Goal: Task Accomplishment & Management: Manage account settings

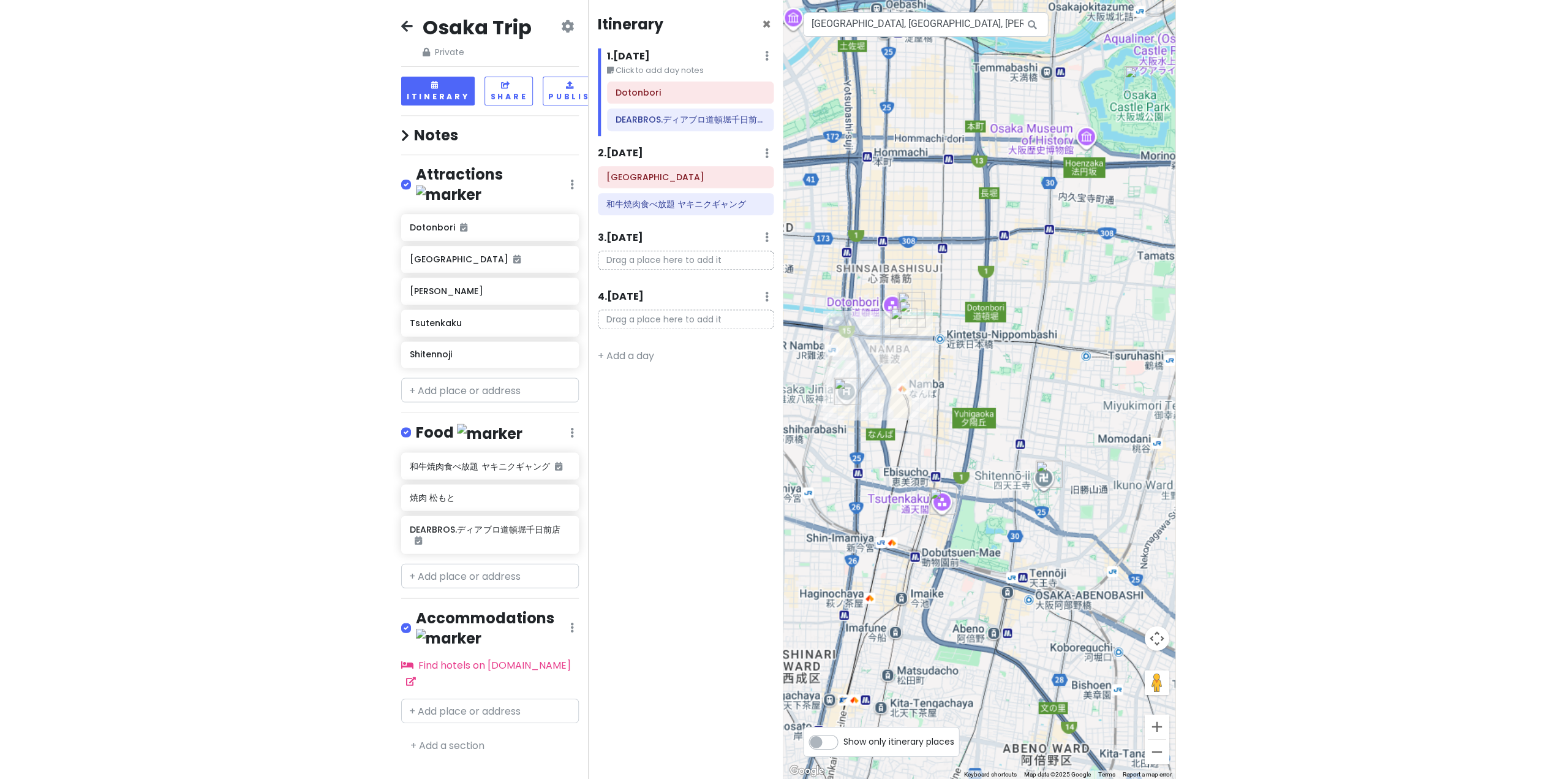
scroll to position [0, 10]
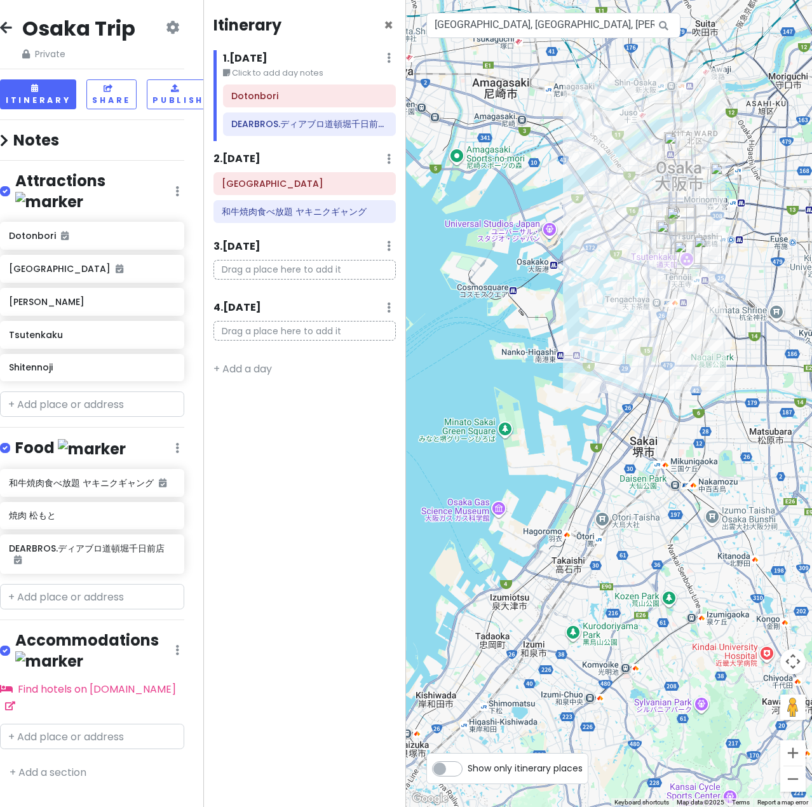
drag, startPoint x: 481, startPoint y: 643, endPoint x: 608, endPoint y: 292, distance: 373.5
click at [608, 292] on div at bounding box center [609, 403] width 406 height 807
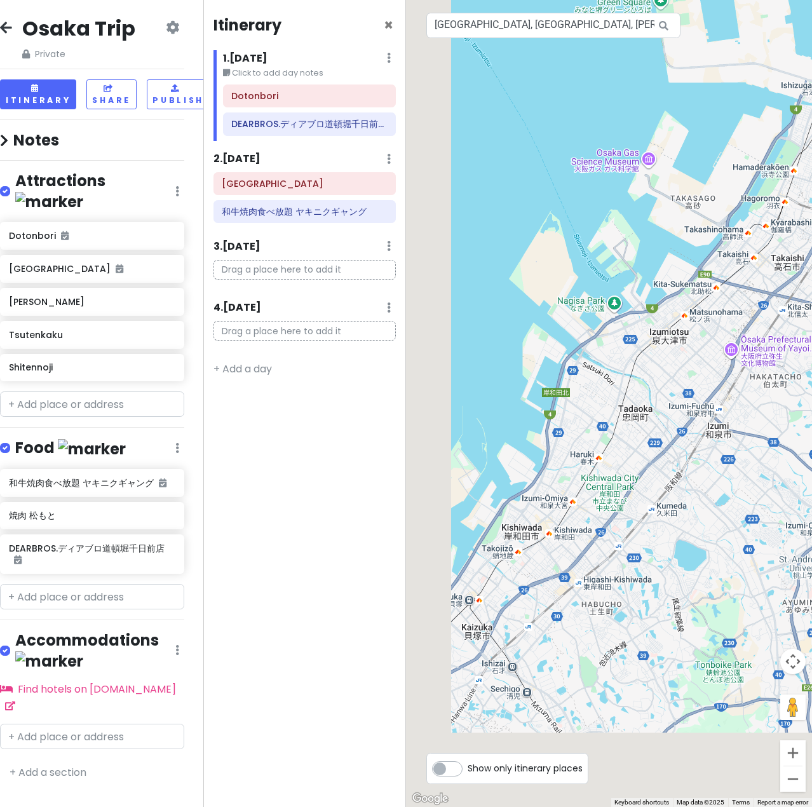
drag, startPoint x: 479, startPoint y: 580, endPoint x: 699, endPoint y: 280, distance: 372.5
click at [699, 280] on div at bounding box center [609, 403] width 406 height 807
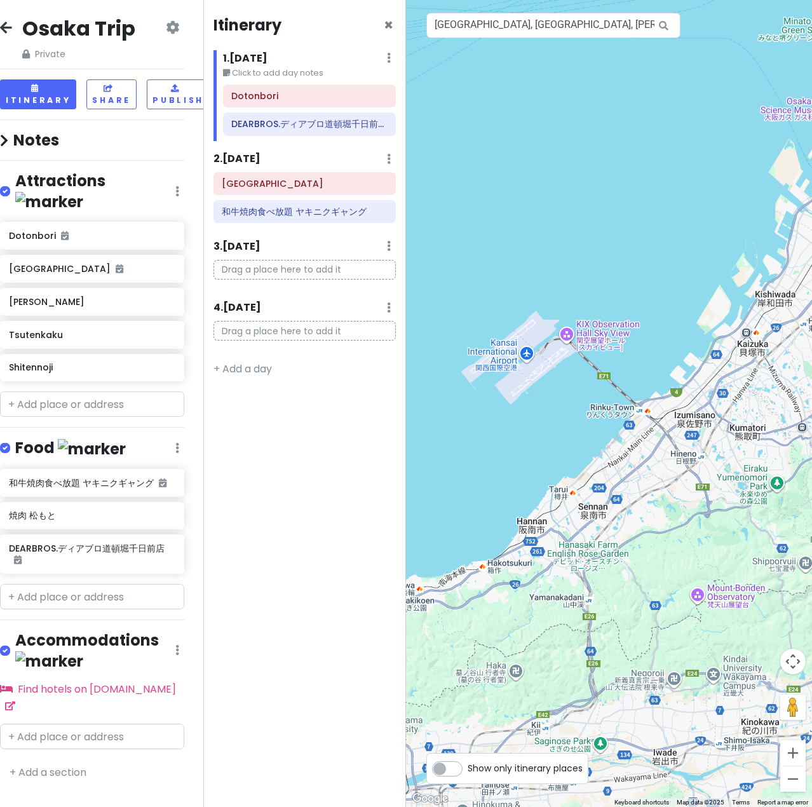
drag, startPoint x: 475, startPoint y: 509, endPoint x: 594, endPoint y: 468, distance: 125.6
click at [594, 468] on div at bounding box center [609, 403] width 406 height 807
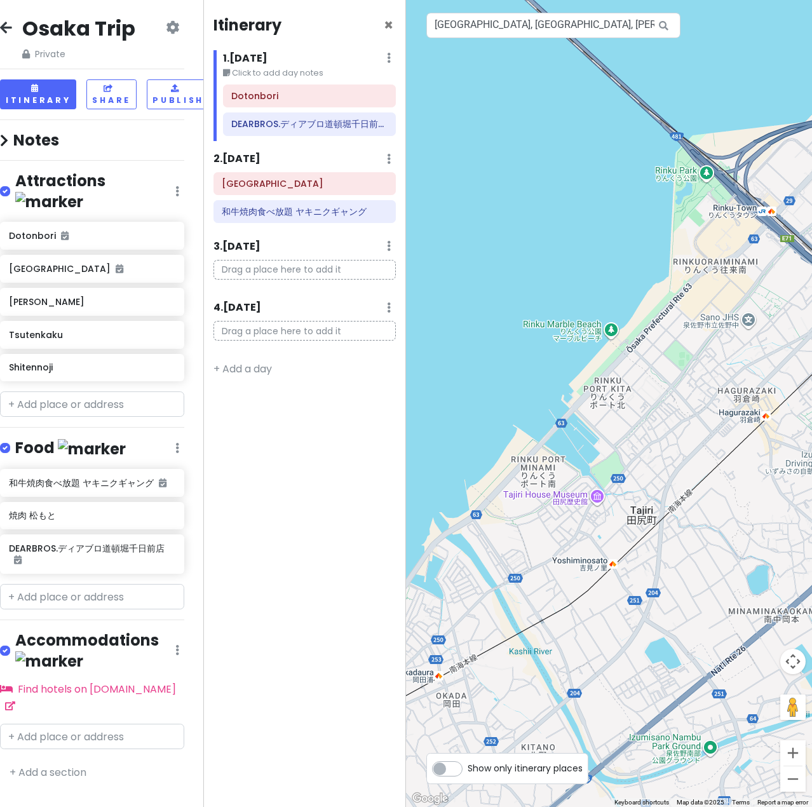
drag, startPoint x: 681, startPoint y: 421, endPoint x: 587, endPoint y: 429, distance: 94.4
click at [579, 445] on div at bounding box center [609, 403] width 406 height 807
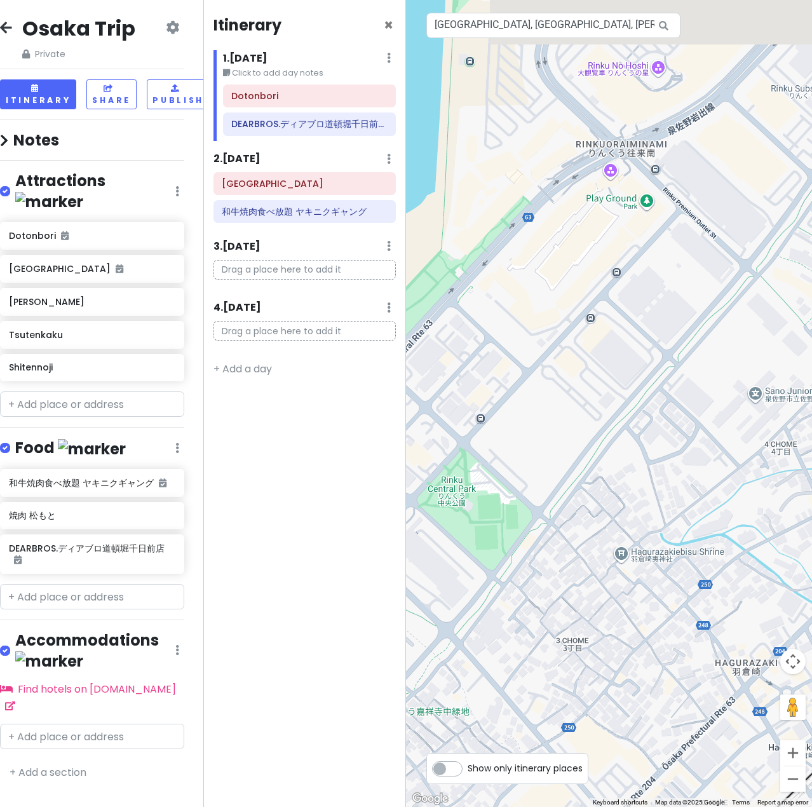
drag, startPoint x: 547, startPoint y: 266, endPoint x: 621, endPoint y: 378, distance: 134.0
click at [621, 378] on div at bounding box center [609, 403] width 406 height 807
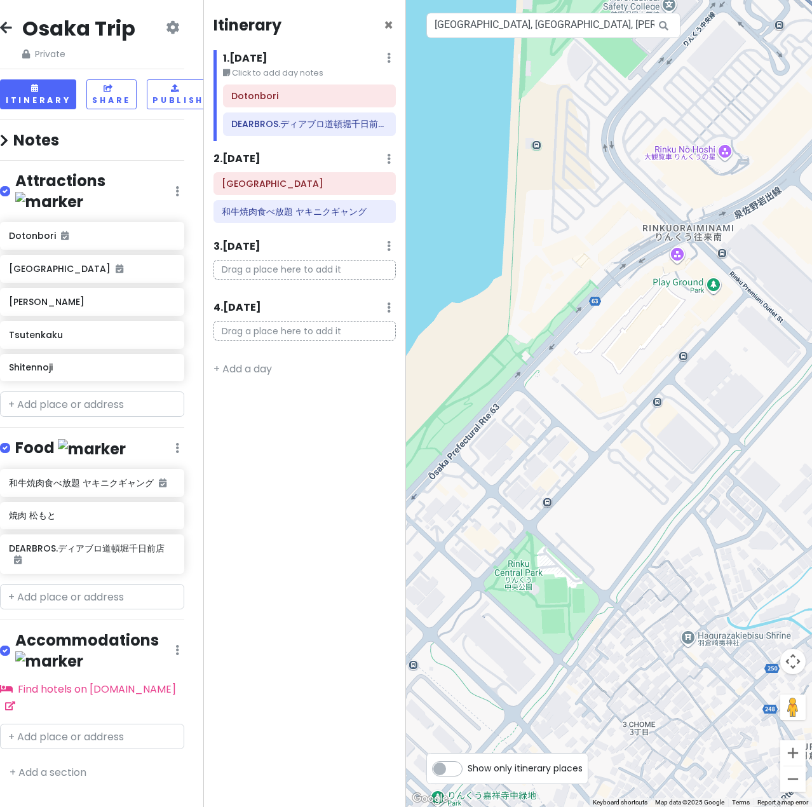
click at [731, 155] on div at bounding box center [609, 403] width 406 height 807
click at [726, 161] on div at bounding box center [609, 403] width 406 height 807
click at [90, 391] on input "text" at bounding box center [92, 403] width 184 height 25
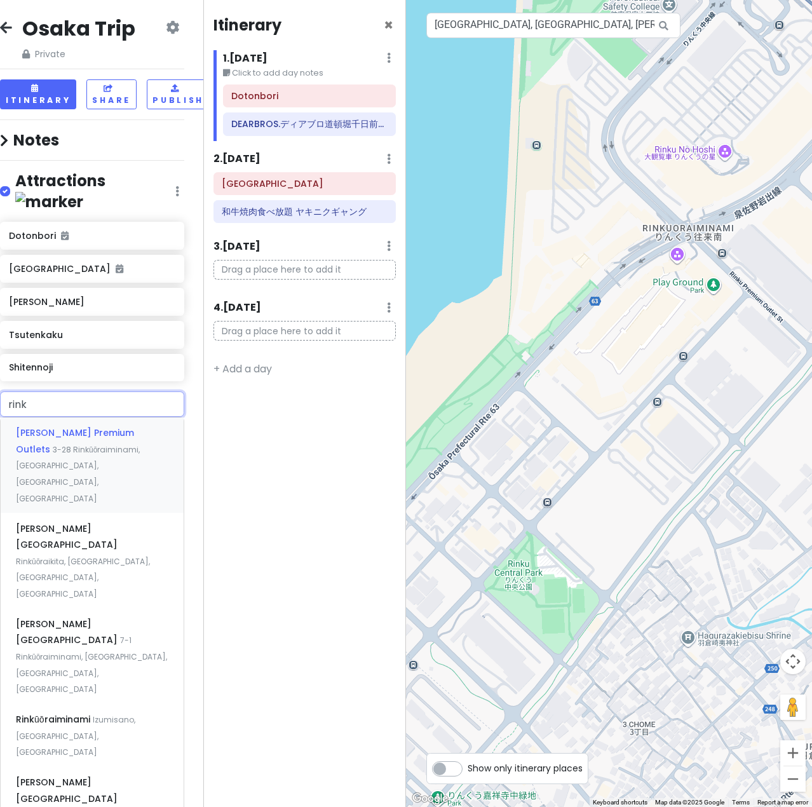
type input "[PERSON_NAME]"
click at [87, 444] on span "3-28 Rinkūōraiminami, [GEOGRAPHIC_DATA], [GEOGRAPHIC_DATA], [GEOGRAPHIC_DATA]" at bounding box center [78, 474] width 124 height 60
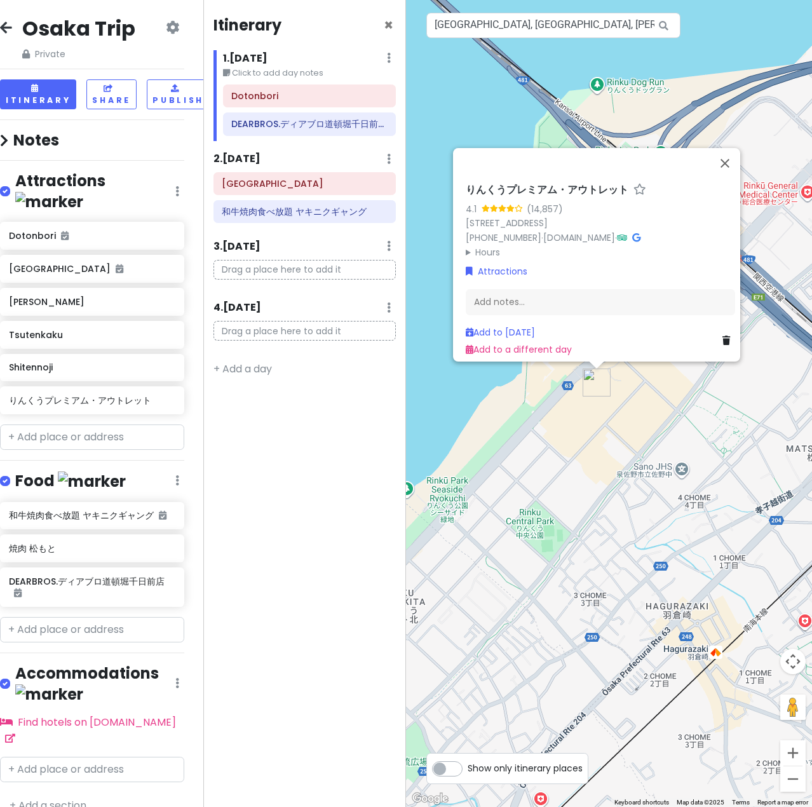
click at [702, 439] on div "りんくうプレミアム・アウトレット 4.1 (14,857) 3-28 Rinkūōraiminami, Izumisano, [GEOGRAPHIC_DATA…" at bounding box center [609, 403] width 406 height 807
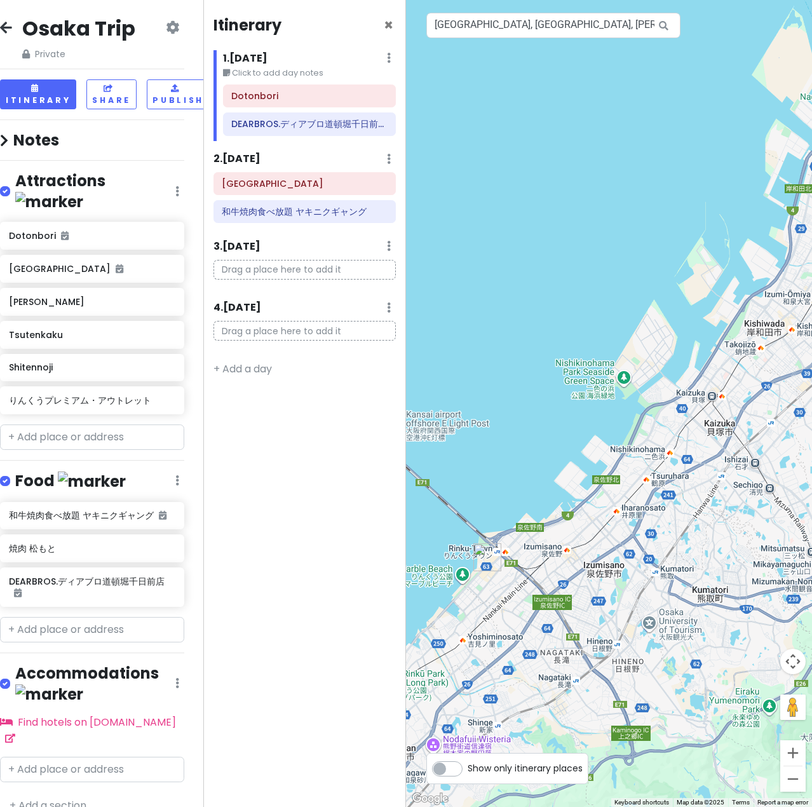
drag, startPoint x: 736, startPoint y: 336, endPoint x: 456, endPoint y: 514, distance: 332.0
click at [454, 516] on div at bounding box center [609, 403] width 406 height 807
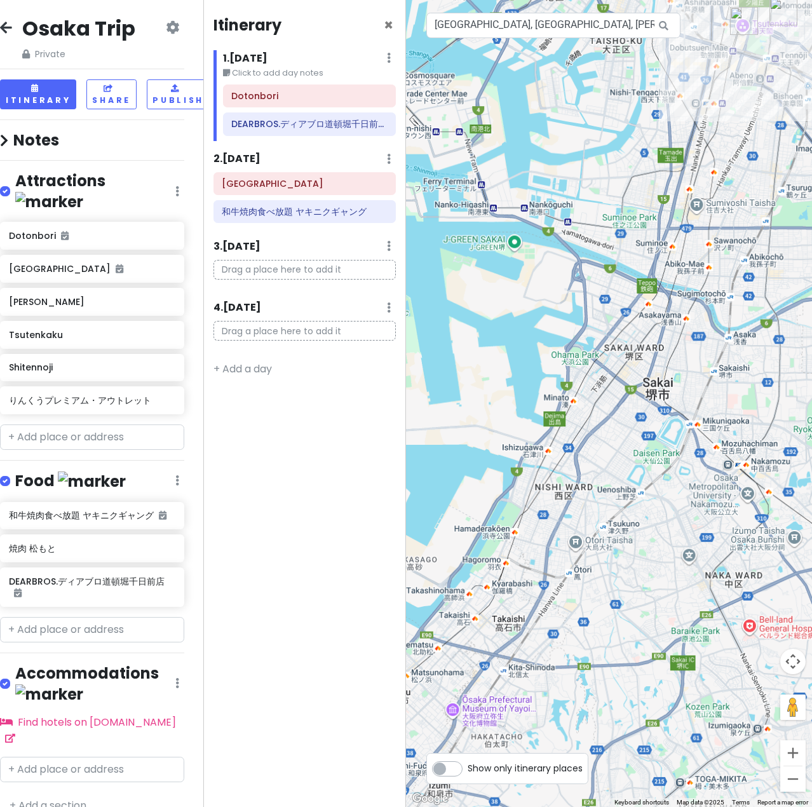
drag, startPoint x: 680, startPoint y: 247, endPoint x: 589, endPoint y: 415, distance: 191.7
click at [589, 415] on div at bounding box center [609, 403] width 406 height 807
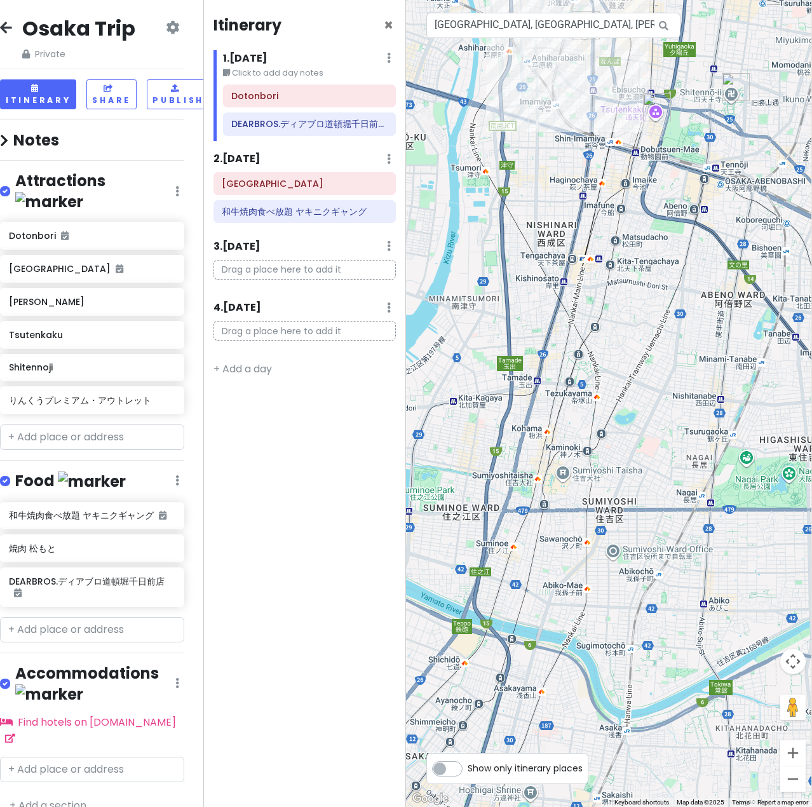
drag, startPoint x: 724, startPoint y: 195, endPoint x: 668, endPoint y: 424, distance: 235.5
click at [668, 424] on div at bounding box center [609, 403] width 406 height 807
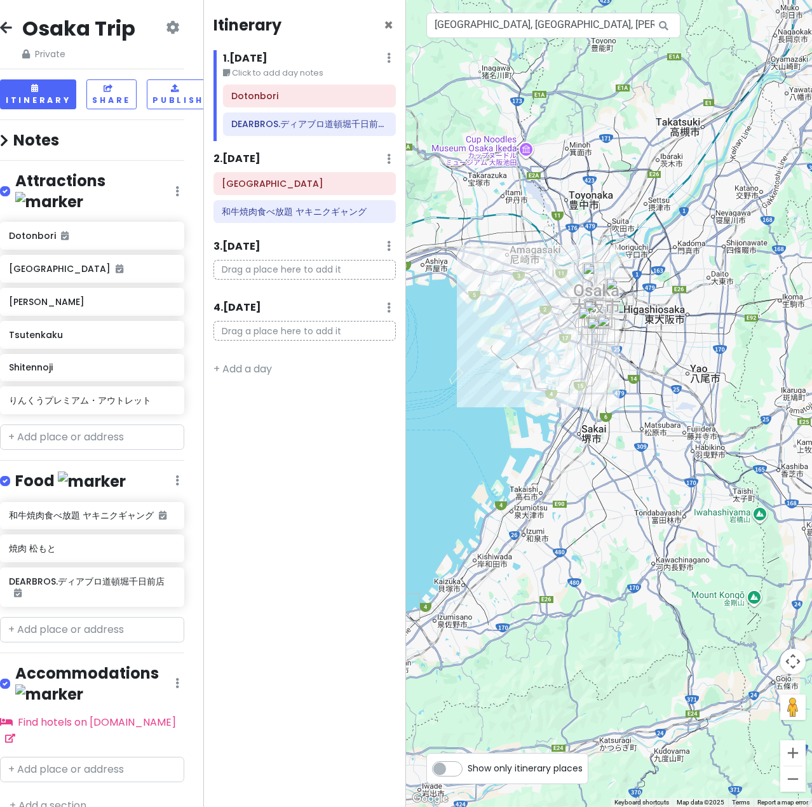
drag, startPoint x: 451, startPoint y: 323, endPoint x: 541, endPoint y: 365, distance: 99.2
click at [541, 365] on div at bounding box center [609, 403] width 406 height 807
click at [76, 425] on input "text" at bounding box center [92, 437] width 184 height 25
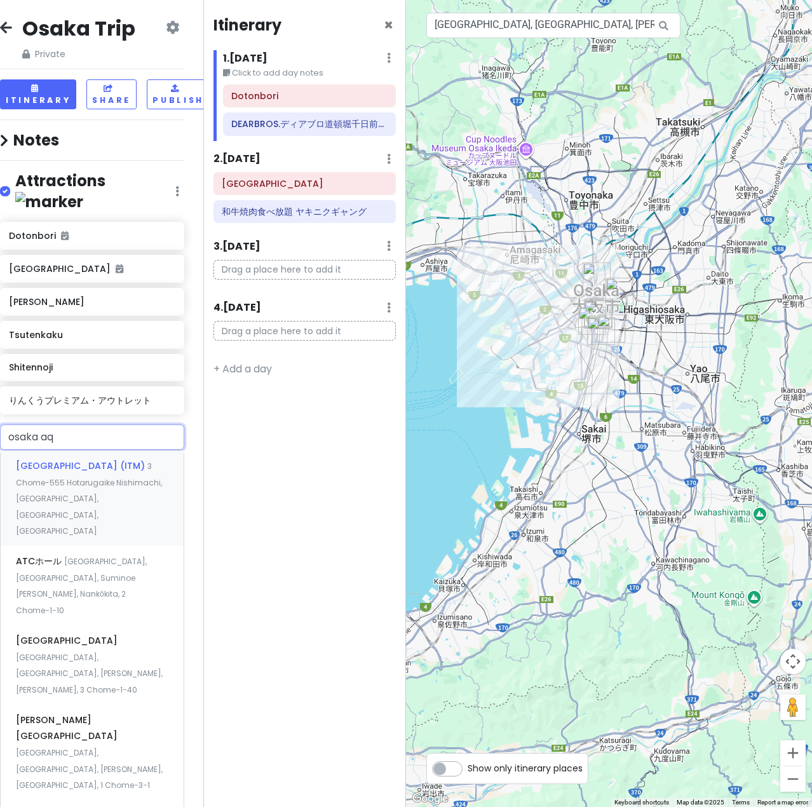
type input "osaka aqu"
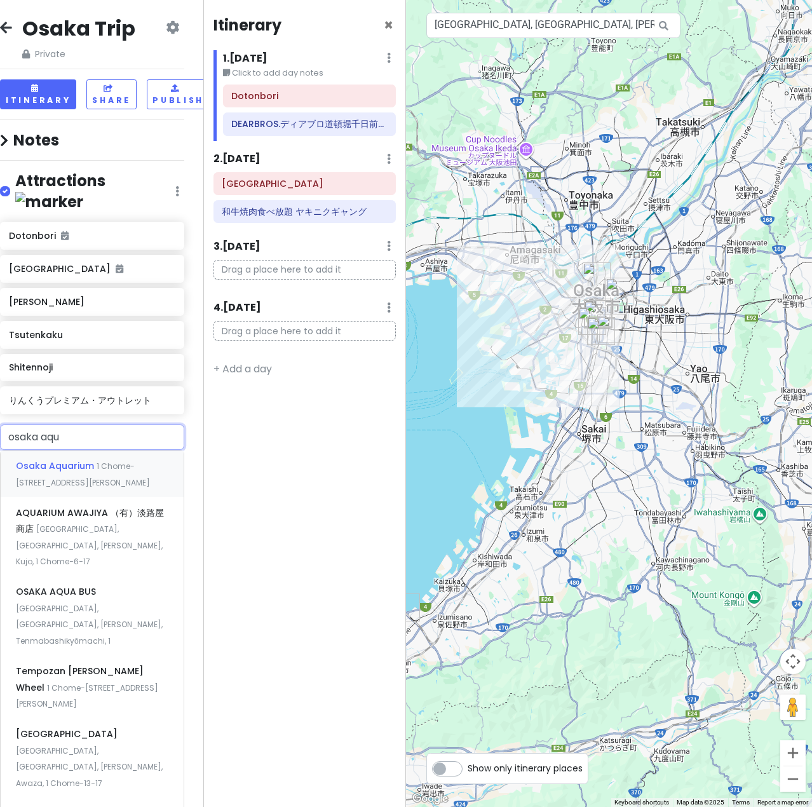
click at [95, 463] on span "1 Chome-[STREET_ADDRESS][PERSON_NAME]" at bounding box center [83, 474] width 134 height 27
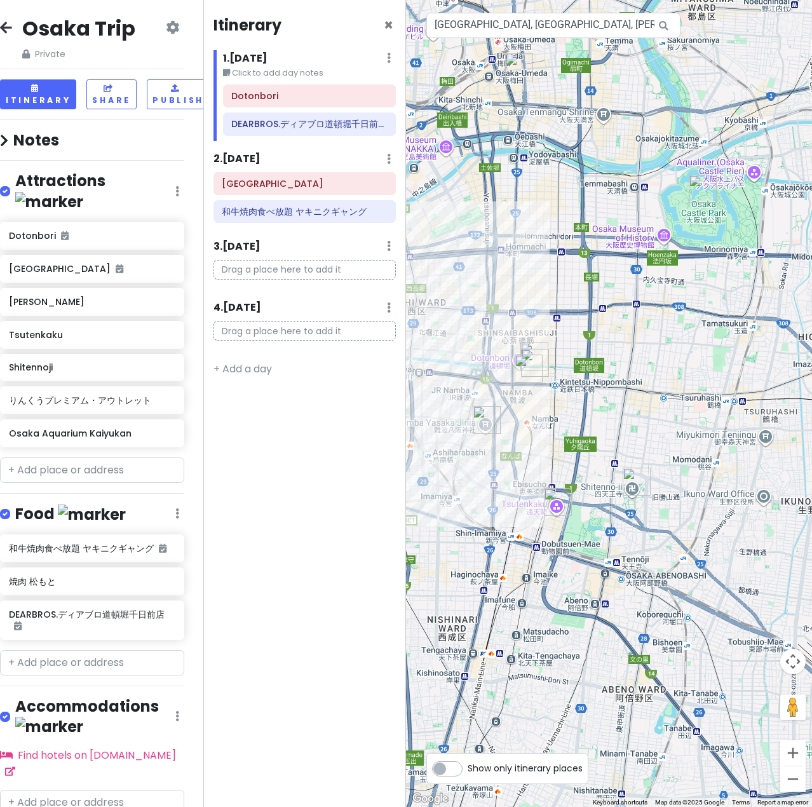
drag, startPoint x: 634, startPoint y: 224, endPoint x: 744, endPoint y: 278, distance: 122.8
click at [744, 278] on div "Osaka Aquarium Kaiyukan 4.4 (52,377) 1-chōme-1-10 Kaigandōri, [GEOGRAPHIC_DATA]…" at bounding box center [609, 403] width 406 height 807
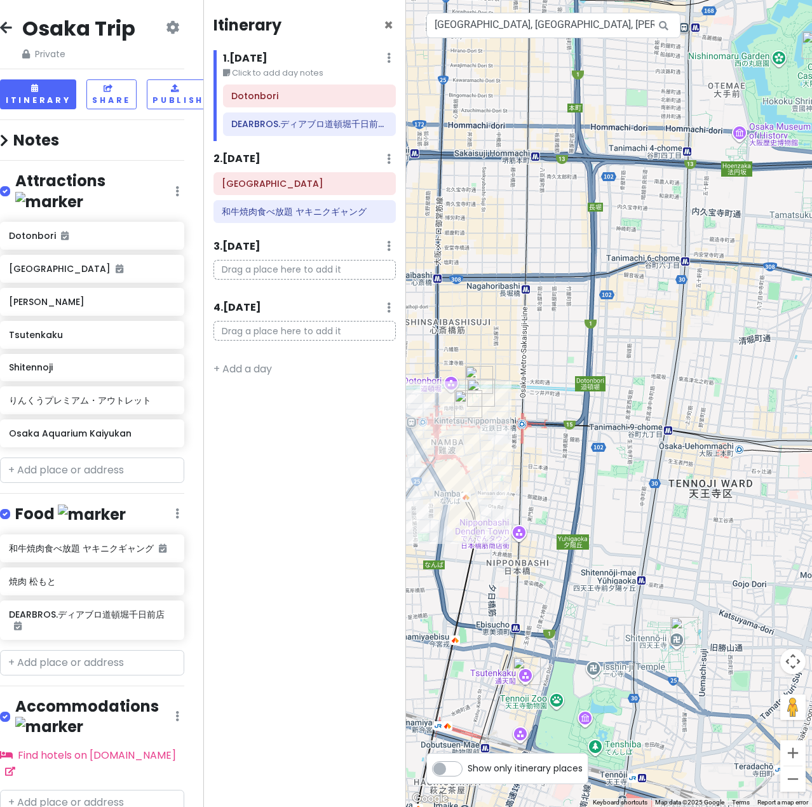
drag, startPoint x: 618, startPoint y: 327, endPoint x: 711, endPoint y: 301, distance: 95.8
click at [714, 301] on div "Osaka Aquarium Kaiyukan 4.4 (52,377) 1-chōme-1-10 Kaigandōri, [GEOGRAPHIC_DATA]…" at bounding box center [609, 403] width 406 height 807
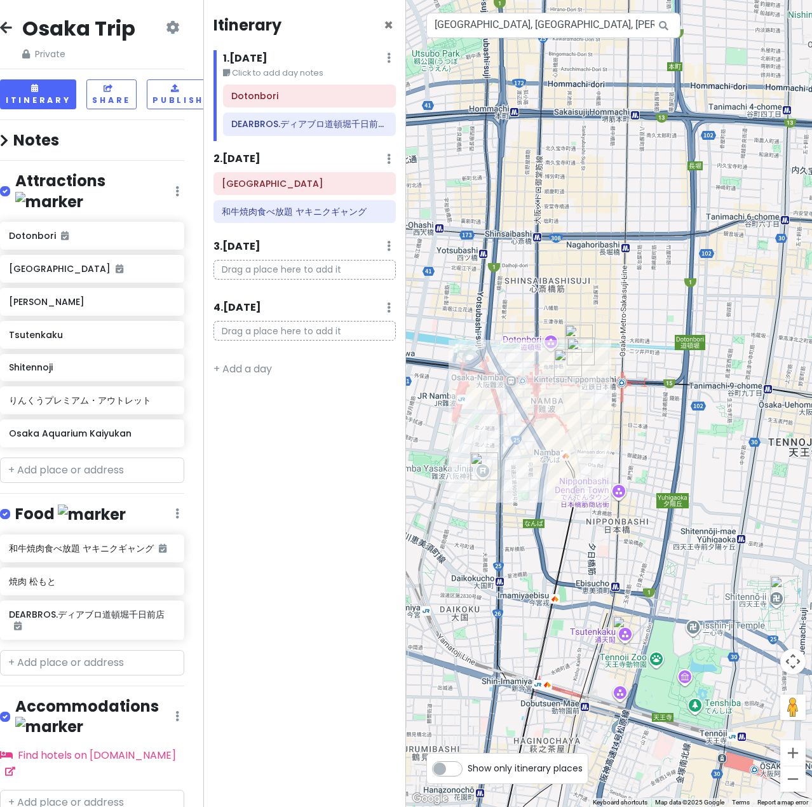
drag, startPoint x: 633, startPoint y: 257, endPoint x: 733, endPoint y: 231, distance: 103.9
click at [733, 231] on div "Osaka Aquarium Kaiyukan 4.4 (52,377) 1-chōme-1-10 Kaigandōri, [GEOGRAPHIC_DATA]…" at bounding box center [609, 403] width 406 height 807
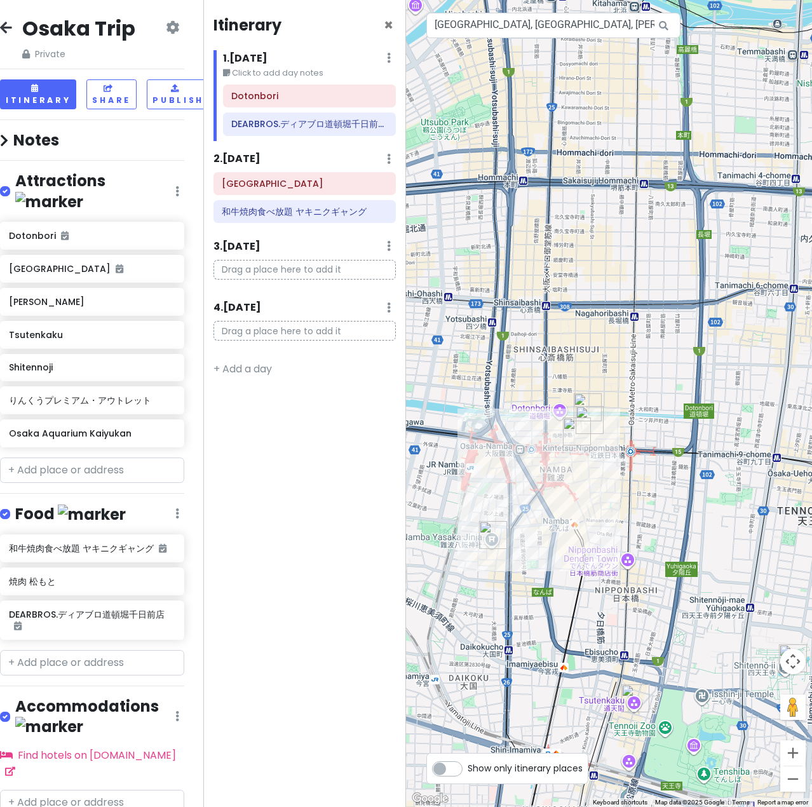
drag, startPoint x: 638, startPoint y: 632, endPoint x: 619, endPoint y: 494, distance: 139.2
click at [619, 496] on div "Osaka Aquarium Kaiyukan 4.4 (52,377) 1-chōme-1-10 Kaigandōri, [GEOGRAPHIC_DATA]…" at bounding box center [609, 403] width 406 height 807
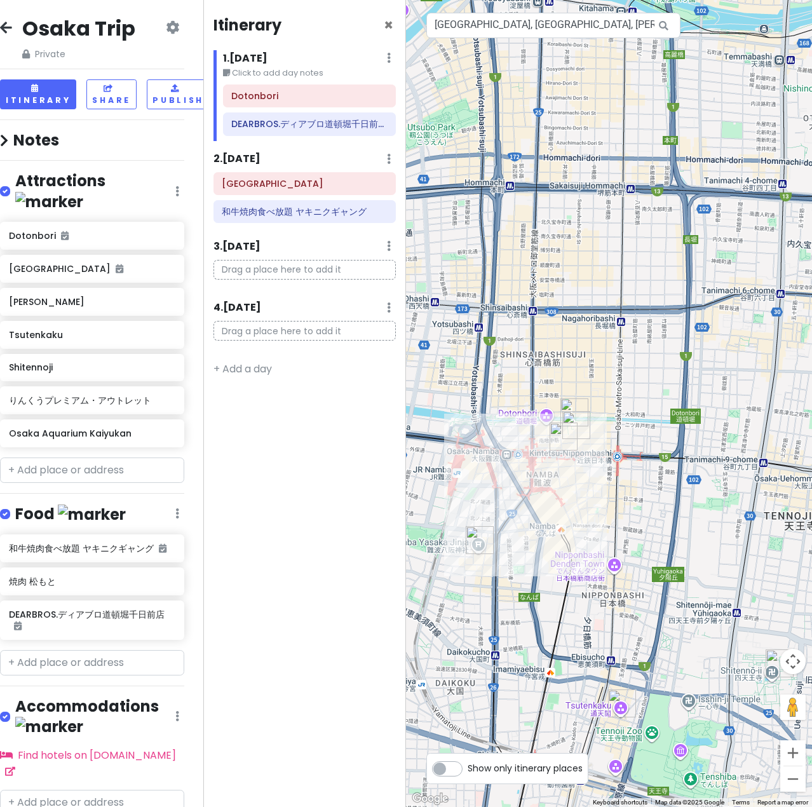
drag, startPoint x: 726, startPoint y: 470, endPoint x: 571, endPoint y: 646, distance: 234.2
click at [571, 646] on div "Osaka Aquarium Kaiyukan 4.4 (52,377) 1-chōme-1-10 Kaigandōri, [GEOGRAPHIC_DATA]…" at bounding box center [609, 403] width 406 height 807
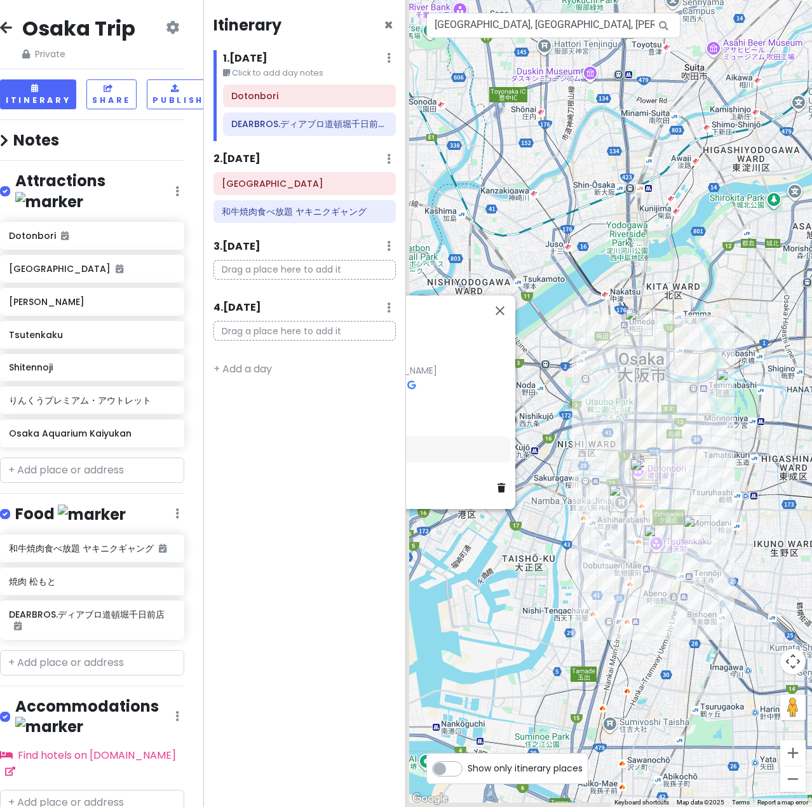
drag, startPoint x: 619, startPoint y: 653, endPoint x: 687, endPoint y: 346, distance: 314.4
click at [687, 346] on div "Osaka Aquarium Kaiyukan 4.4 (52,377) 1-chōme-1-10 Kaigandōri, [GEOGRAPHIC_DATA]…" at bounding box center [609, 403] width 406 height 807
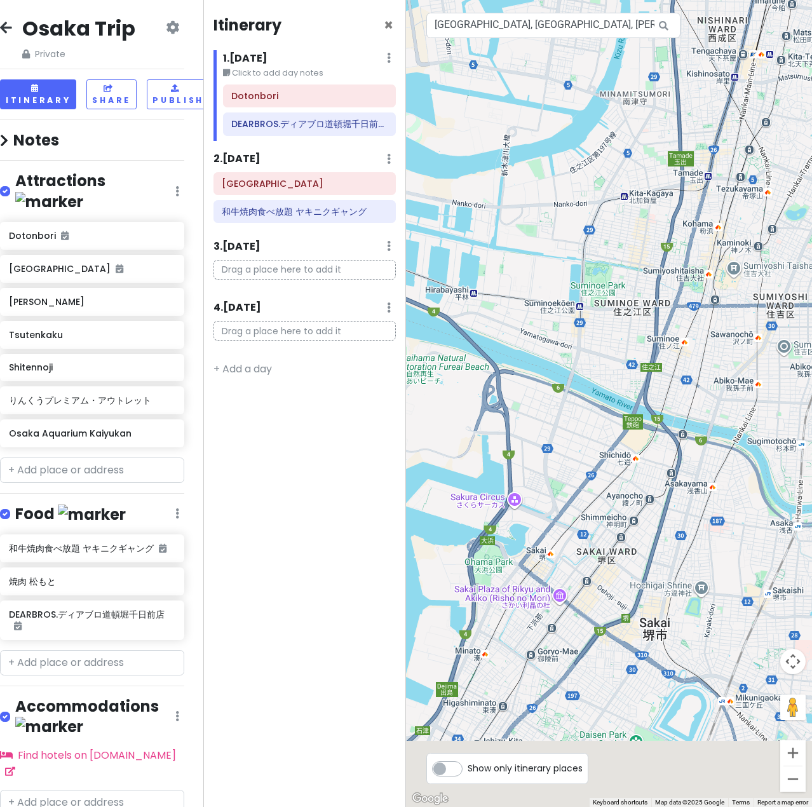
drag, startPoint x: 585, startPoint y: 630, endPoint x: 723, endPoint y: 285, distance: 371.0
click at [723, 285] on div "Osaka Aquarium Kaiyukan 4.4 (52,377) 1-chōme-1-10 Kaigandōri, [GEOGRAPHIC_DATA]…" at bounding box center [609, 403] width 406 height 807
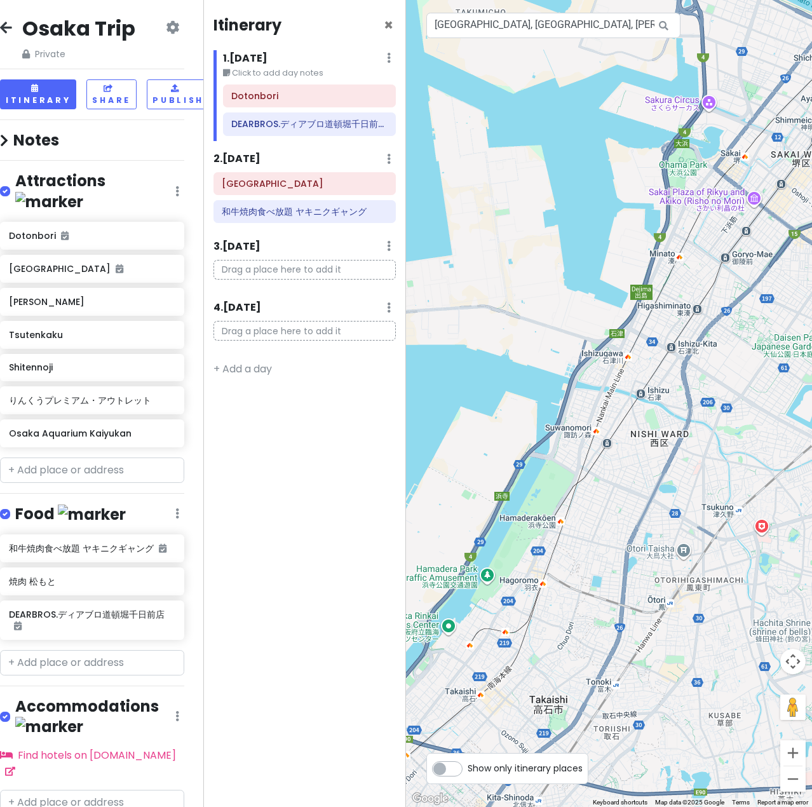
drag, startPoint x: 613, startPoint y: 471, endPoint x: 768, endPoint y: 313, distance: 222.0
click at [768, 313] on div "Osaka Aquarium Kaiyukan 4.4 (52,377) 1-chōme-1-10 Kaigandōri, [GEOGRAPHIC_DATA]…" at bounding box center [609, 403] width 406 height 807
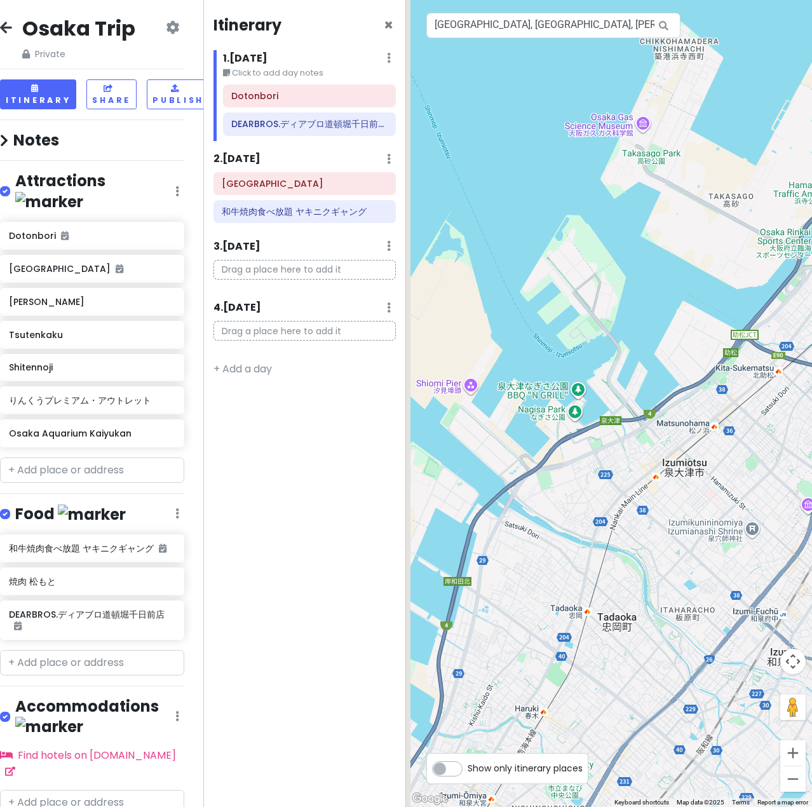
drag, startPoint x: 690, startPoint y: 529, endPoint x: 732, endPoint y: 471, distance: 72.3
click at [732, 471] on div "Osaka Aquarium Kaiyukan 4.4 (52,377) 1-chōme-1-10 Kaigandōri, [GEOGRAPHIC_DATA]…" at bounding box center [609, 403] width 406 height 807
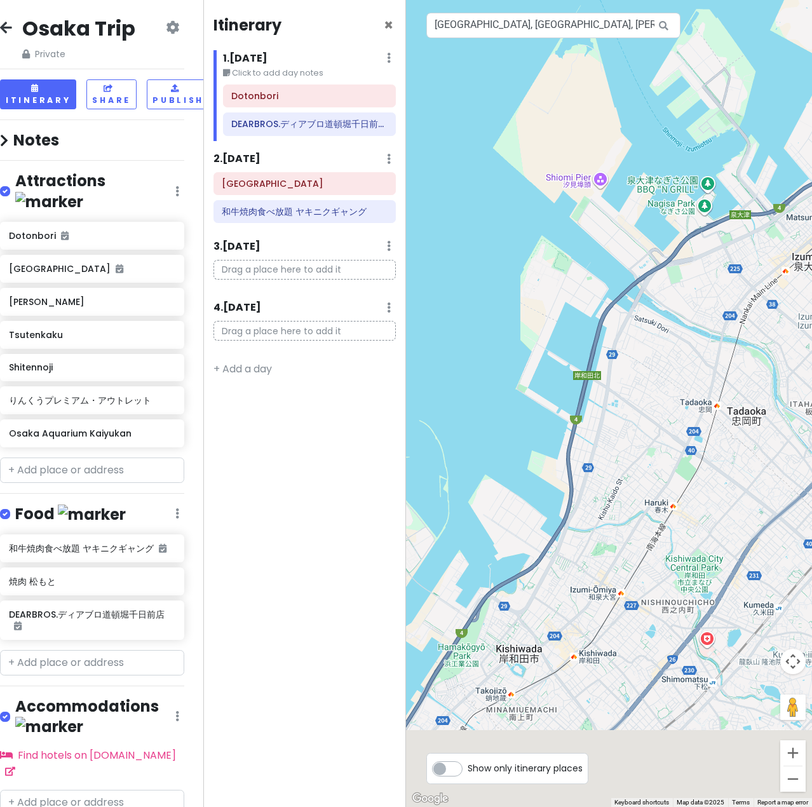
drag, startPoint x: 601, startPoint y: 647, endPoint x: 741, endPoint y: 442, distance: 248.4
click at [741, 442] on div "Osaka Aquarium Kaiyukan 4.4 (52,377) 1-chōme-1-10 Kaigandōri, [GEOGRAPHIC_DATA]…" at bounding box center [609, 403] width 406 height 807
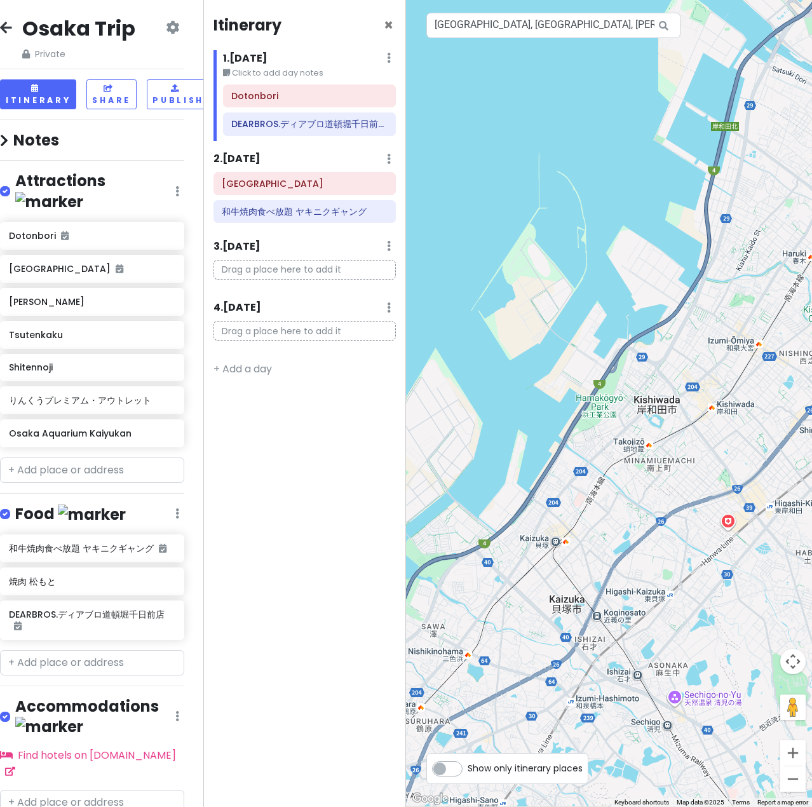
drag, startPoint x: 656, startPoint y: 578, endPoint x: 713, endPoint y: 414, distance: 173.7
click at [713, 414] on div "Osaka Aquarium Kaiyukan 4.4 (52,377) 1-chōme-1-10 Kaigandōri, [GEOGRAPHIC_DATA]…" at bounding box center [609, 403] width 406 height 807
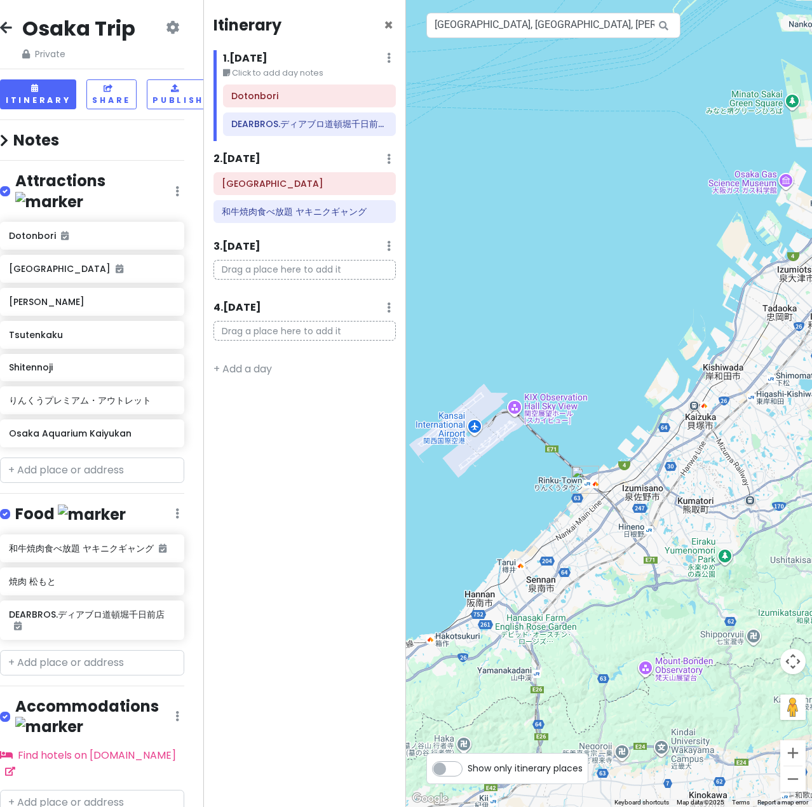
drag, startPoint x: 493, startPoint y: 614, endPoint x: 638, endPoint y: 487, distance: 193.2
click at [638, 487] on div "Osaka Aquarium Kaiyukan 4.4 (52,377) 1-chōme-1-10 Kaigandōri, [GEOGRAPHIC_DATA]…" at bounding box center [609, 403] width 406 height 807
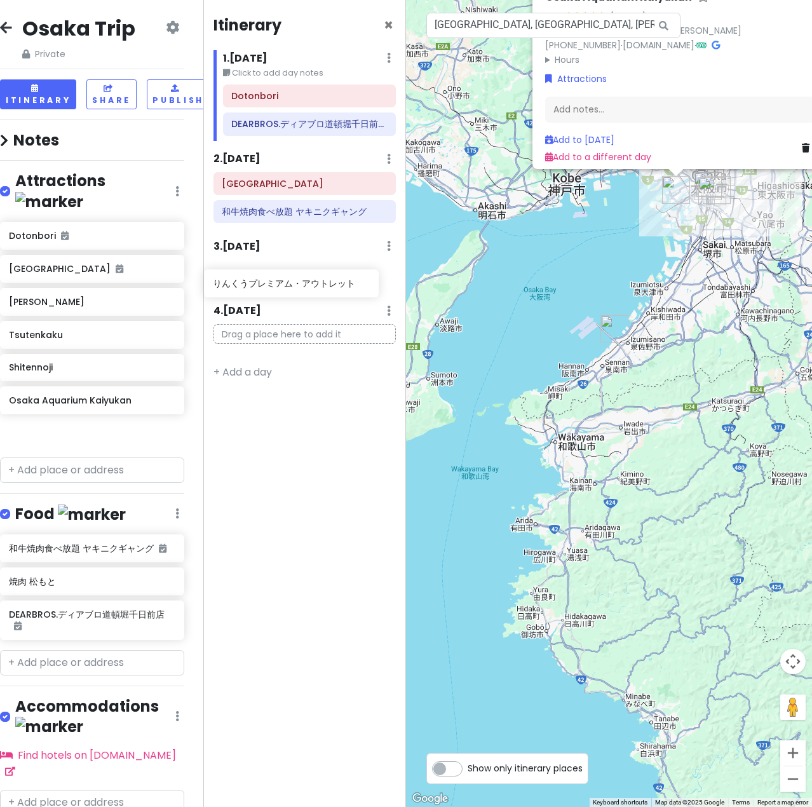
drag, startPoint x: 91, startPoint y: 387, endPoint x: 295, endPoint y: 291, distance: 225.5
click at [295, 291] on div "Osaka Trip Private Change Dates Make a Copy Delete Trip Go Pro ⚡️ Give Feedback…" at bounding box center [406, 403] width 812 height 807
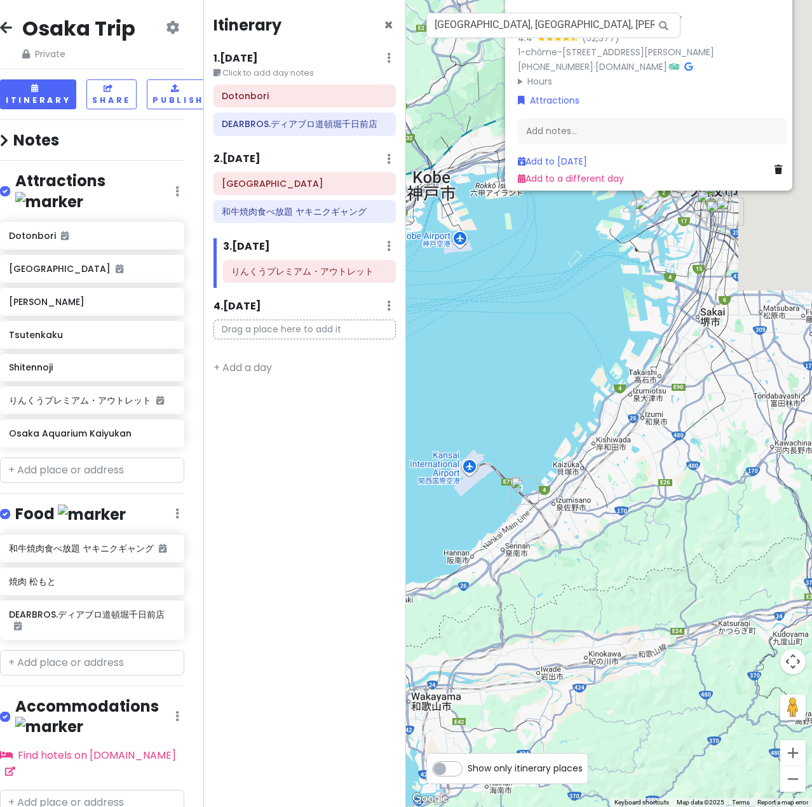
drag, startPoint x: 643, startPoint y: 202, endPoint x: 488, endPoint y: 432, distance: 277.1
click at [486, 440] on div "Osaka Aquarium Kaiyukan 4.4 (52,377) 1-chōme-1-10 Kaigandōri, [GEOGRAPHIC_DATA]…" at bounding box center [609, 403] width 406 height 807
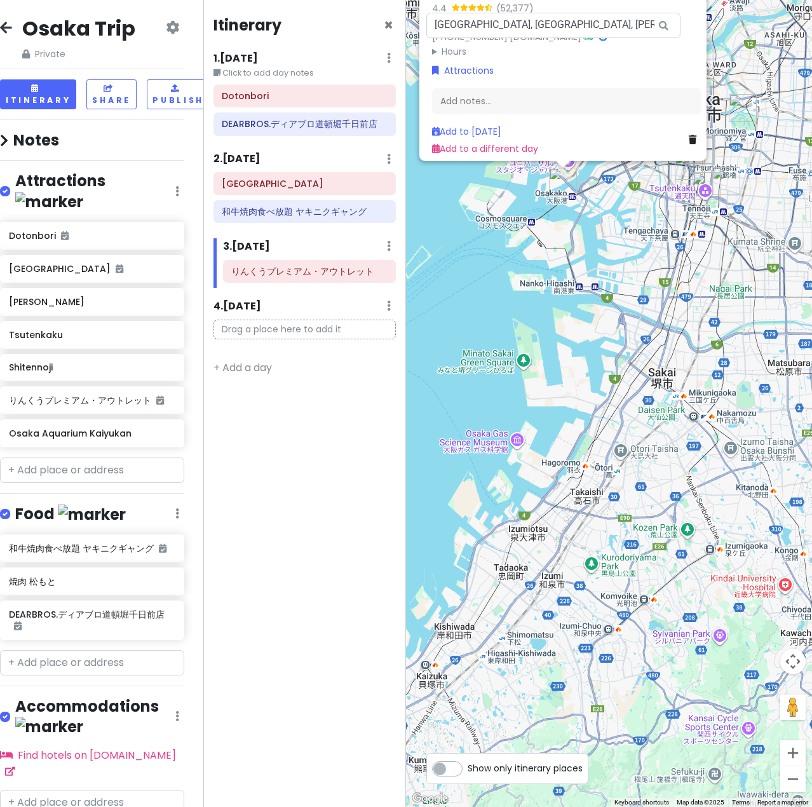
drag, startPoint x: 702, startPoint y: 242, endPoint x: 622, endPoint y: 444, distance: 217.7
click at [622, 444] on div "Osaka Aquarium Kaiyukan 4.4 (52,377) 1-chōme-1-10 Kaigandōri, [GEOGRAPHIC_DATA]…" at bounding box center [609, 403] width 406 height 807
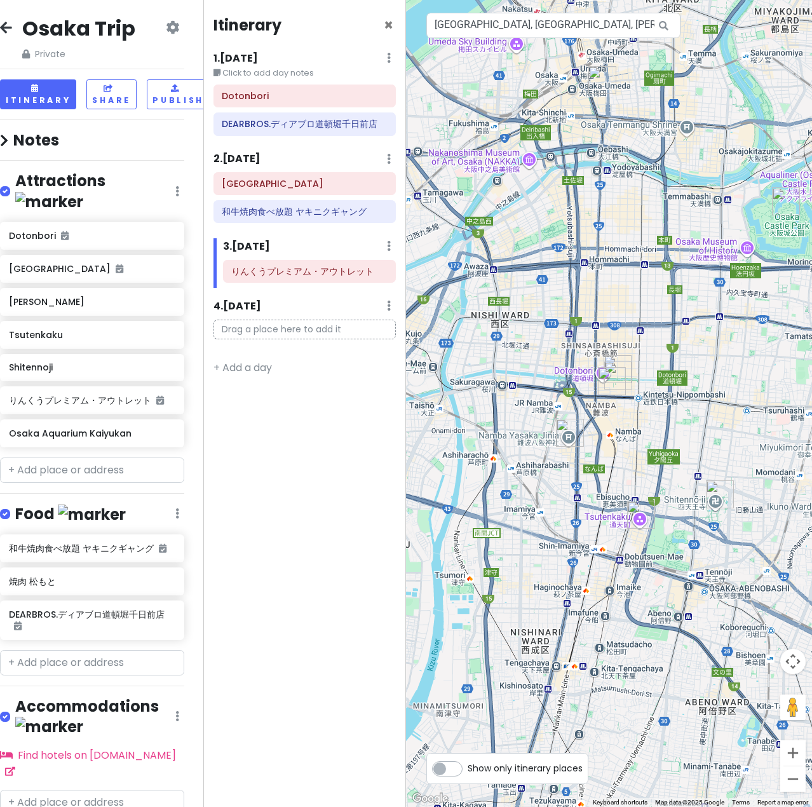
click at [600, 79] on img "和牛焼肉食べ放題 ヤキニクギャング" at bounding box center [603, 80] width 28 height 28
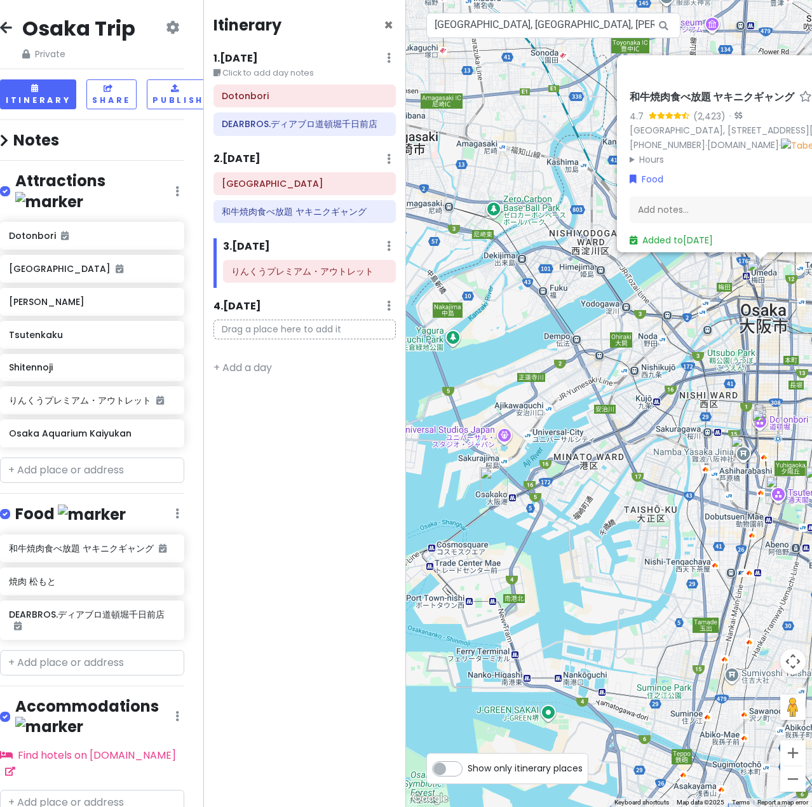
drag, startPoint x: 422, startPoint y: 536, endPoint x: 629, endPoint y: 451, distance: 223.7
click at [629, 451] on div "和牛焼肉食べ放題 ヤキニクギャング 4.7 (2,423) · [GEOGRAPHIC_DATA], [STREET_ADDRESS][PERSON_NAME…" at bounding box center [609, 403] width 406 height 807
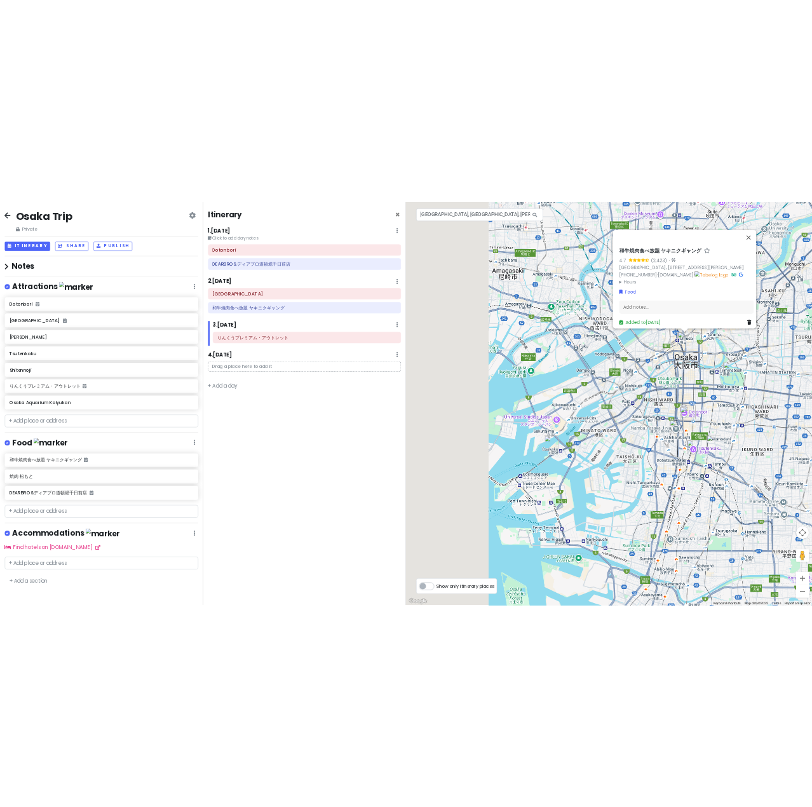
scroll to position [0, 0]
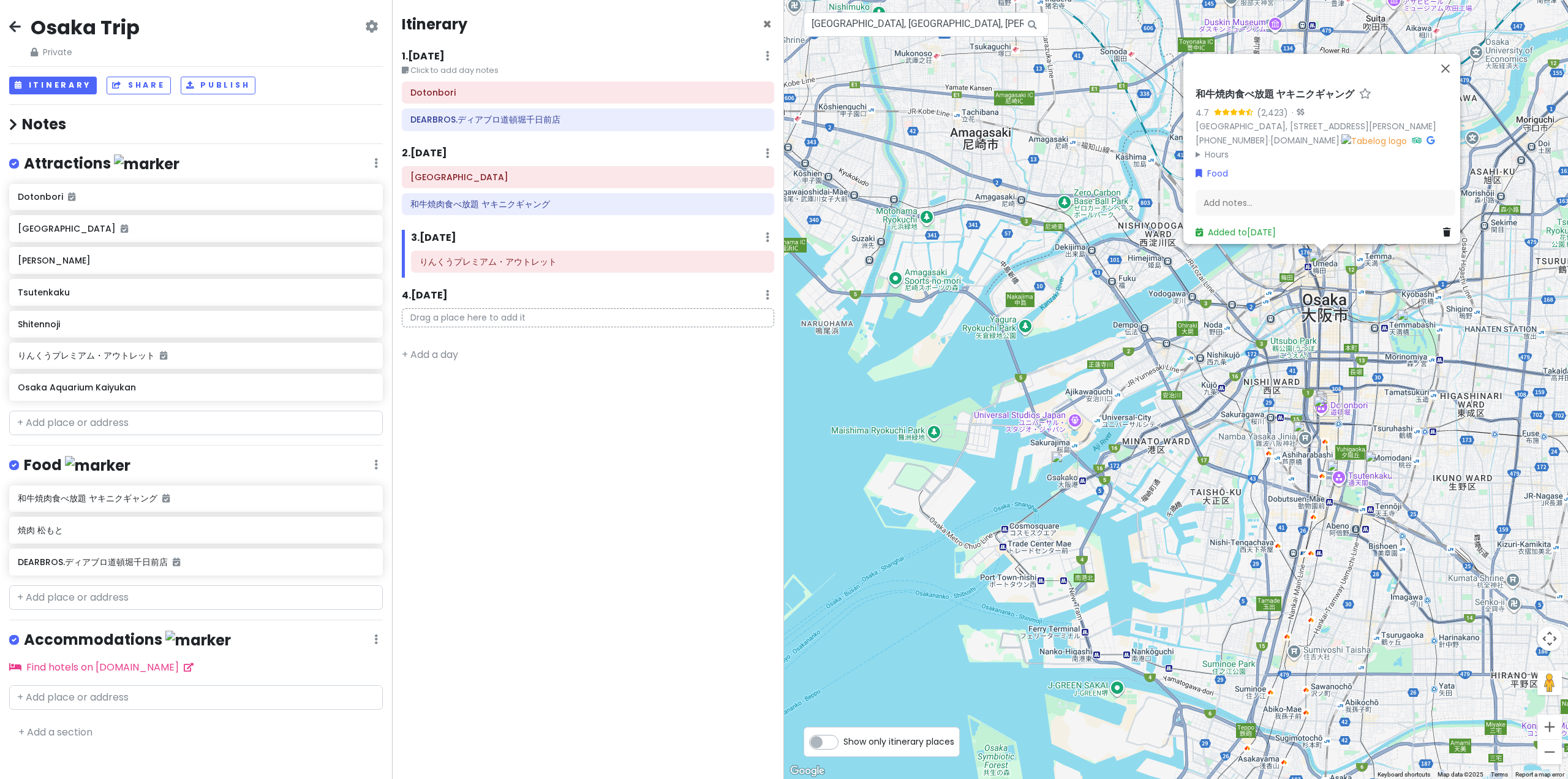
click at [783, 543] on div "和牛焼肉食べ放題 ヤキニクギャング 4.7 (2,423) · [GEOGRAPHIC_DATA], [STREET_ADDRESS][PERSON_NAME…" at bounding box center [1175, 390] width 784 height 779
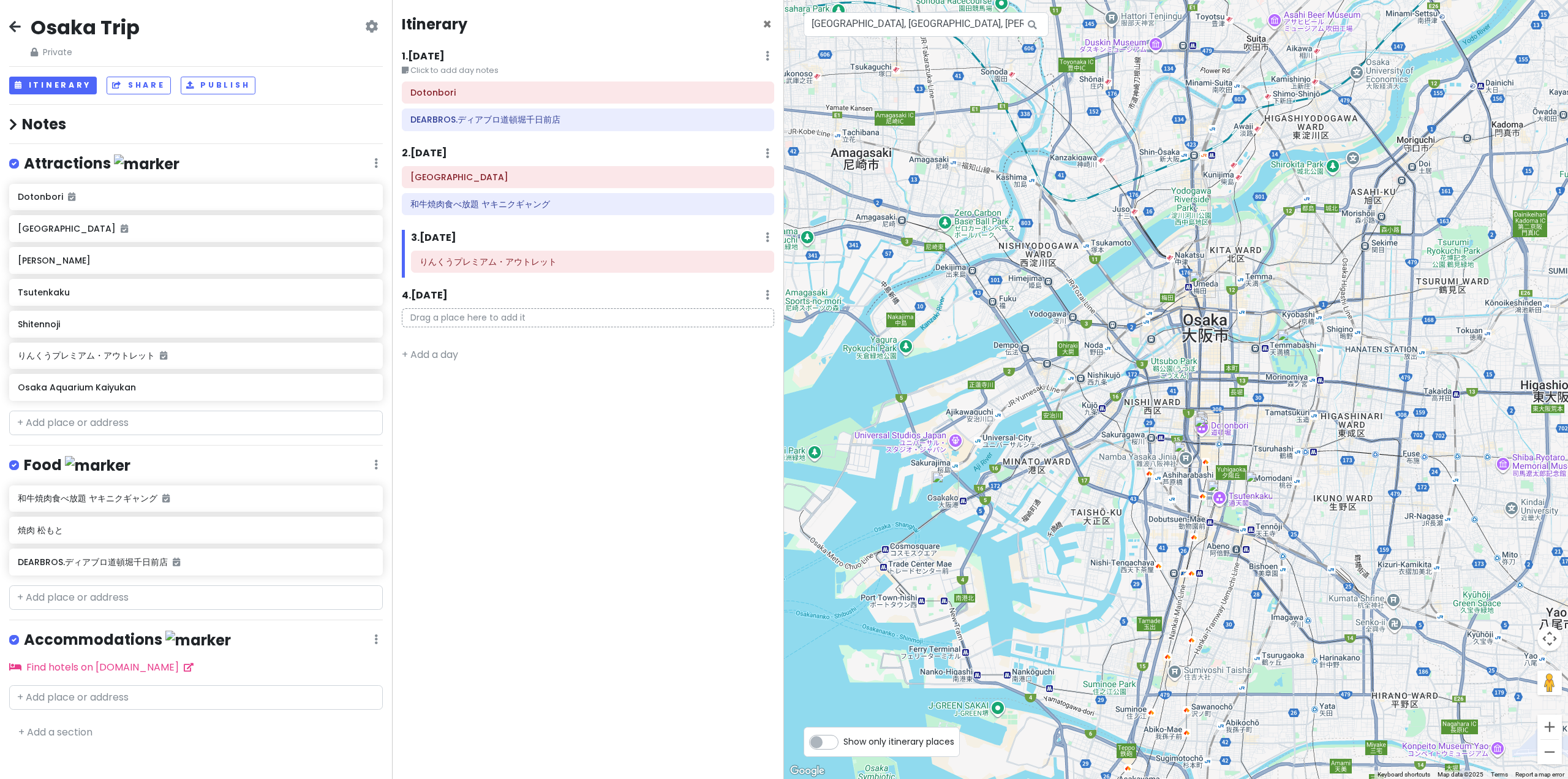
drag, startPoint x: 1226, startPoint y: 530, endPoint x: 1106, endPoint y: 548, distance: 121.3
click at [783, 548] on div at bounding box center [1175, 390] width 784 height 779
click at [465, 180] on h6 "[GEOGRAPHIC_DATA]" at bounding box center [588, 176] width 356 height 11
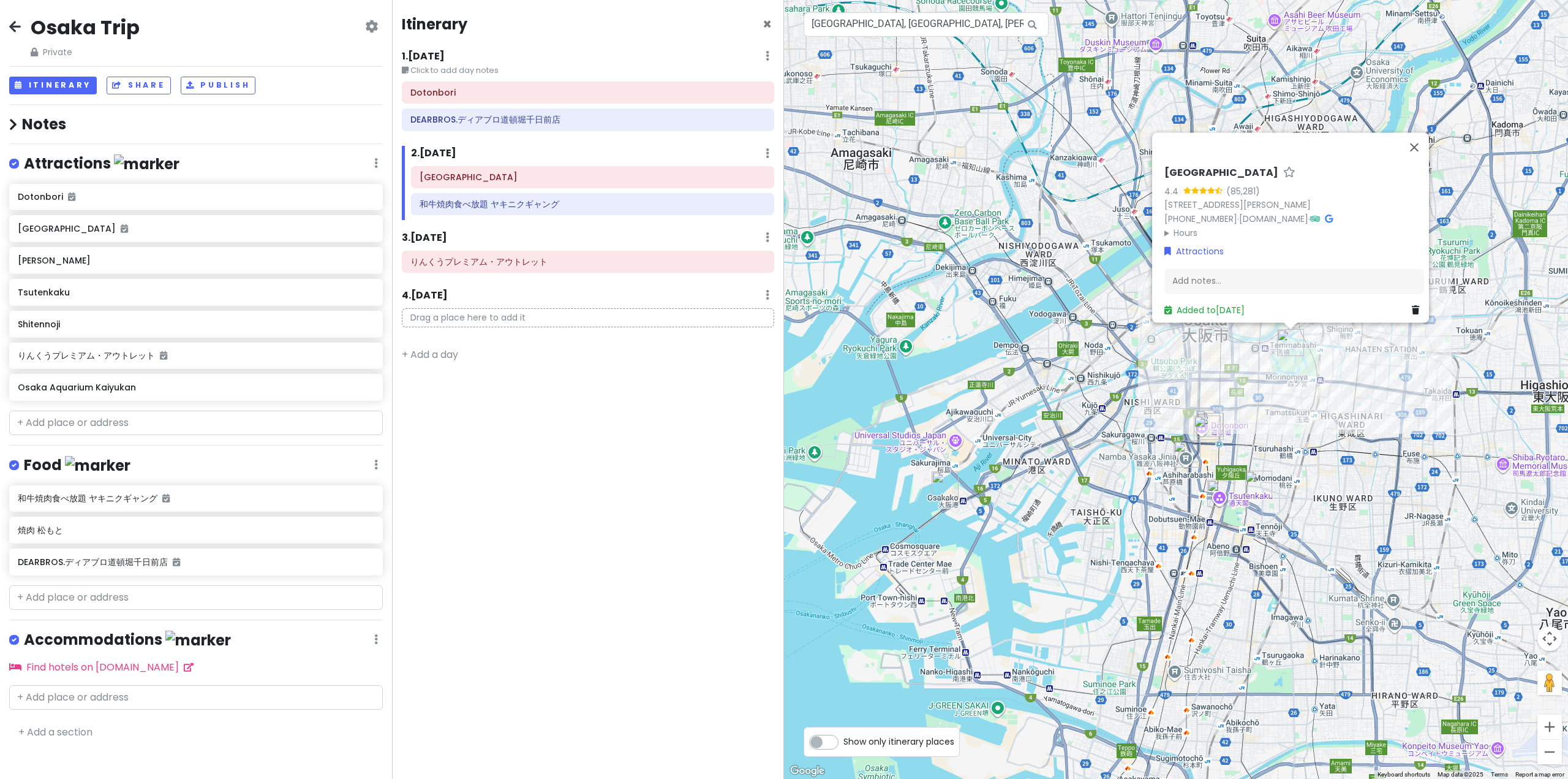
click at [783, 397] on div "[GEOGRAPHIC_DATA] 4.4 (85,281) 1-1 [STREET_ADDRESS][PERSON_NAME] [PHONE_NUMBER]…" at bounding box center [1175, 390] width 784 height 779
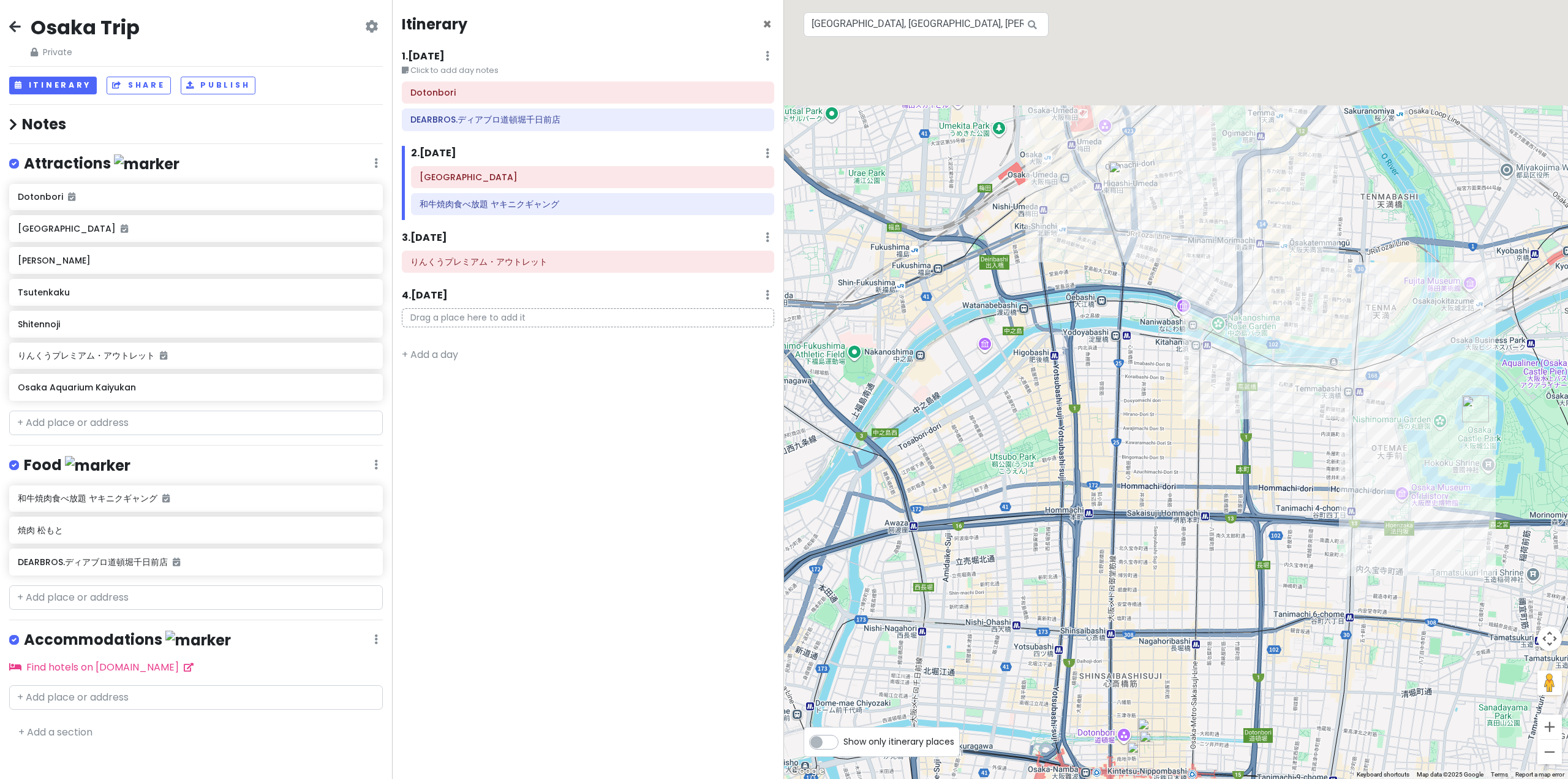
drag, startPoint x: 1231, startPoint y: 447, endPoint x: 1230, endPoint y: 584, distance: 137.0
click at [783, 584] on div at bounding box center [1175, 390] width 784 height 779
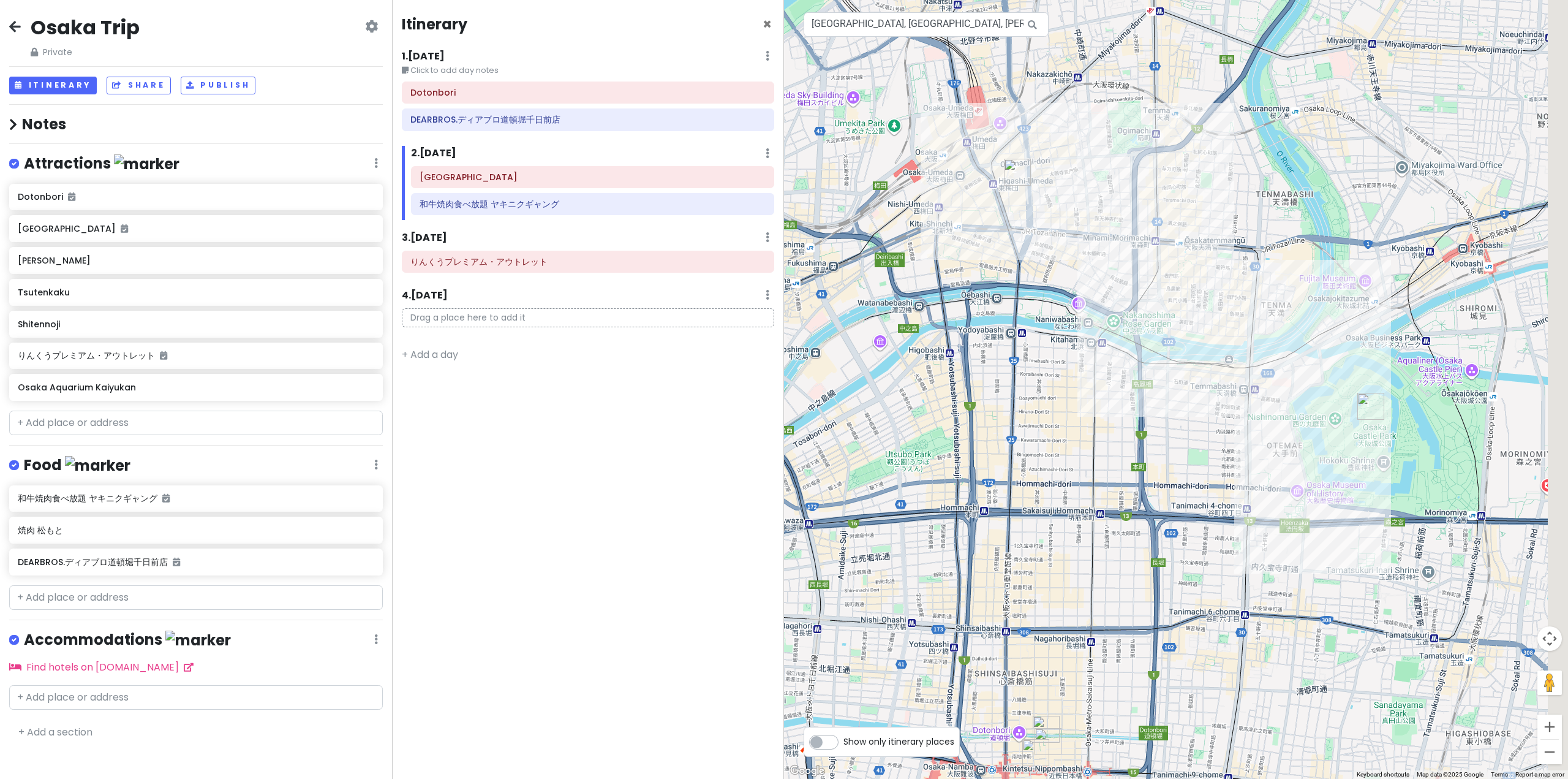
drag, startPoint x: 1268, startPoint y: 427, endPoint x: 1282, endPoint y: 388, distance: 41.4
click at [783, 300] on div at bounding box center [1175, 390] width 784 height 779
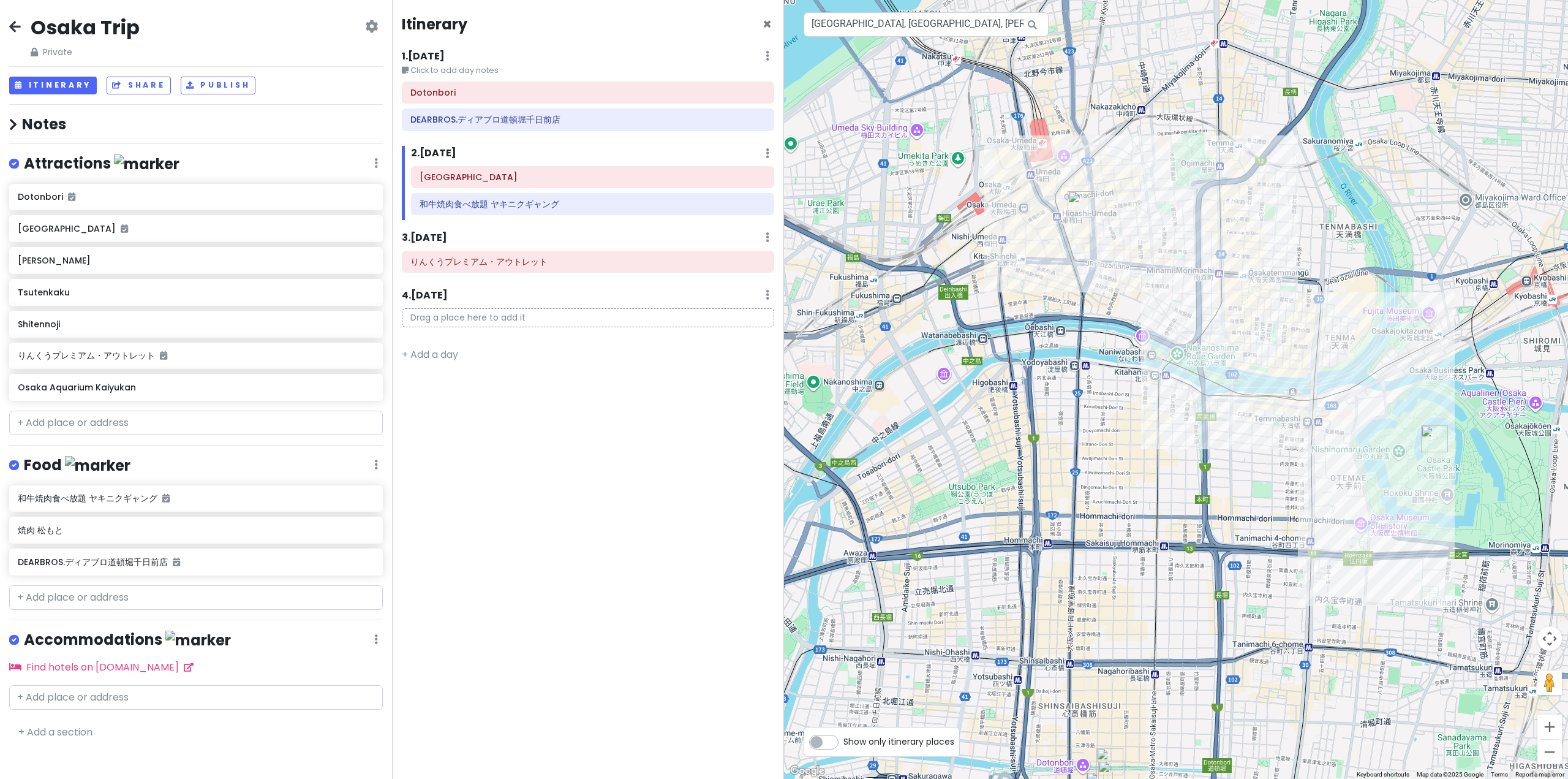
click at [783, 135] on div at bounding box center [1175, 390] width 784 height 779
click at [783, 137] on div at bounding box center [1175, 390] width 784 height 779
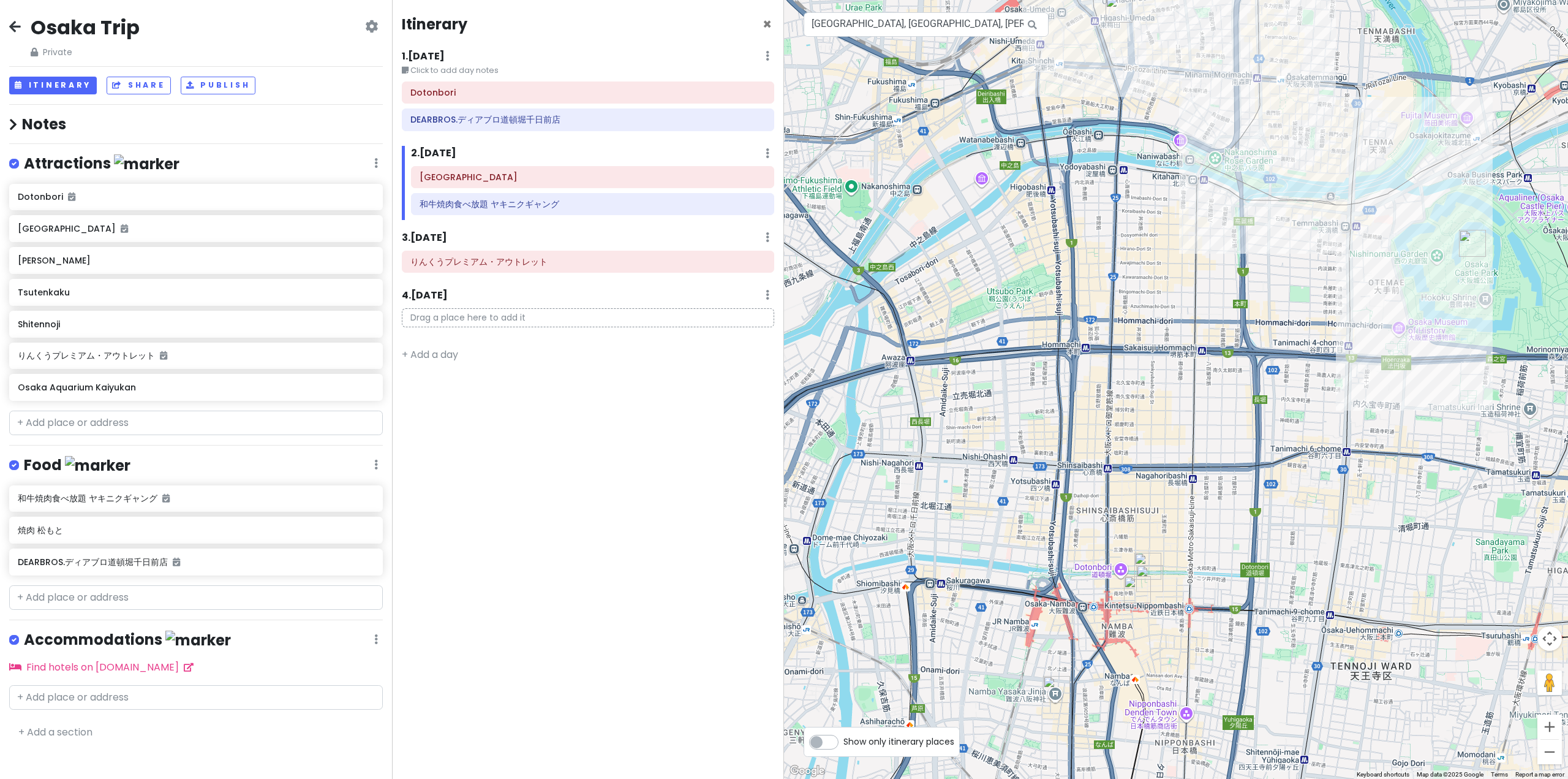
drag, startPoint x: 1256, startPoint y: 535, endPoint x: 1283, endPoint y: 377, distance: 160.3
click at [783, 377] on div at bounding box center [1175, 390] width 784 height 779
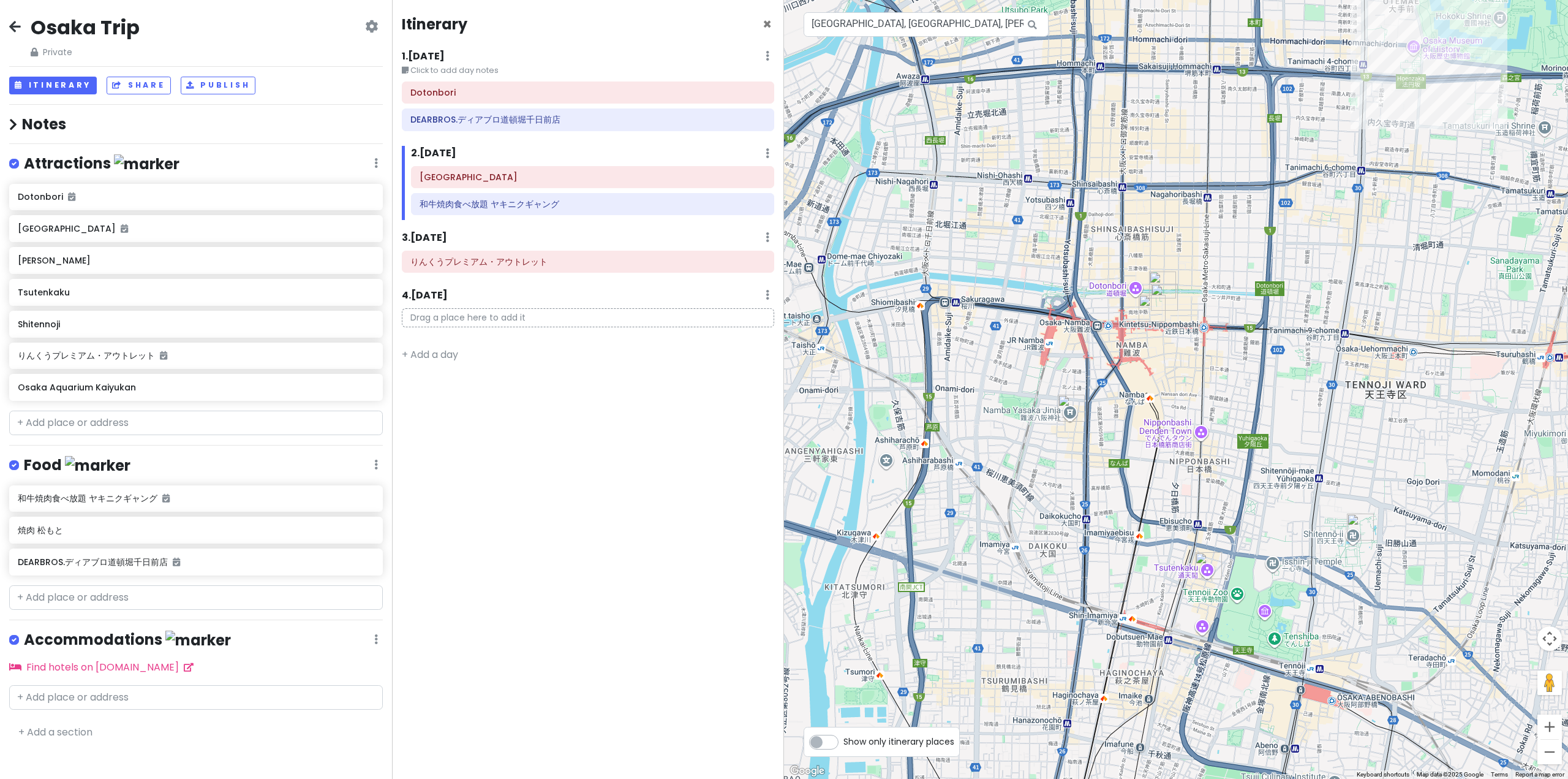
drag, startPoint x: 1418, startPoint y: 592, endPoint x: 1426, endPoint y: 410, distance: 182.2
click at [783, 410] on div at bounding box center [1175, 390] width 784 height 779
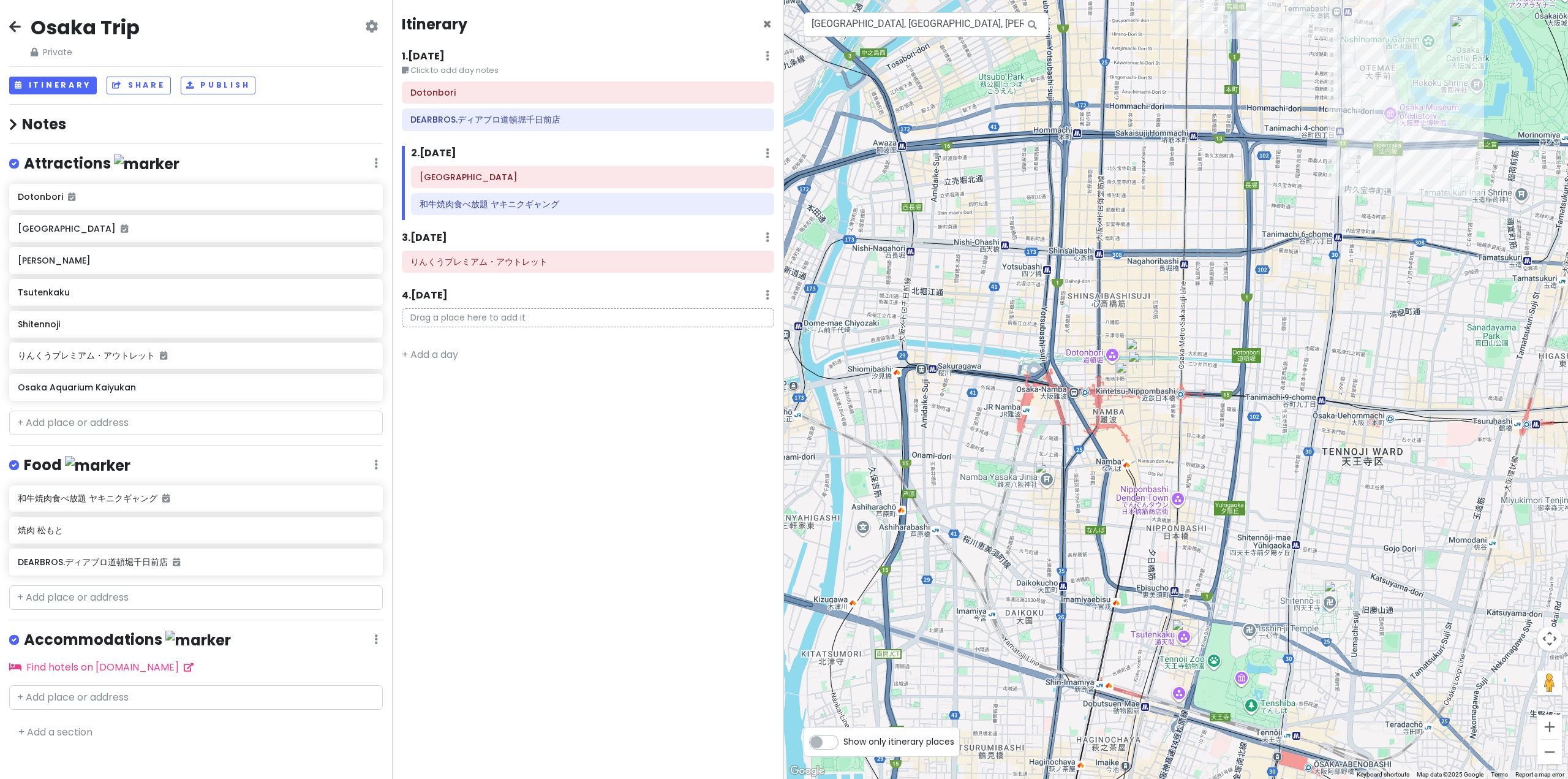
drag, startPoint x: 1403, startPoint y: 148, endPoint x: 1303, endPoint y: 428, distance: 297.3
click at [783, 428] on div at bounding box center [1175, 390] width 784 height 779
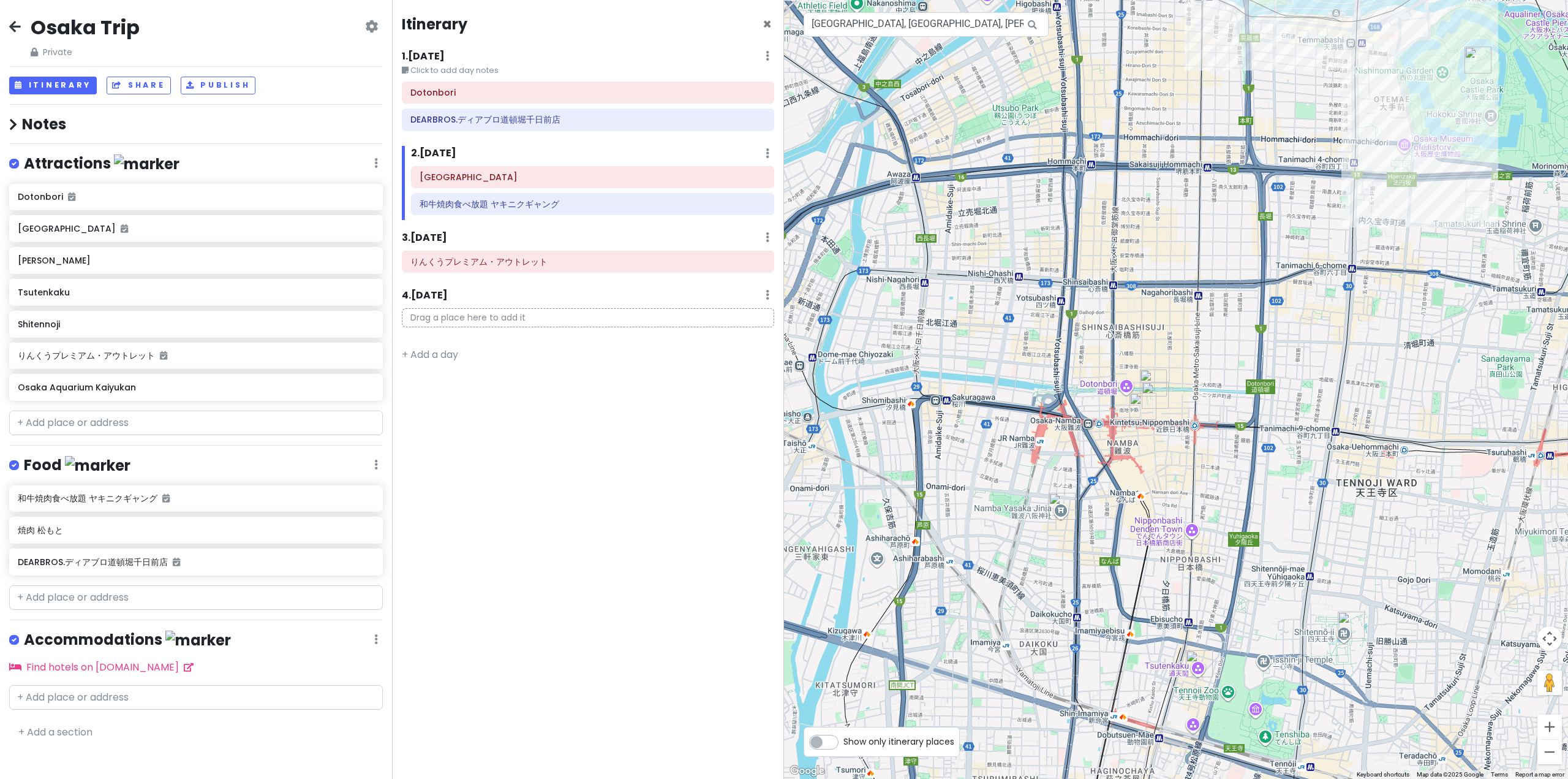
drag, startPoint x: 1163, startPoint y: 546, endPoint x: 1296, endPoint y: 214, distance: 357.6
click at [783, 214] on div at bounding box center [1175, 390] width 784 height 779
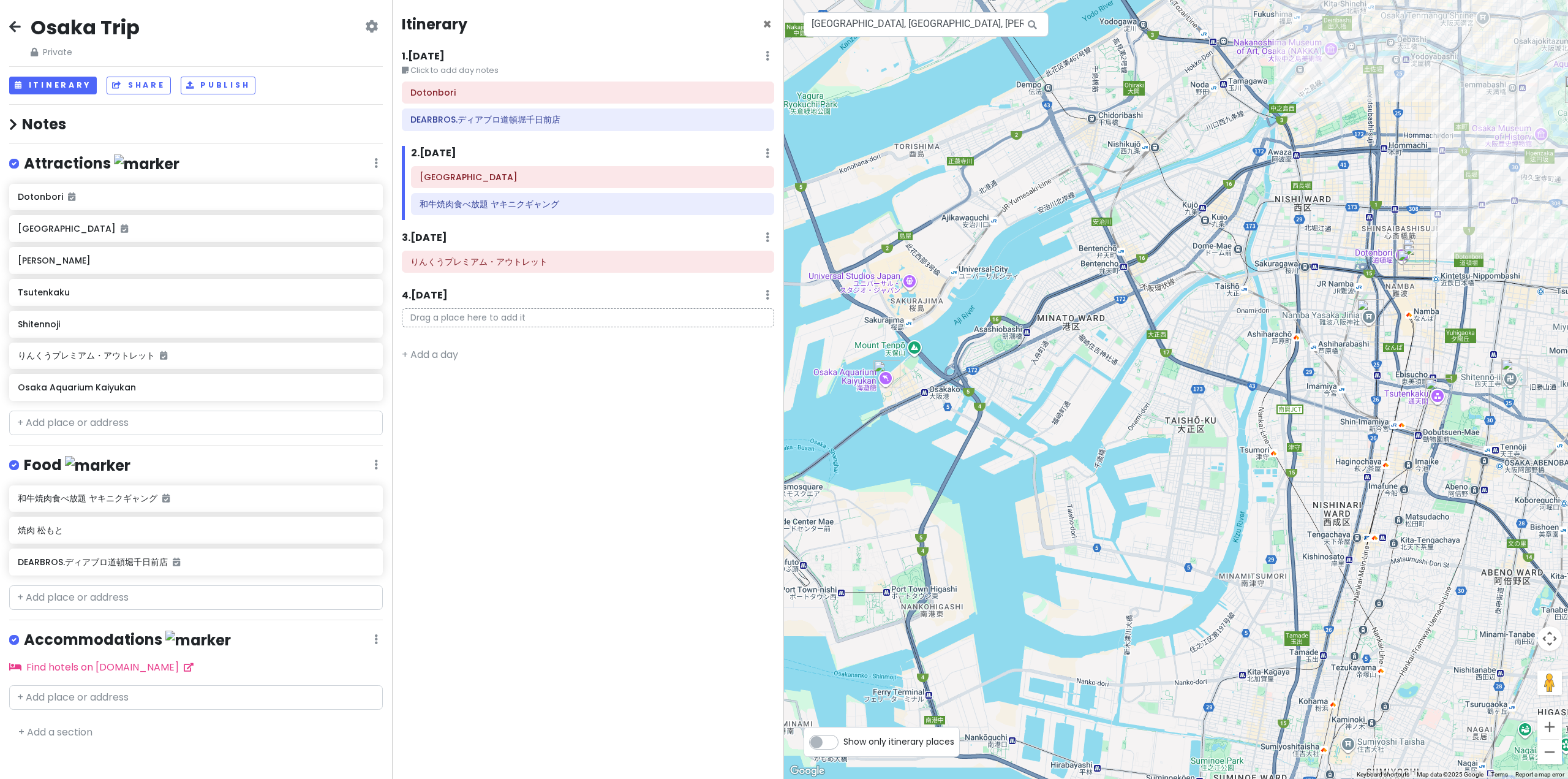
drag, startPoint x: 1124, startPoint y: 453, endPoint x: 1266, endPoint y: 290, distance: 216.2
click at [783, 290] on div at bounding box center [1175, 390] width 784 height 779
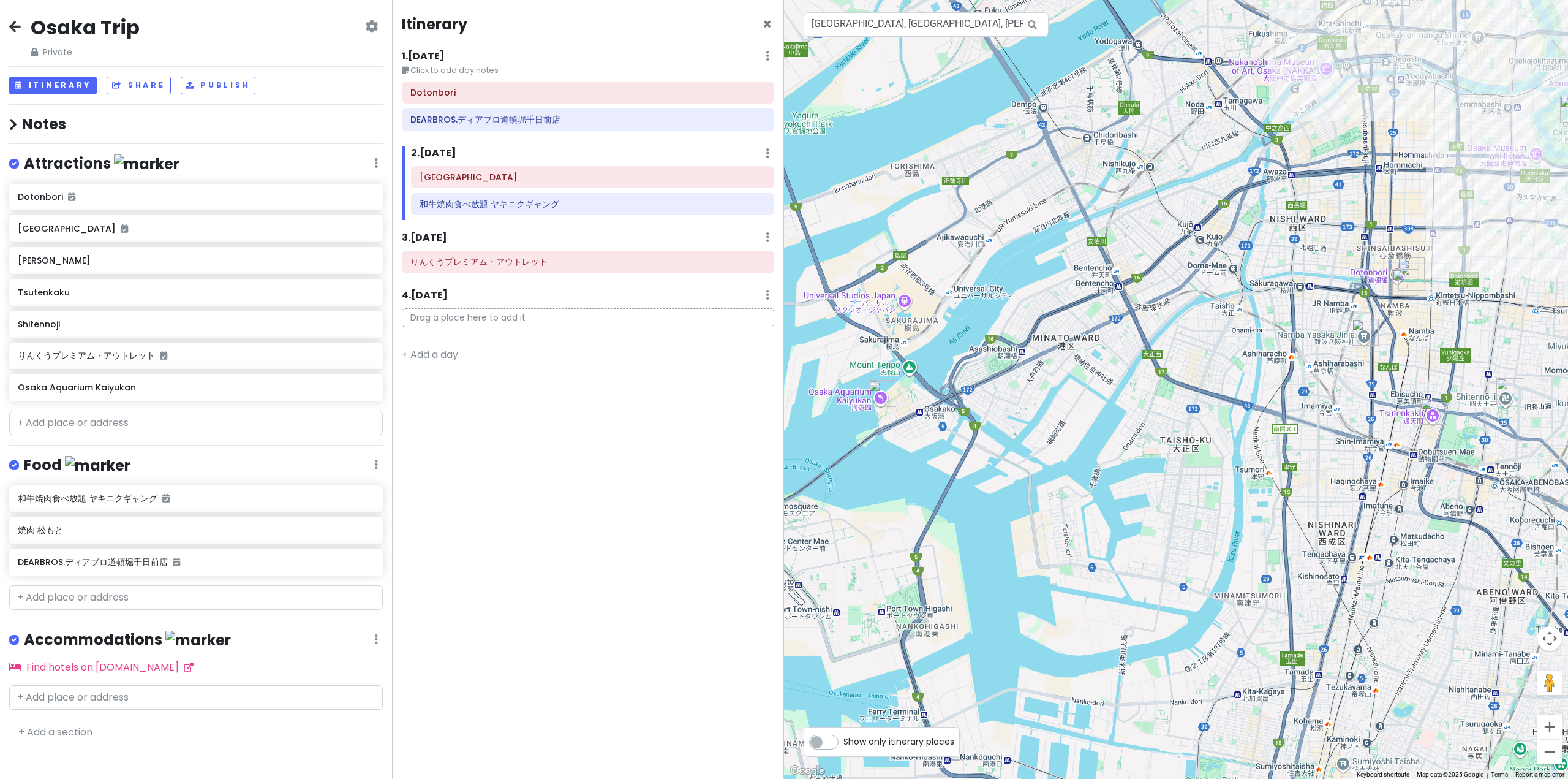
drag, startPoint x: 1140, startPoint y: 292, endPoint x: 1090, endPoint y: 514, distance: 227.6
click at [783, 514] on div at bounding box center [1175, 390] width 784 height 779
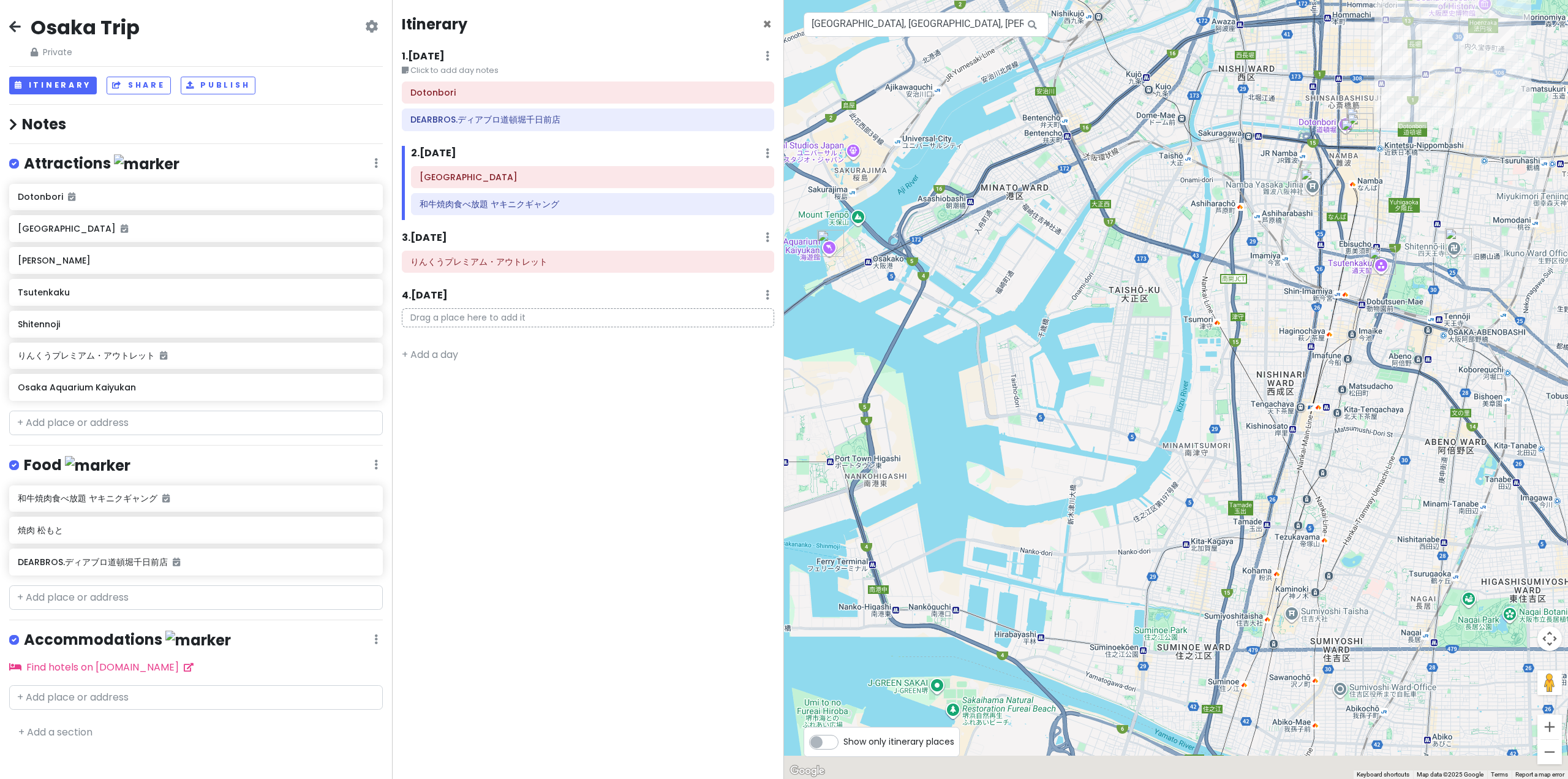
drag, startPoint x: 1189, startPoint y: 739, endPoint x: 1253, endPoint y: 542, distance: 207.1
click at [783, 209] on div at bounding box center [1175, 390] width 784 height 779
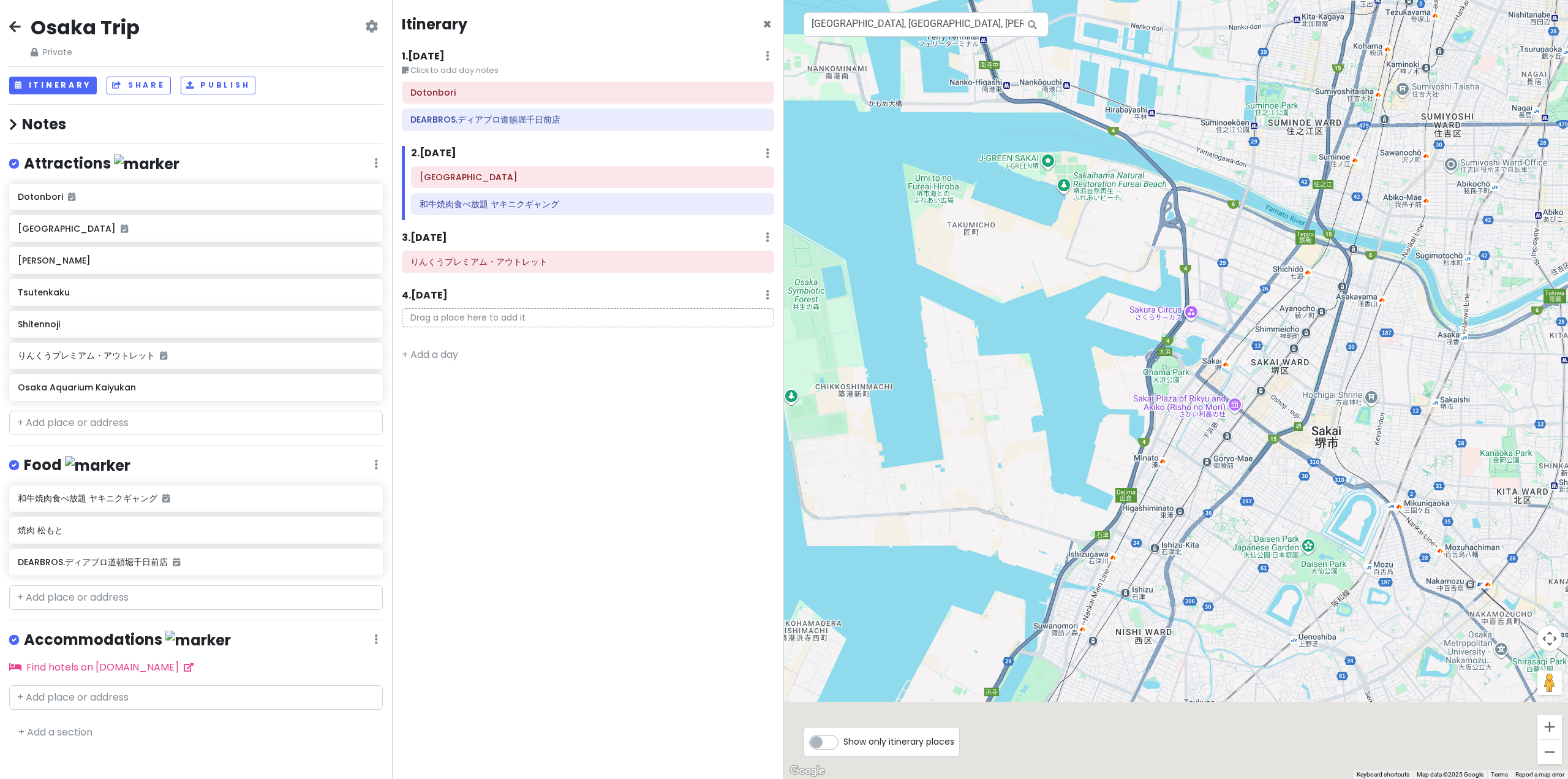
drag, startPoint x: 1345, startPoint y: 501, endPoint x: 1444, endPoint y: 152, distance: 362.8
click at [783, 154] on div at bounding box center [1175, 390] width 784 height 779
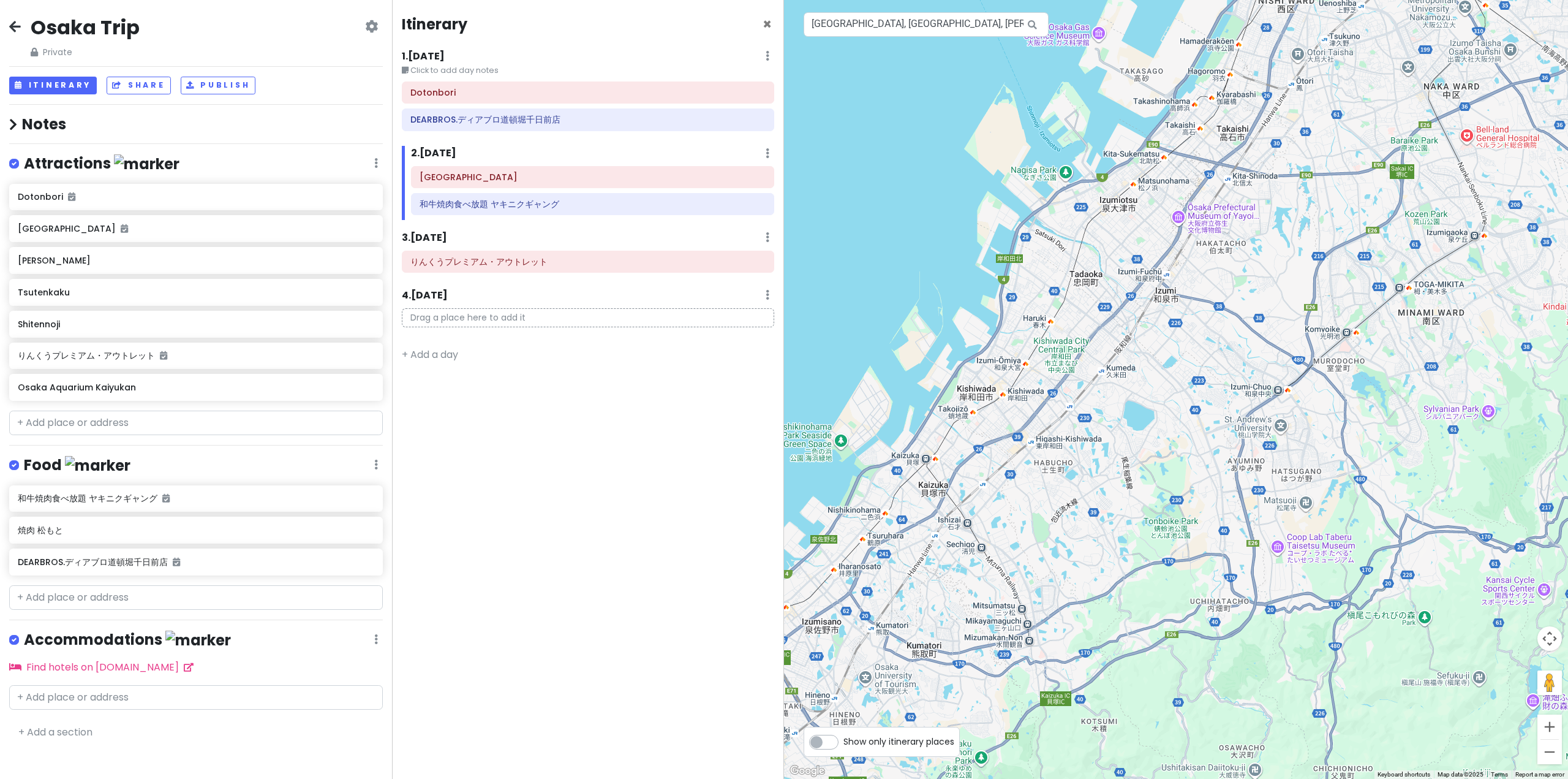
drag, startPoint x: 1103, startPoint y: 442, endPoint x: 1532, endPoint y: 179, distance: 503.2
click at [783, 159] on div at bounding box center [1175, 390] width 784 height 779
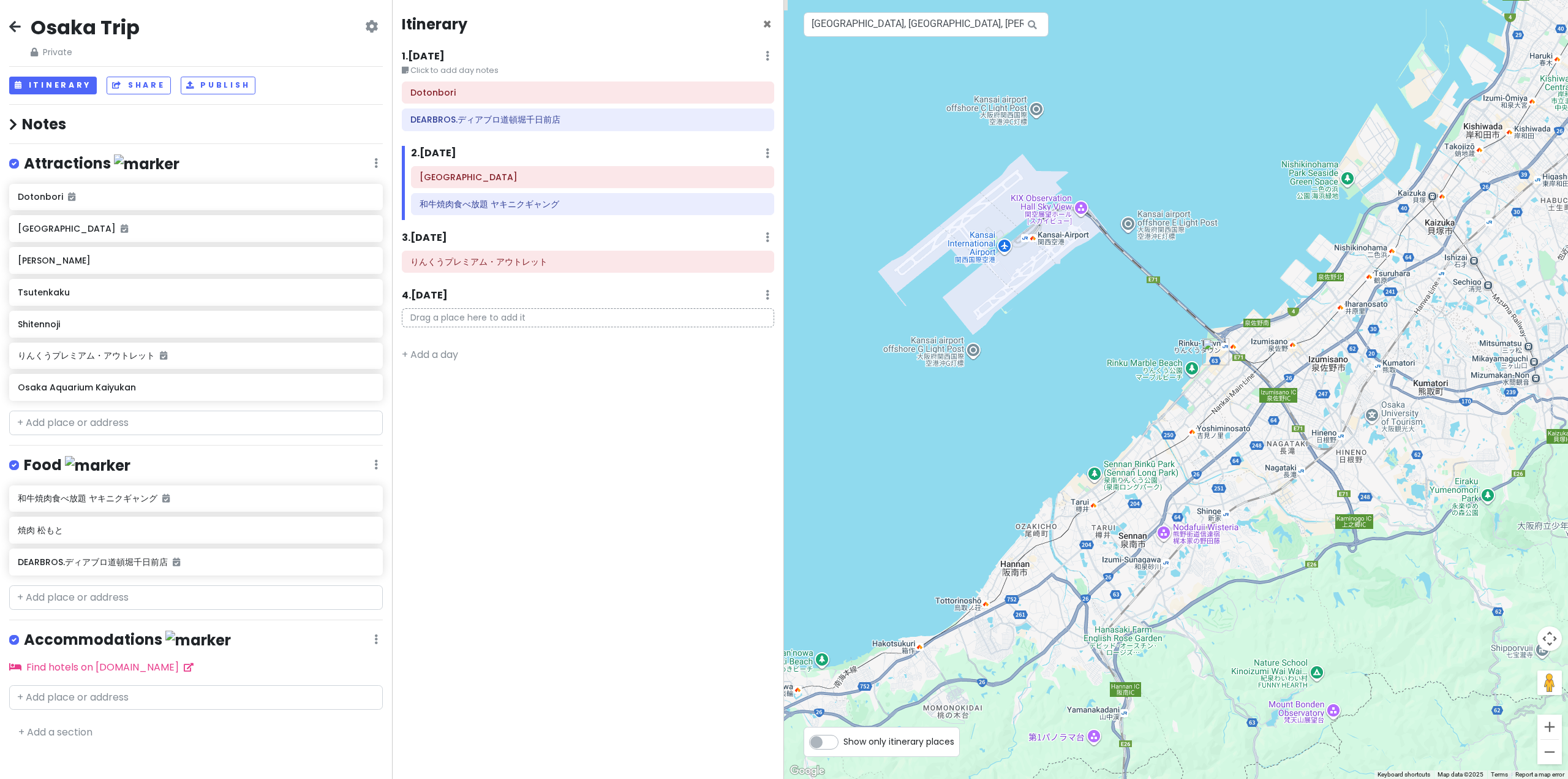
drag, startPoint x: 1356, startPoint y: 244, endPoint x: 1037, endPoint y: 581, distance: 464.0
click at [783, 583] on div at bounding box center [1175, 390] width 784 height 779
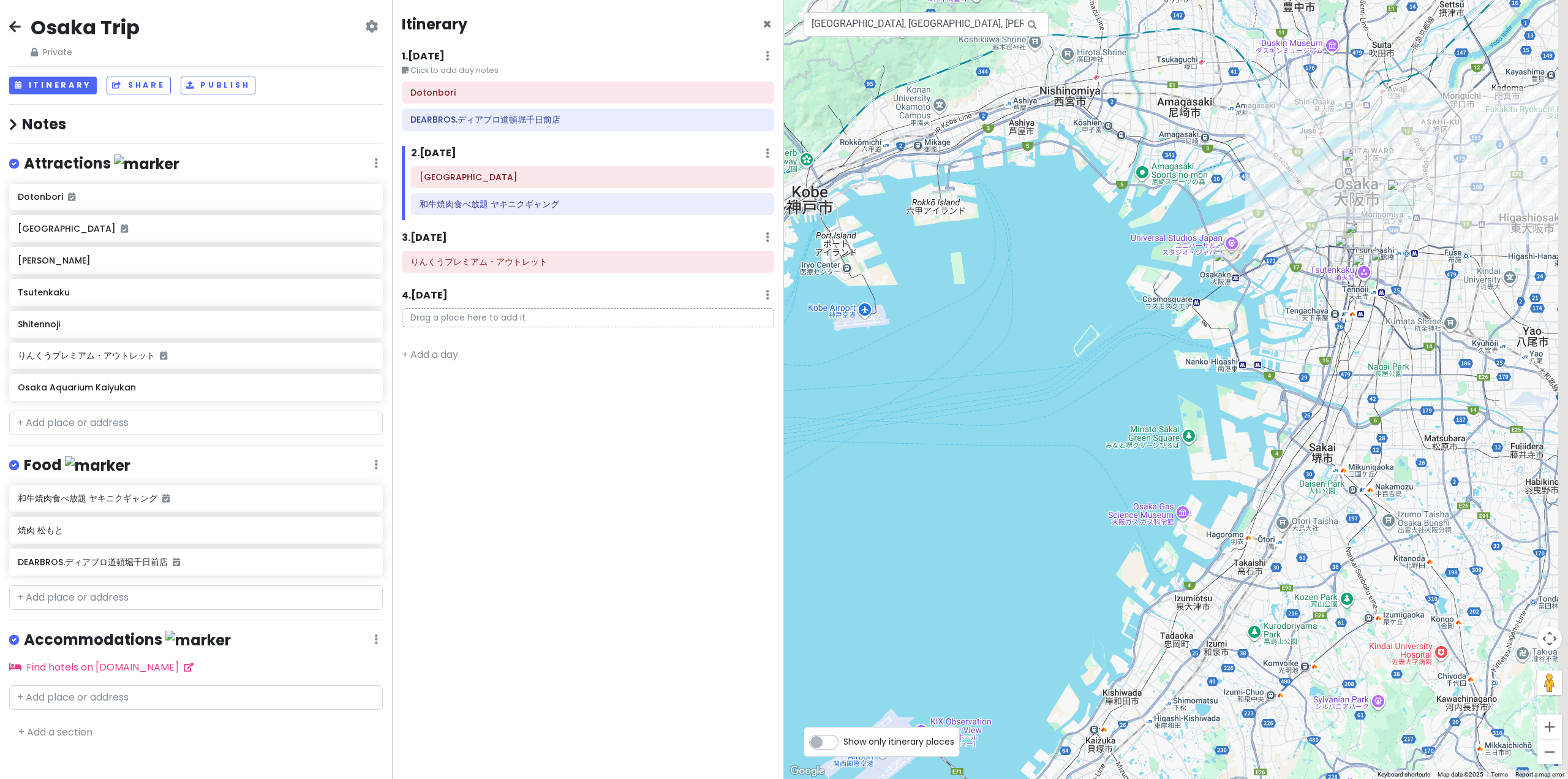
drag, startPoint x: 1342, startPoint y: 200, endPoint x: 1259, endPoint y: 535, distance: 345.1
click at [783, 604] on div at bounding box center [1175, 390] width 784 height 779
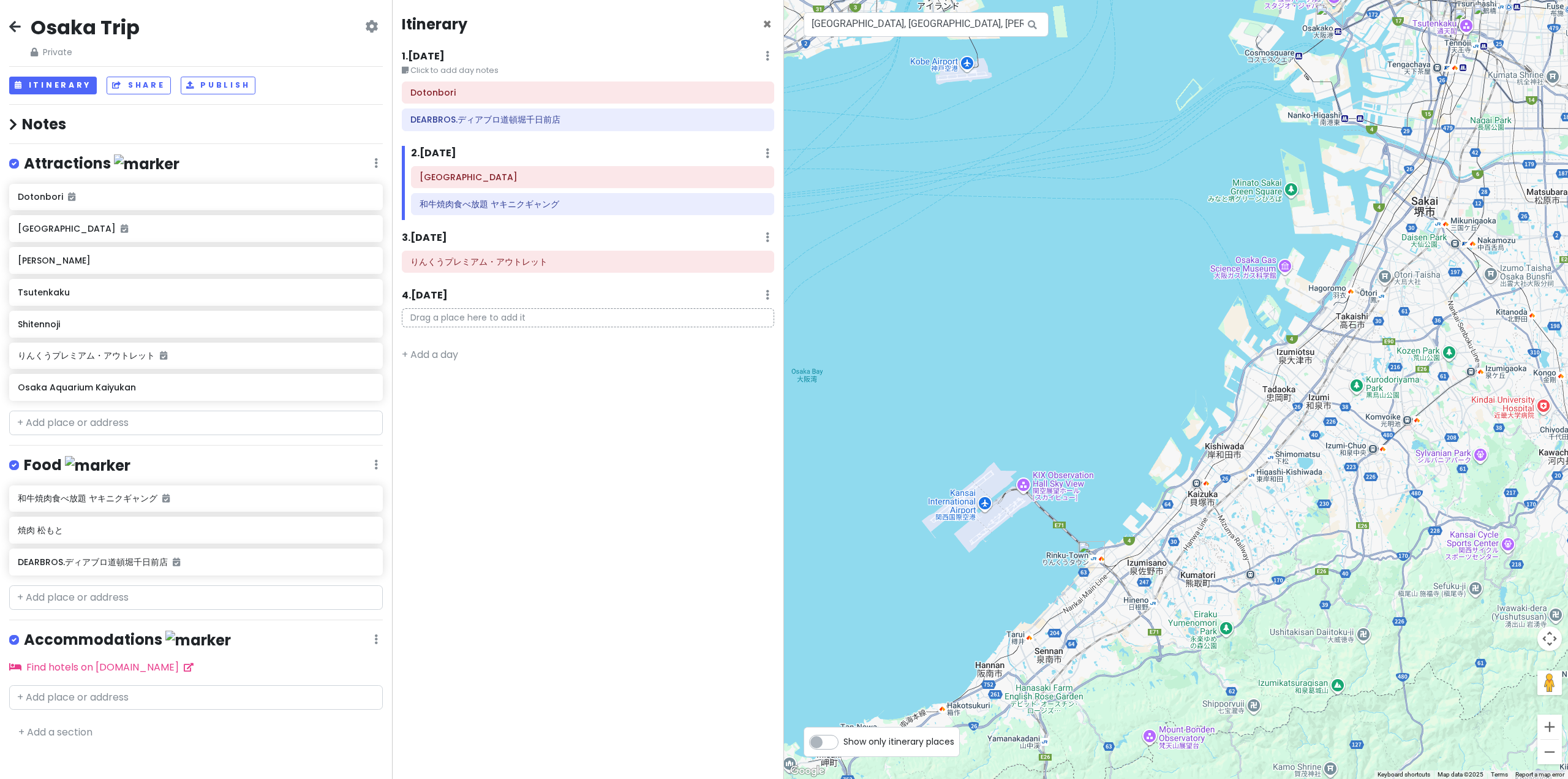
drag, startPoint x: 1183, startPoint y: 532, endPoint x: 1228, endPoint y: 396, distance: 143.3
click at [783, 285] on div at bounding box center [1175, 390] width 784 height 779
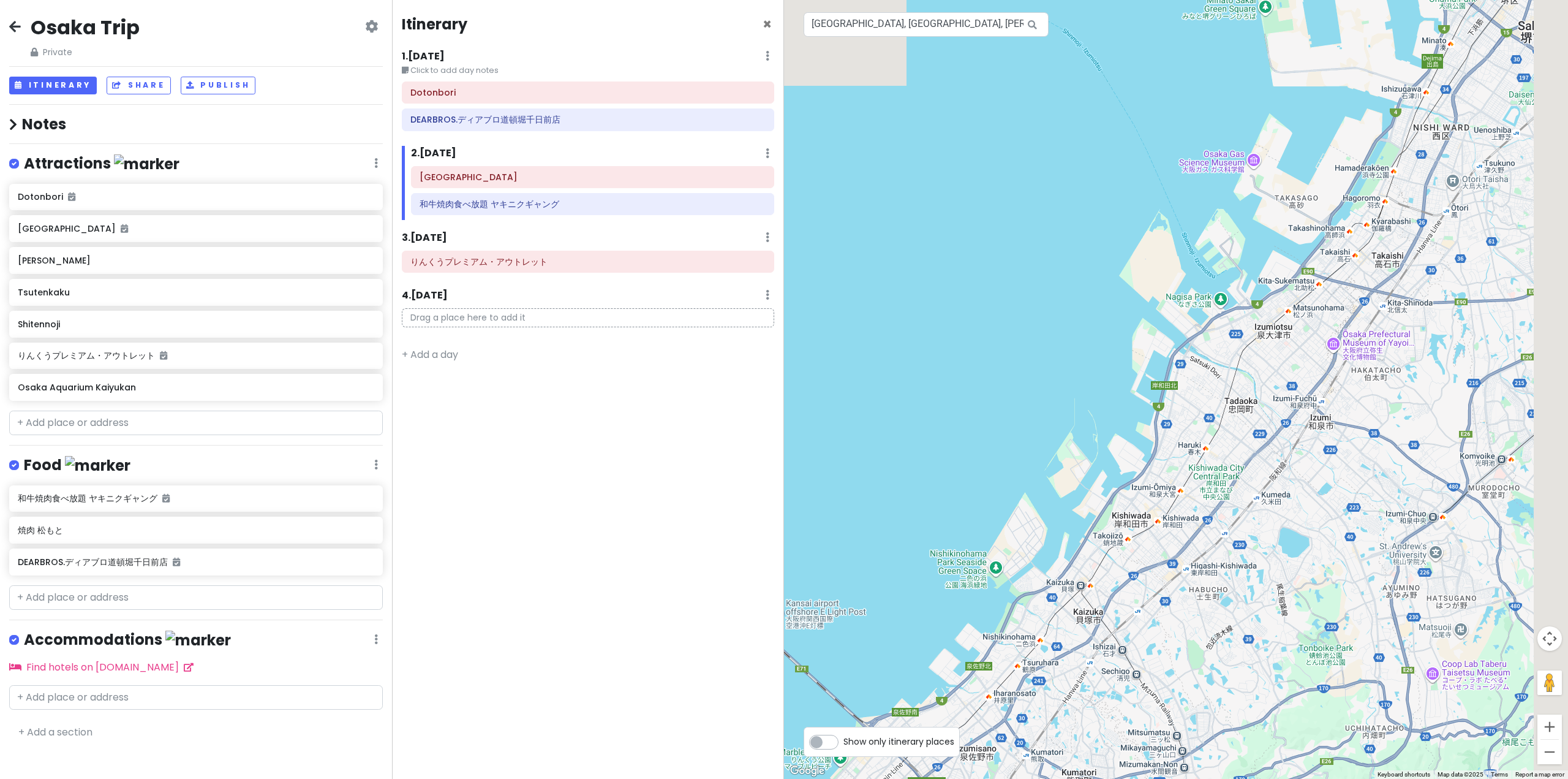
drag, startPoint x: 1299, startPoint y: 104, endPoint x: 943, endPoint y: 606, distance: 615.4
click at [783, 621] on div at bounding box center [1175, 390] width 784 height 779
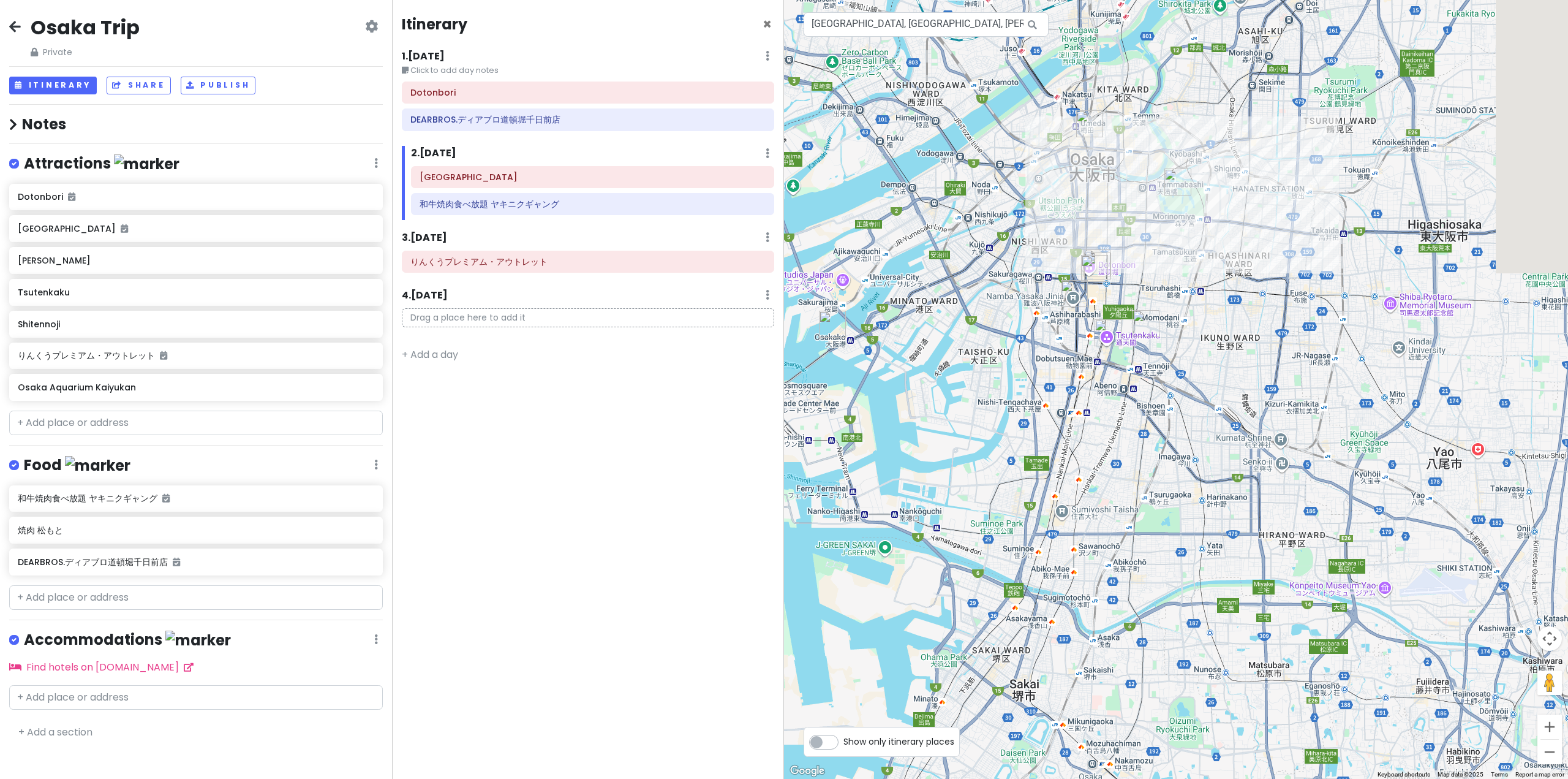
drag, startPoint x: 1033, startPoint y: 228, endPoint x: 868, endPoint y: 723, distance: 521.8
click at [783, 723] on div at bounding box center [1175, 390] width 784 height 779
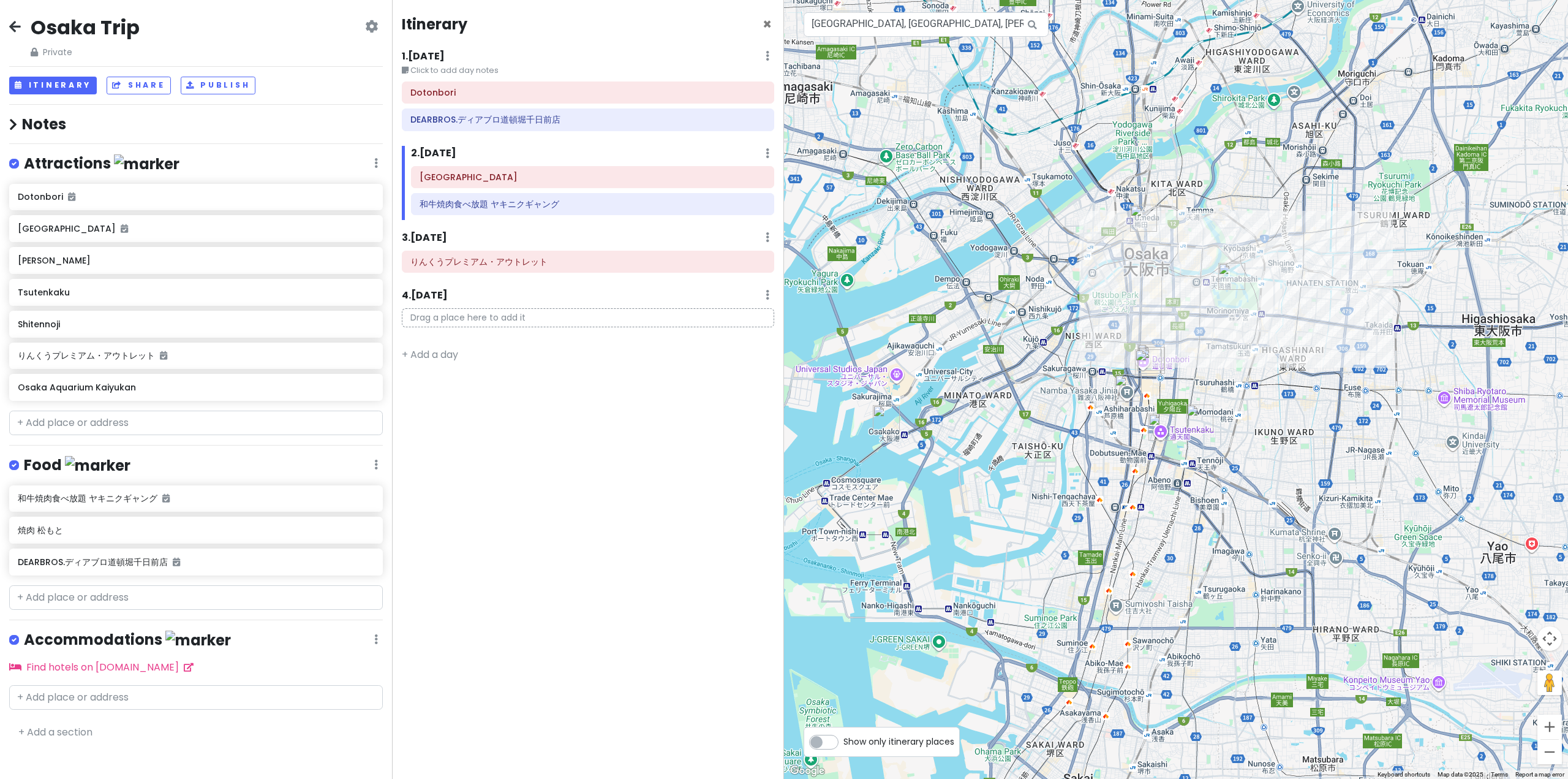
drag, startPoint x: 1090, startPoint y: 496, endPoint x: 1199, endPoint y: 328, distance: 200.3
click at [783, 328] on div at bounding box center [1175, 390] width 784 height 779
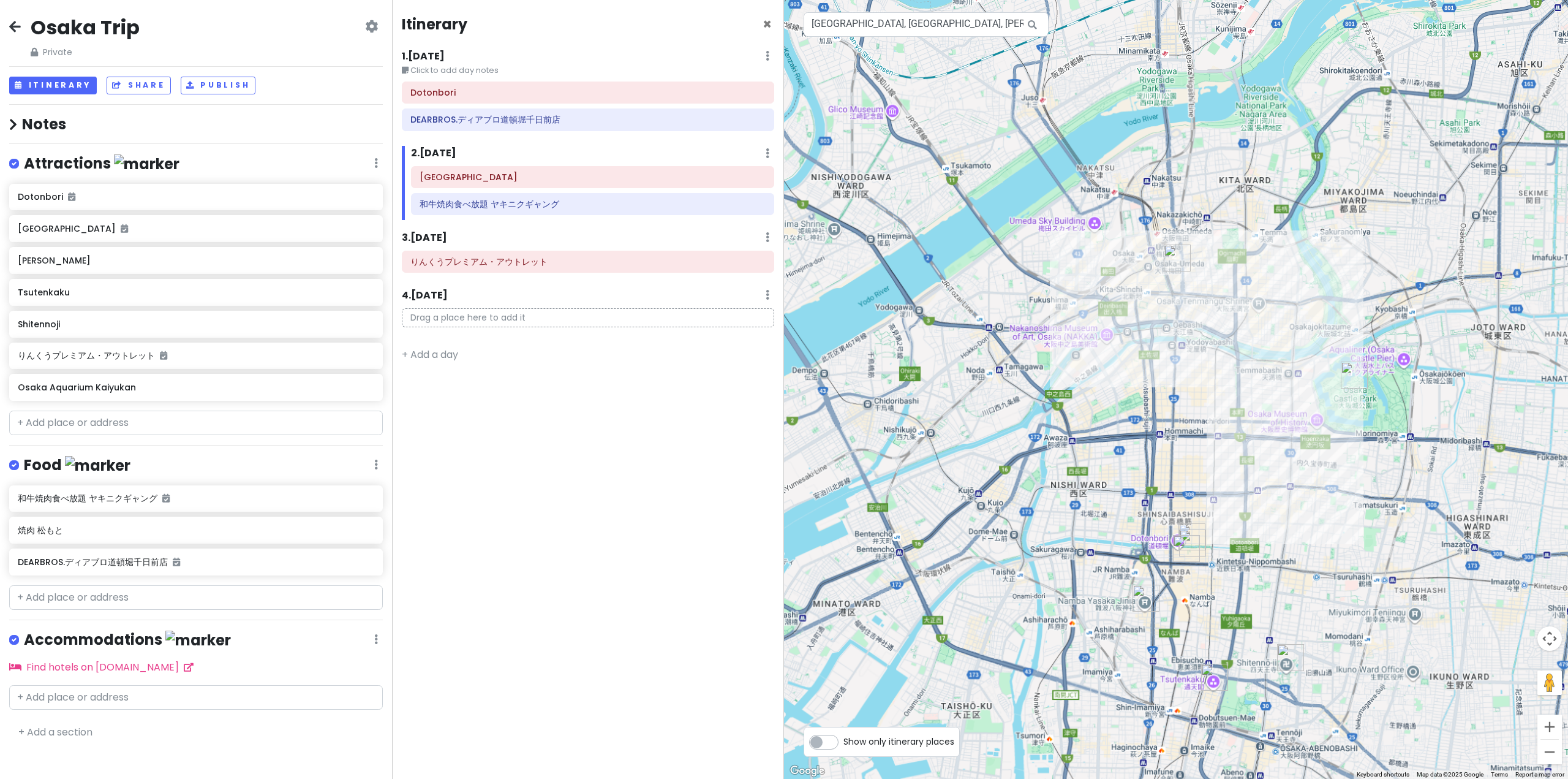
drag, startPoint x: 1143, startPoint y: 216, endPoint x: 1194, endPoint y: 442, distance: 231.7
click at [783, 442] on div at bounding box center [1175, 390] width 784 height 779
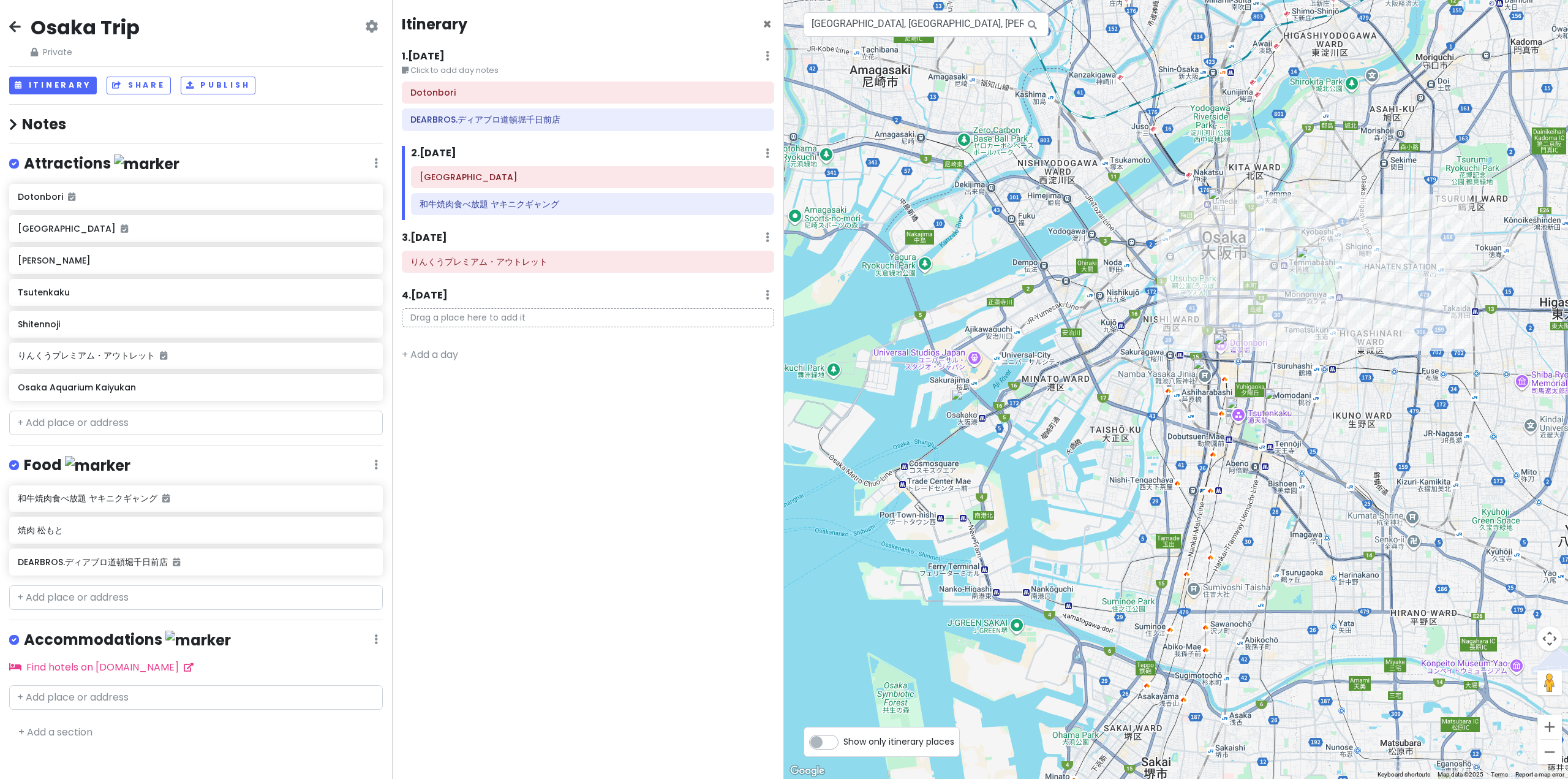
drag, startPoint x: 998, startPoint y: 578, endPoint x: 1033, endPoint y: 376, distance: 205.0
click at [783, 376] on div at bounding box center [1175, 390] width 784 height 779
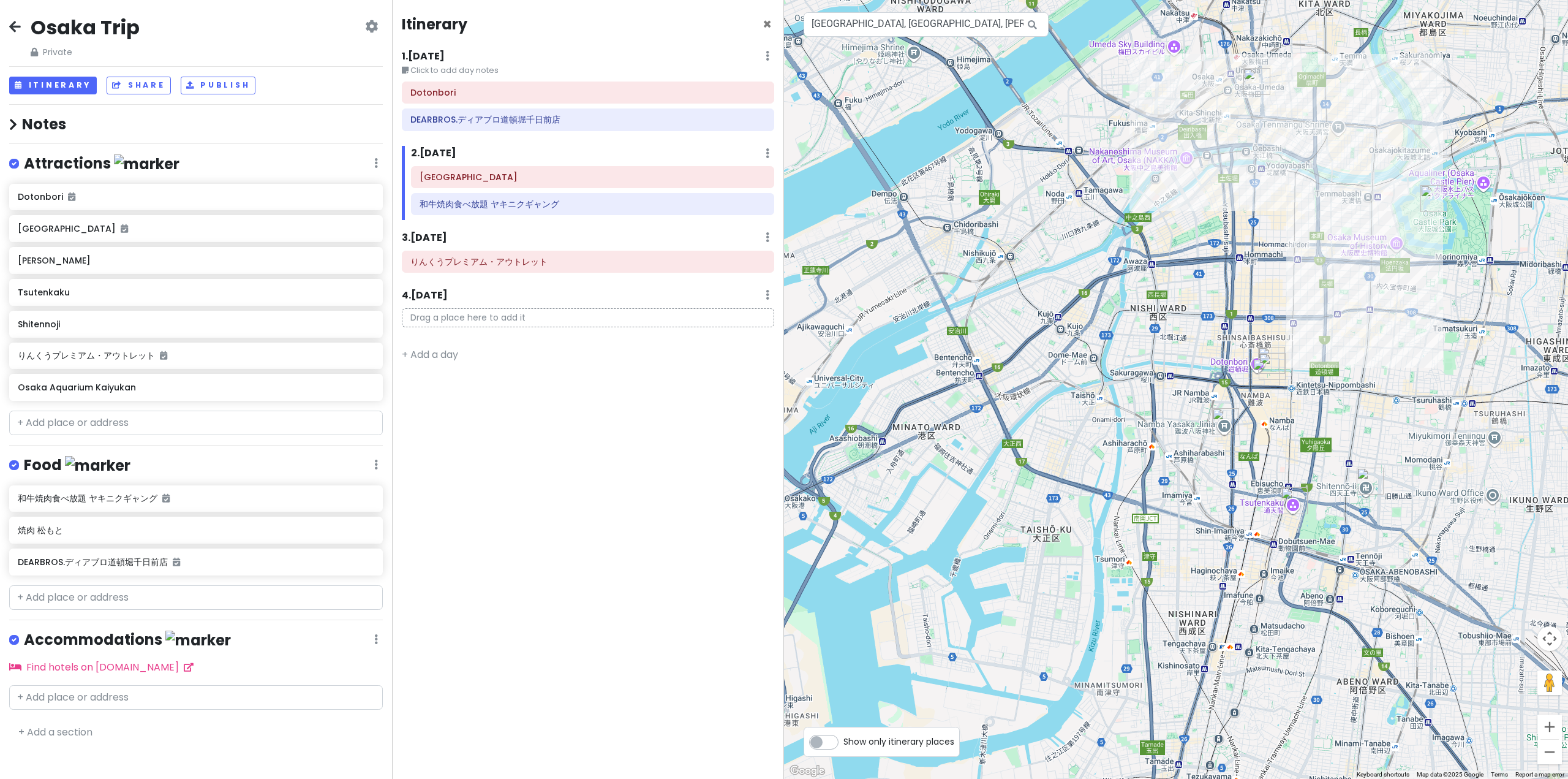
drag, startPoint x: 1342, startPoint y: 239, endPoint x: 1221, endPoint y: 310, distance: 140.3
click at [783, 316] on div at bounding box center [1175, 390] width 784 height 779
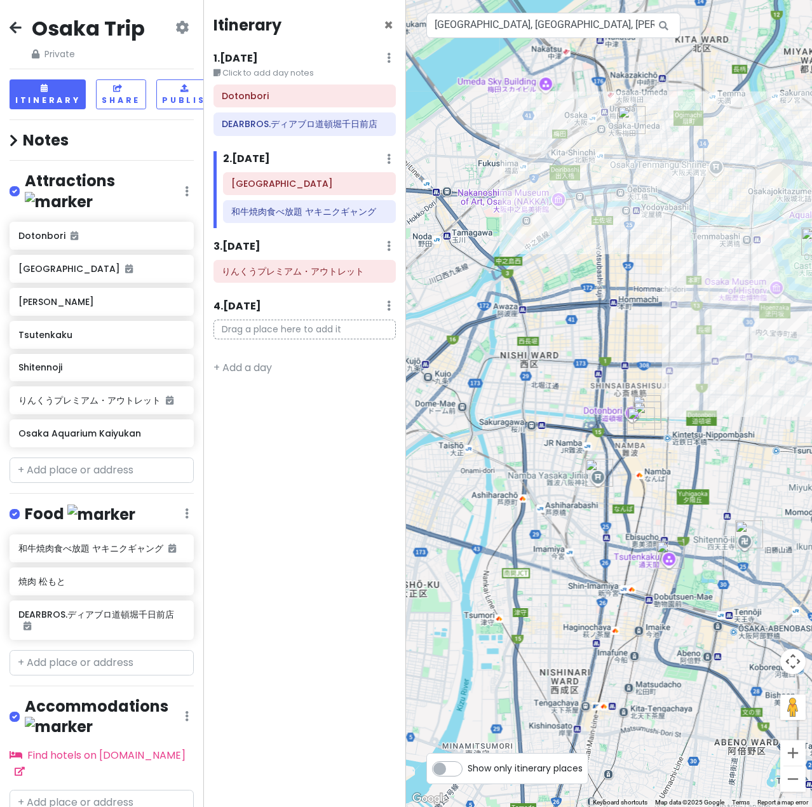
drag, startPoint x: 579, startPoint y: 566, endPoint x: 704, endPoint y: 487, distance: 147.6
click at [704, 487] on div at bounding box center [609, 403] width 406 height 807
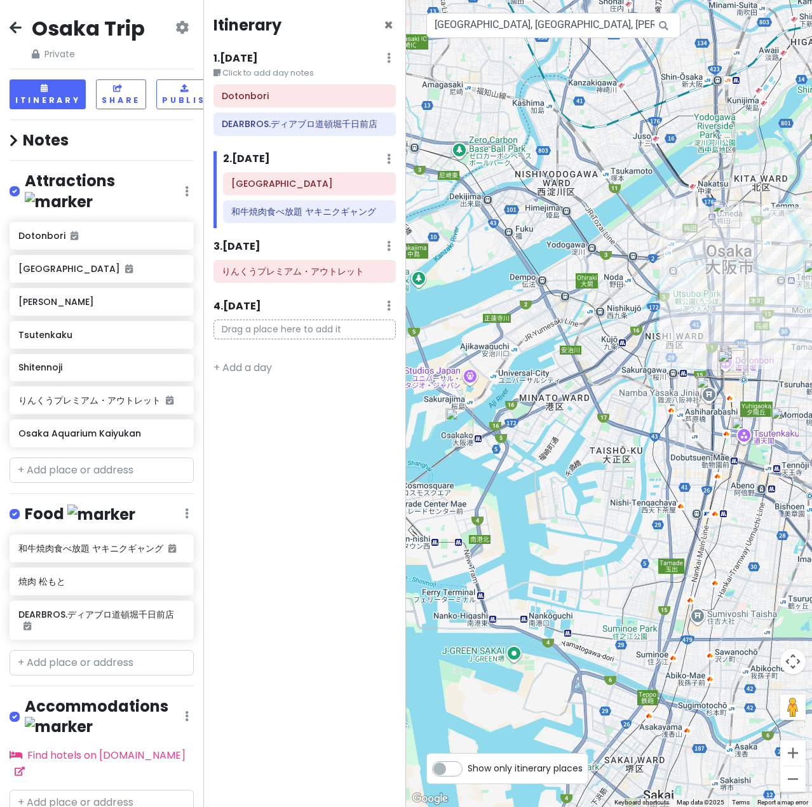
drag, startPoint x: 527, startPoint y: 491, endPoint x: 608, endPoint y: 417, distance: 109.3
click at [608, 417] on div at bounding box center [609, 403] width 406 height 807
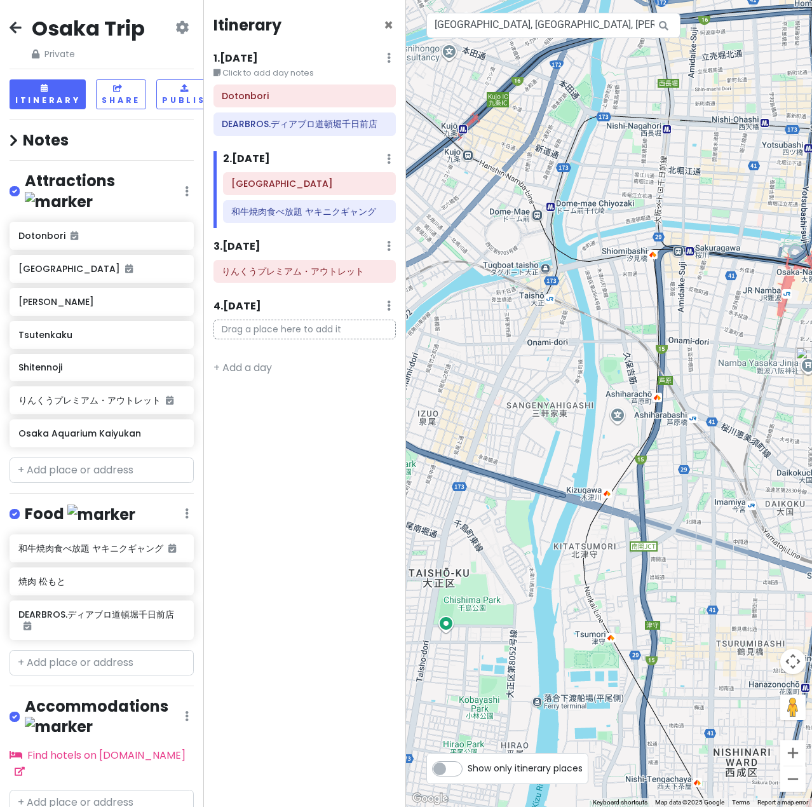
drag, startPoint x: 710, startPoint y: 458, endPoint x: 583, endPoint y: 424, distance: 131.5
click at [583, 424] on div at bounding box center [609, 403] width 406 height 807
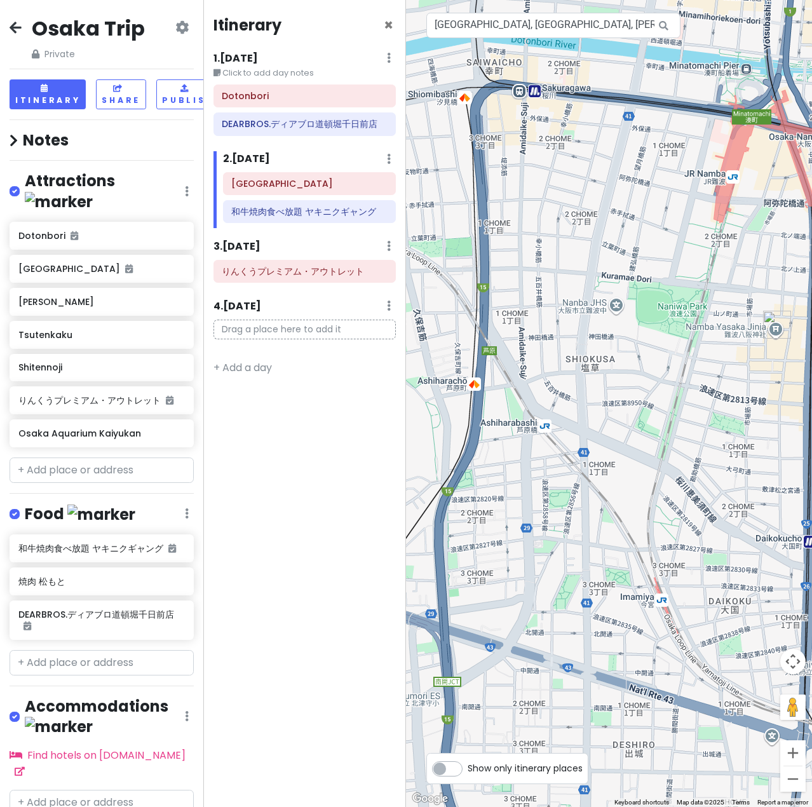
drag, startPoint x: 740, startPoint y: 410, endPoint x: 597, endPoint y: 440, distance: 146.2
click at [597, 440] on div at bounding box center [609, 403] width 406 height 807
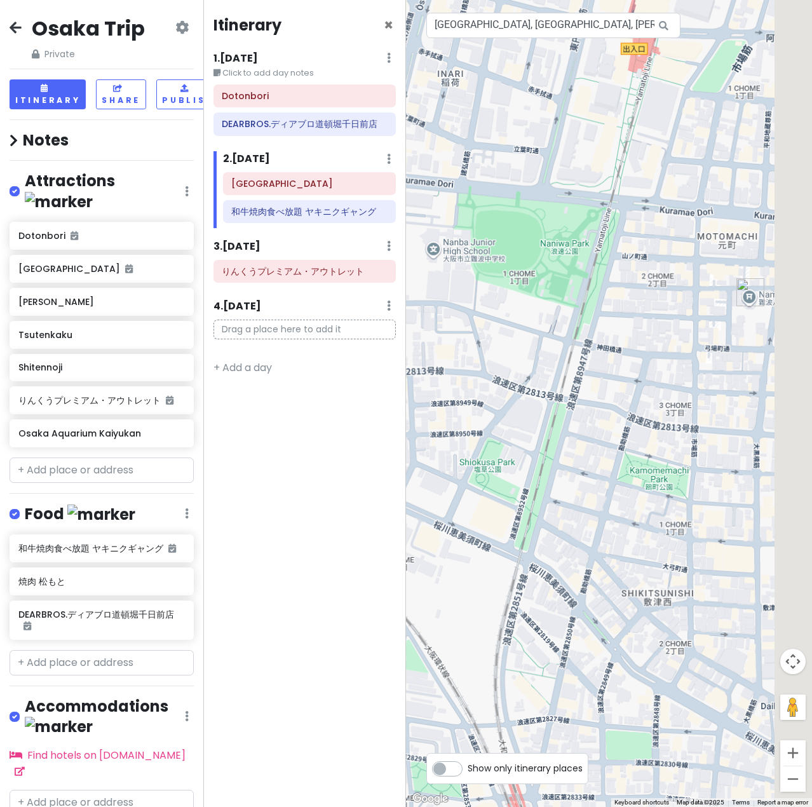
drag, startPoint x: 721, startPoint y: 355, endPoint x: 576, endPoint y: 407, distance: 154.0
click at [569, 409] on div at bounding box center [609, 403] width 406 height 807
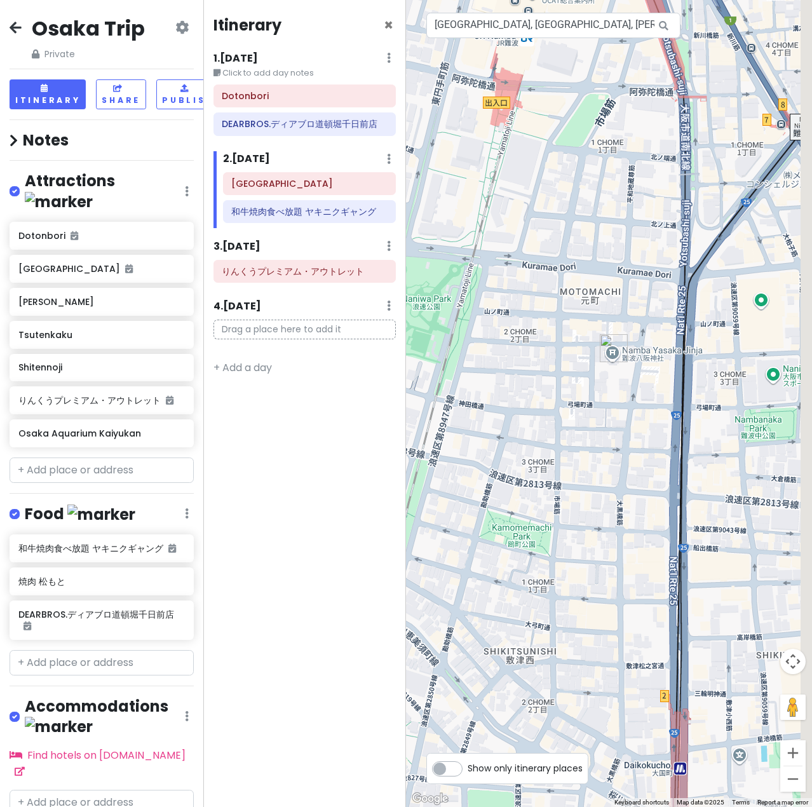
drag, startPoint x: 734, startPoint y: 376, endPoint x: 648, endPoint y: 424, distance: 98.1
click at [648, 424] on div at bounding box center [609, 403] width 406 height 807
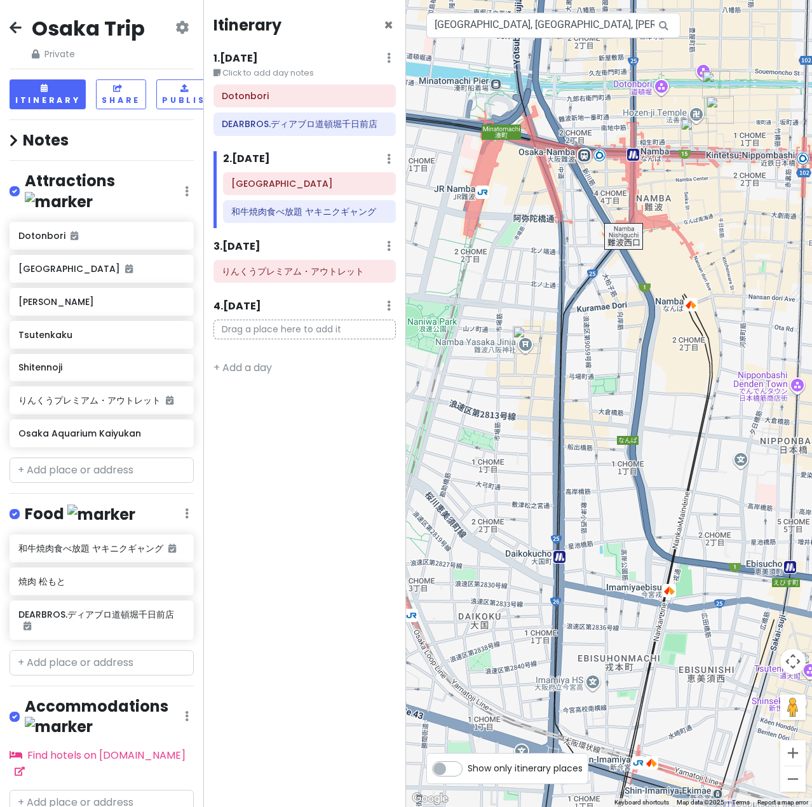
drag, startPoint x: 702, startPoint y: 375, endPoint x: 593, endPoint y: 347, distance: 112.8
click at [593, 347] on div at bounding box center [609, 403] width 406 height 807
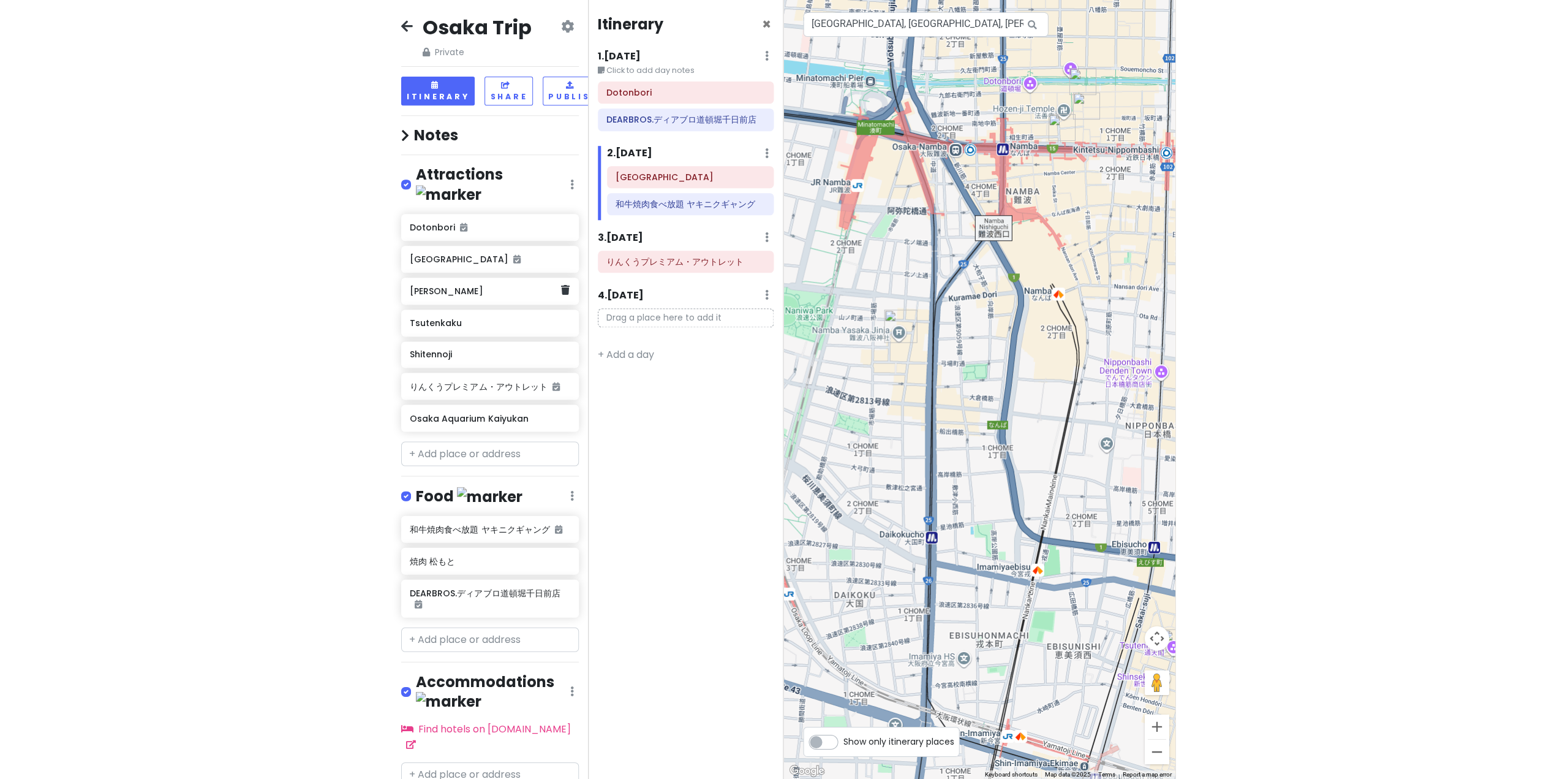
scroll to position [0, 18]
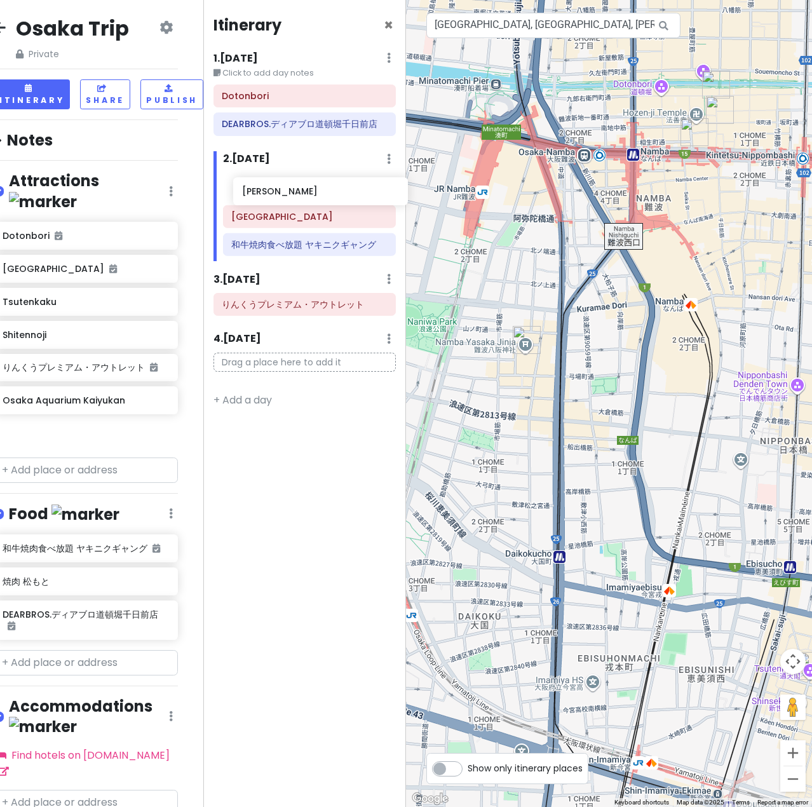
drag, startPoint x: 81, startPoint y: 290, endPoint x: 304, endPoint y: 201, distance: 241.0
click at [304, 201] on div "Osaka Trip Private Change Dates Make a Copy Delete Trip Go Pro ⚡️ Give Feedback…" at bounding box center [406, 403] width 812 height 807
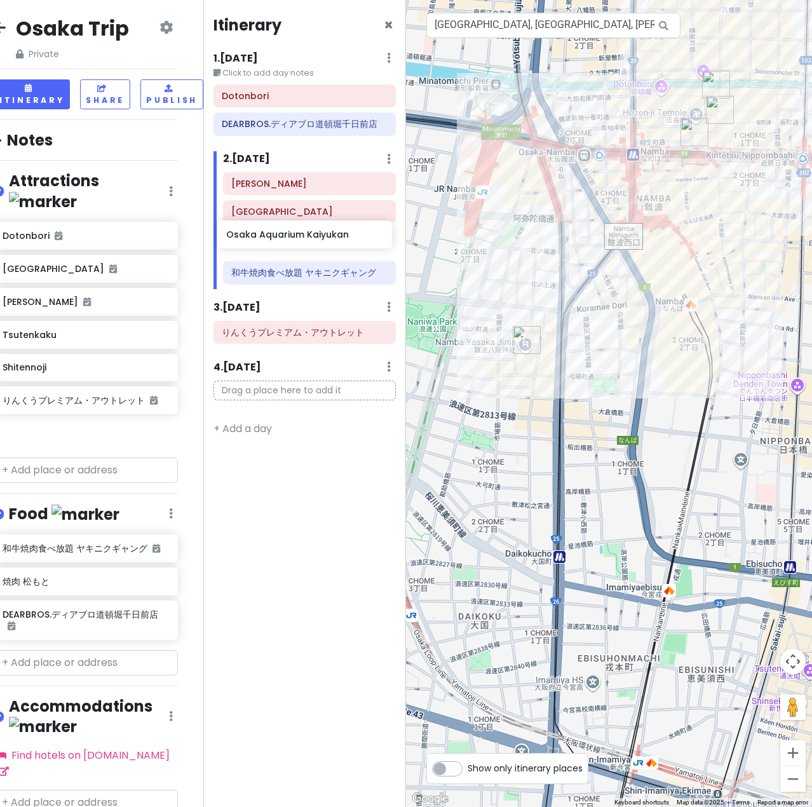
drag, startPoint x: 94, startPoint y: 416, endPoint x: 321, endPoint y: 238, distance: 288.3
click at [321, 238] on div "Osaka Trip Private Change Dates Make a Copy Delete Trip Go Pro ⚡️ Give Feedback…" at bounding box center [406, 403] width 812 height 807
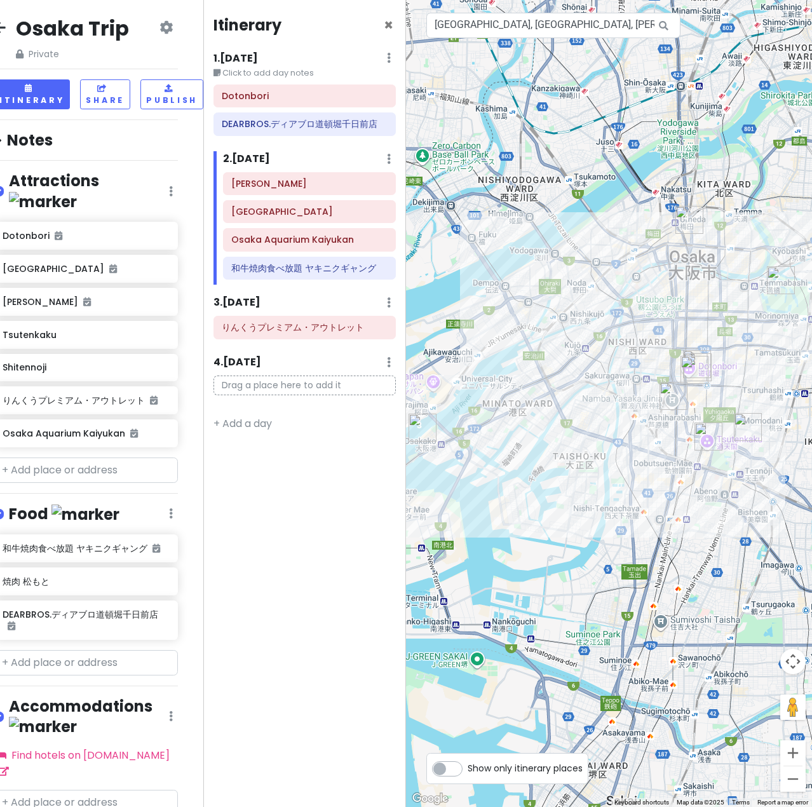
drag, startPoint x: 534, startPoint y: 454, endPoint x: 568, endPoint y: 437, distance: 36.9
click at [568, 437] on div at bounding box center [609, 403] width 406 height 807
drag, startPoint x: 282, startPoint y: 247, endPoint x: 278, endPoint y: 189, distance: 57.9
click at [278, 189] on div "Namba Yasaka Jinja [GEOGRAPHIC_DATA] [GEOGRAPHIC_DATA] Kaiyukan 和牛焼肉食べ放題 ヤキニクギャ…" at bounding box center [310, 228] width 193 height 112
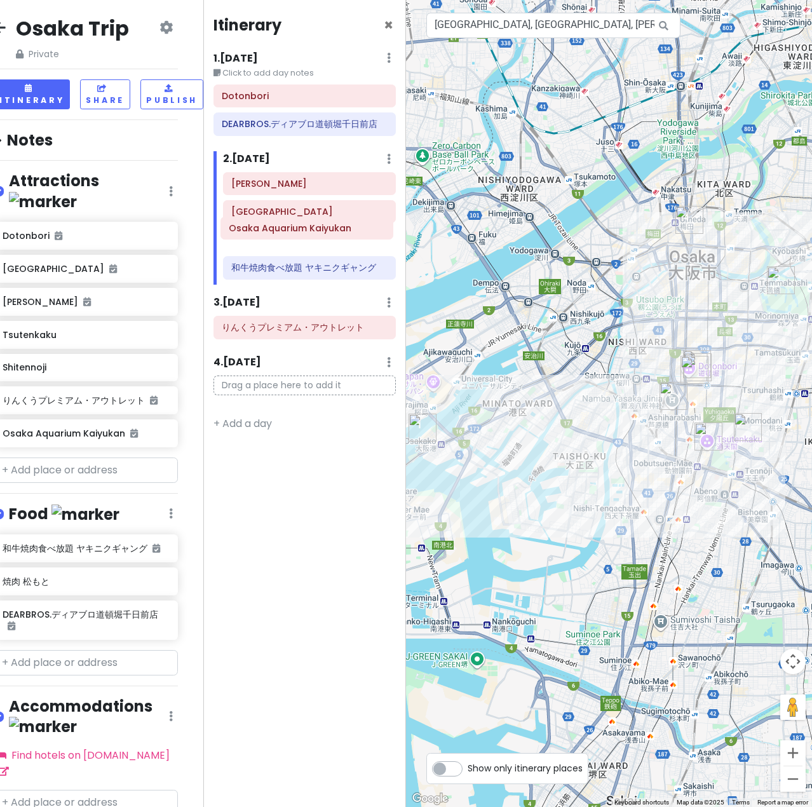
drag, startPoint x: 310, startPoint y: 190, endPoint x: 307, endPoint y: 235, distance: 44.6
click at [307, 235] on div "Osaka Aquarium Kaiyukan Namba [GEOGRAPHIC_DATA] Jinja [GEOGRAPHIC_DATA] 和牛焼肉食べ放…" at bounding box center [310, 228] width 193 height 112
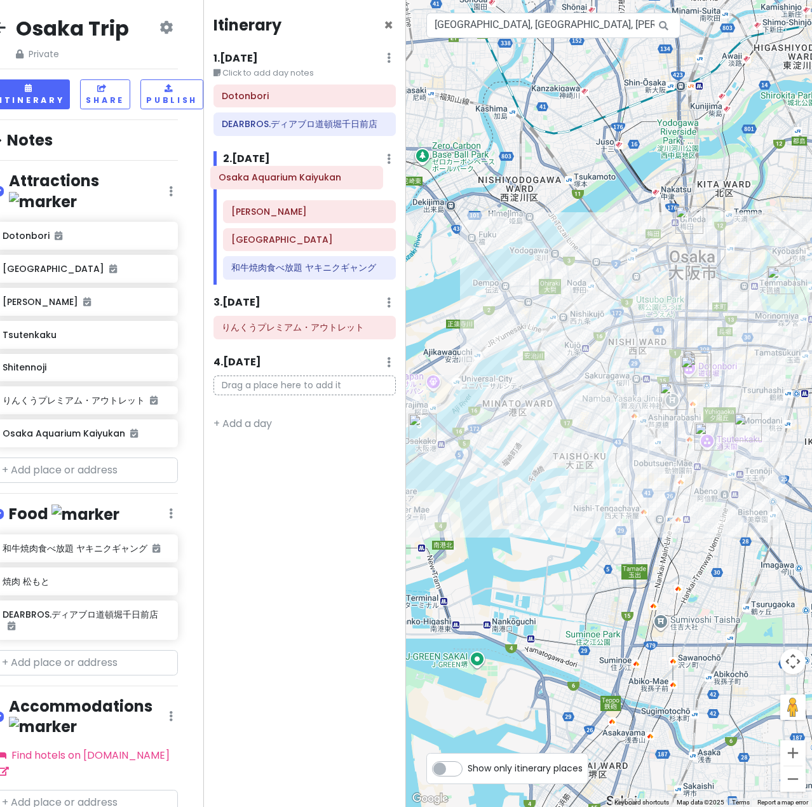
drag, startPoint x: 307, startPoint y: 245, endPoint x: 294, endPoint y: 180, distance: 66.1
click at [294, 180] on div "Namba Yasaka Jinja [GEOGRAPHIC_DATA] [GEOGRAPHIC_DATA] Kaiyukan 和牛焼肉食べ放題 ヤキニクギャ…" at bounding box center [310, 228] width 193 height 112
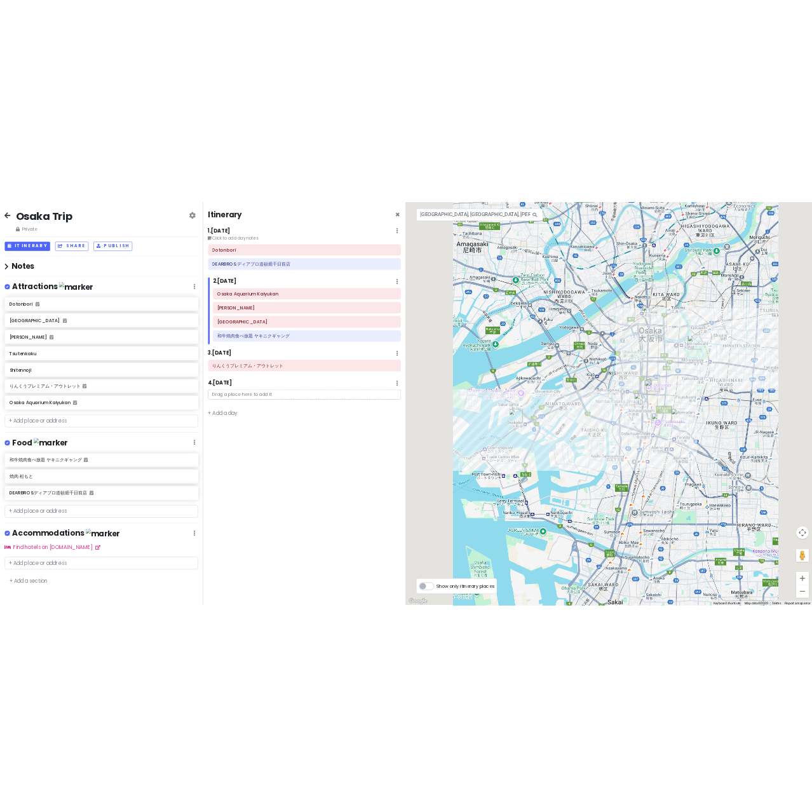
scroll to position [0, 0]
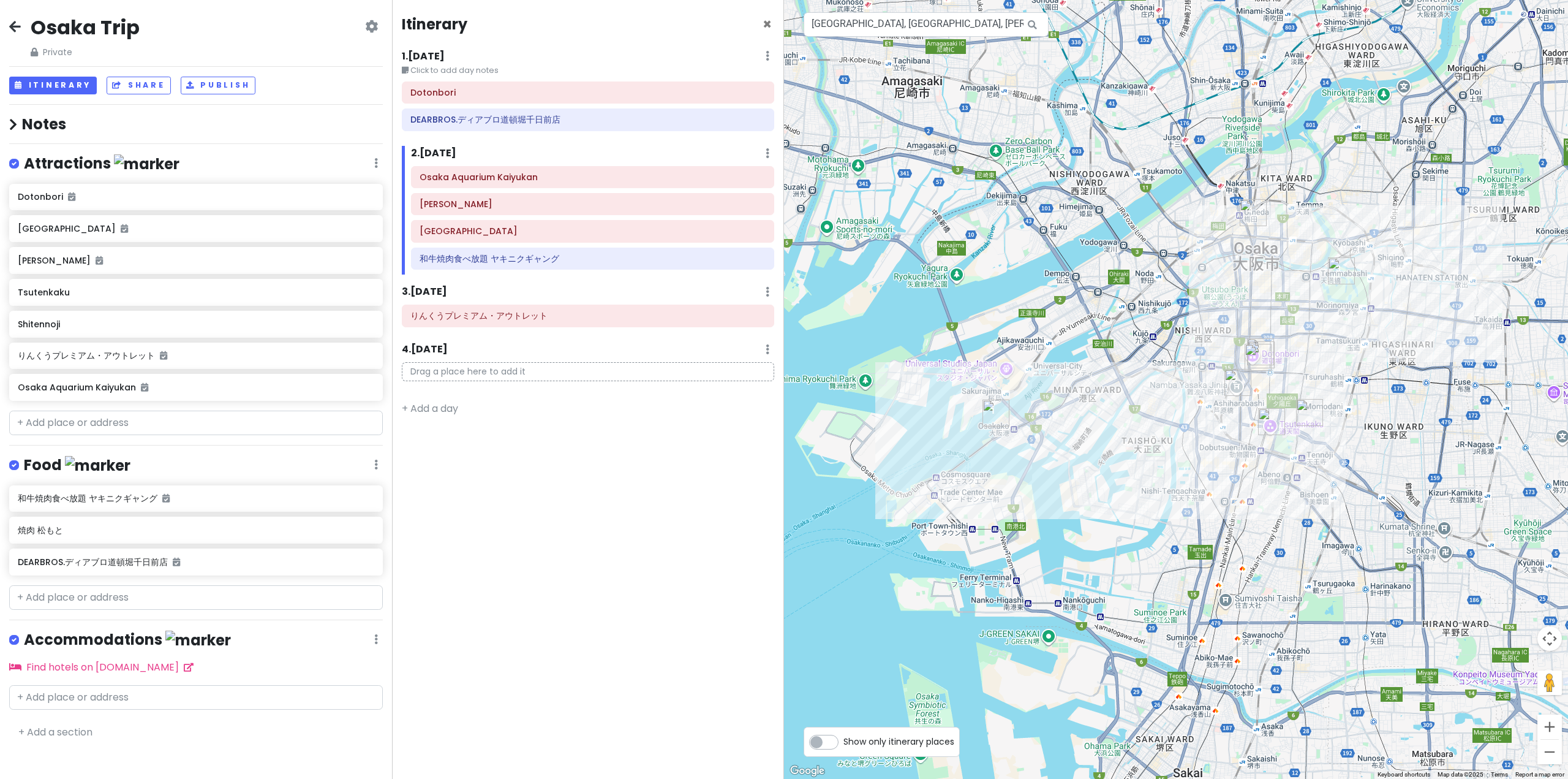
click at [22, 22] on div "Osaka Trip Private Change Dates Make a Copy Delete Trip Go Pro ⚡️ Give Feedback…" at bounding box center [197, 37] width 374 height 44
click at [3, 28] on div "Osaka Trip Private Change Dates Make a Copy Delete Trip Go Pro ⚡️ Give Feedback…" at bounding box center [196, 390] width 392 height 779
click at [17, 25] on icon at bounding box center [15, 26] width 12 height 10
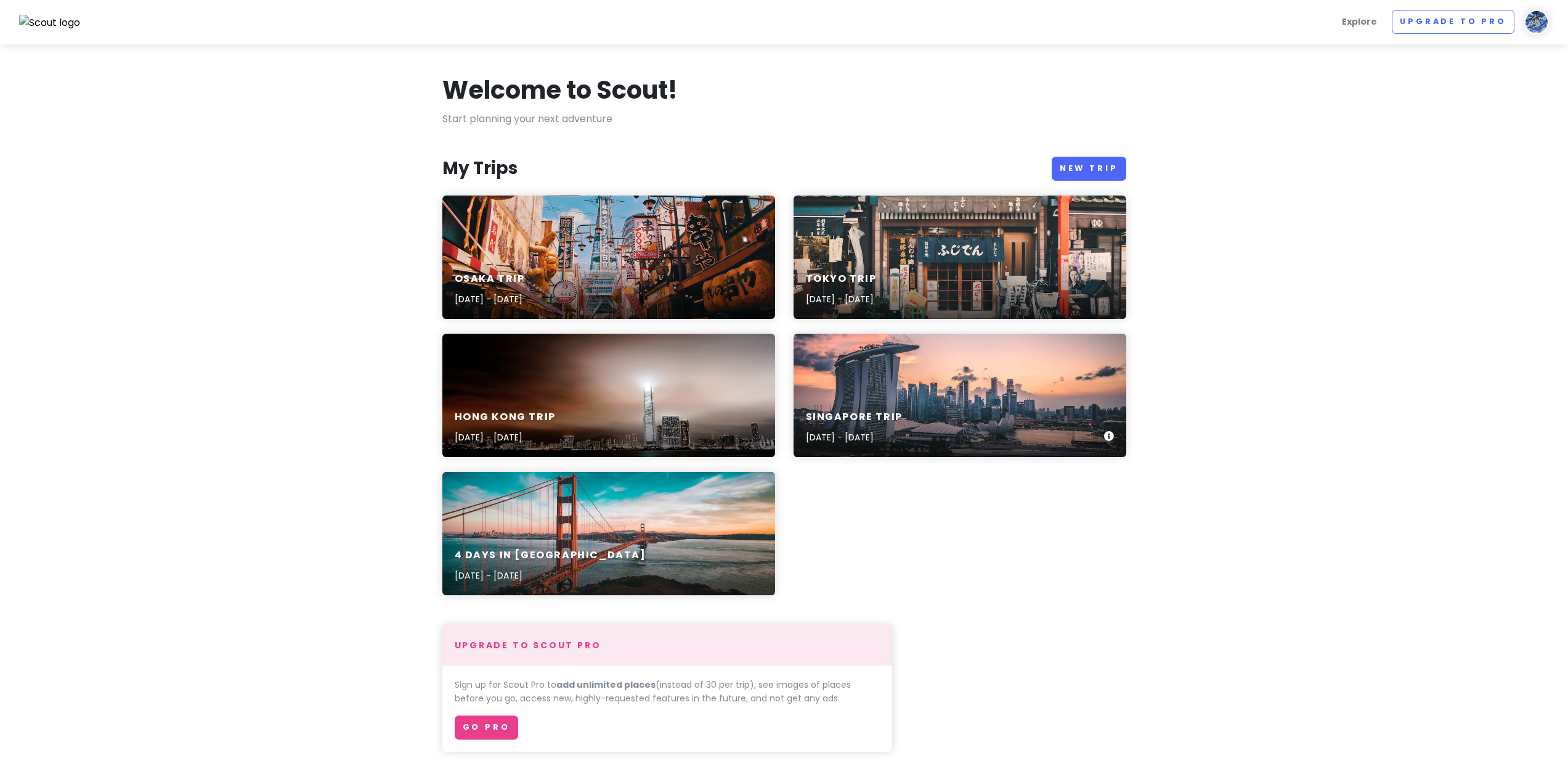
click at [787, 389] on div "Singapore Trip [DATE] - [DATE]" at bounding box center [960, 395] width 333 height 123
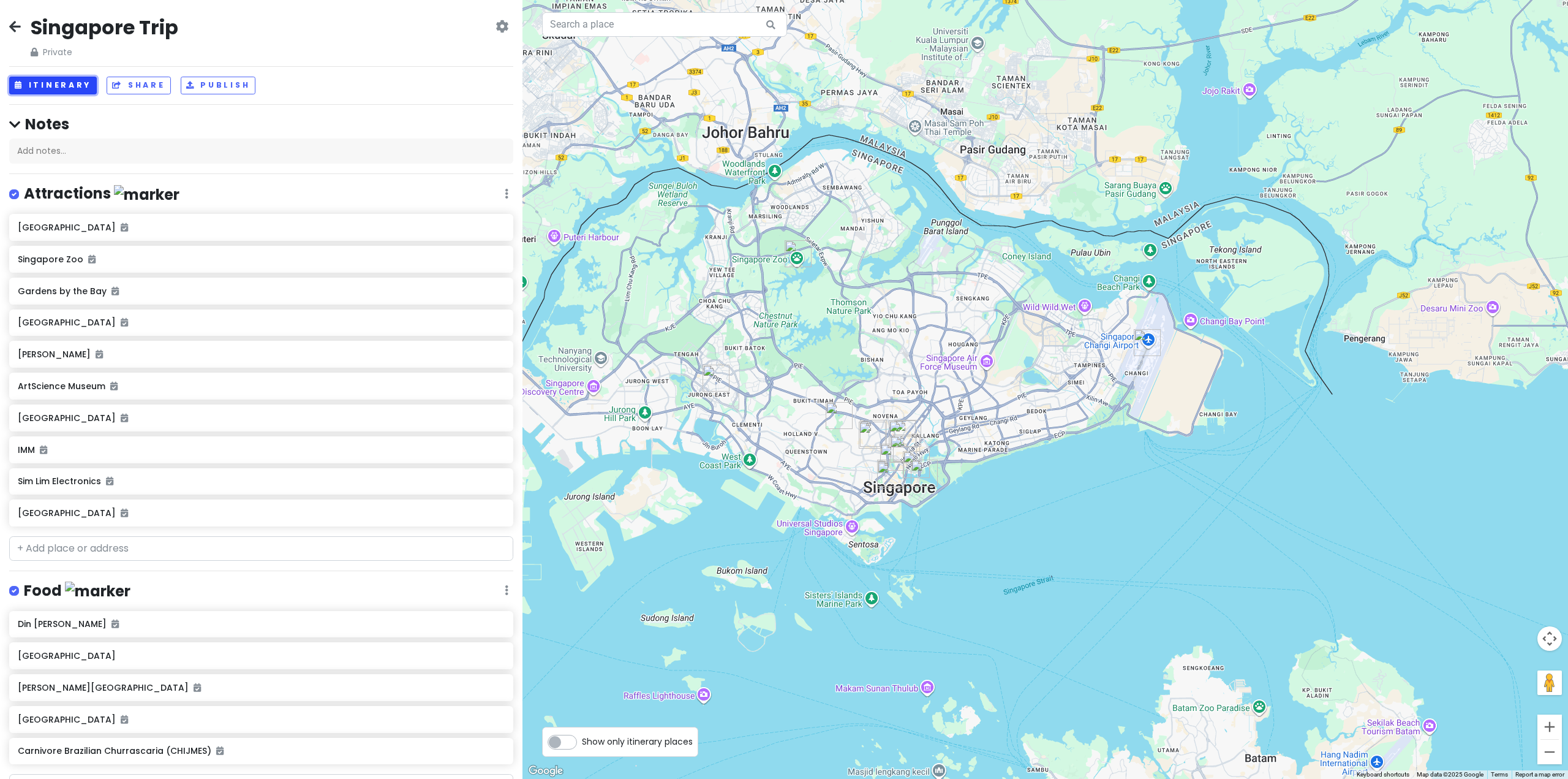
click at [76, 94] on button "Itinerary" at bounding box center [53, 85] width 88 height 17
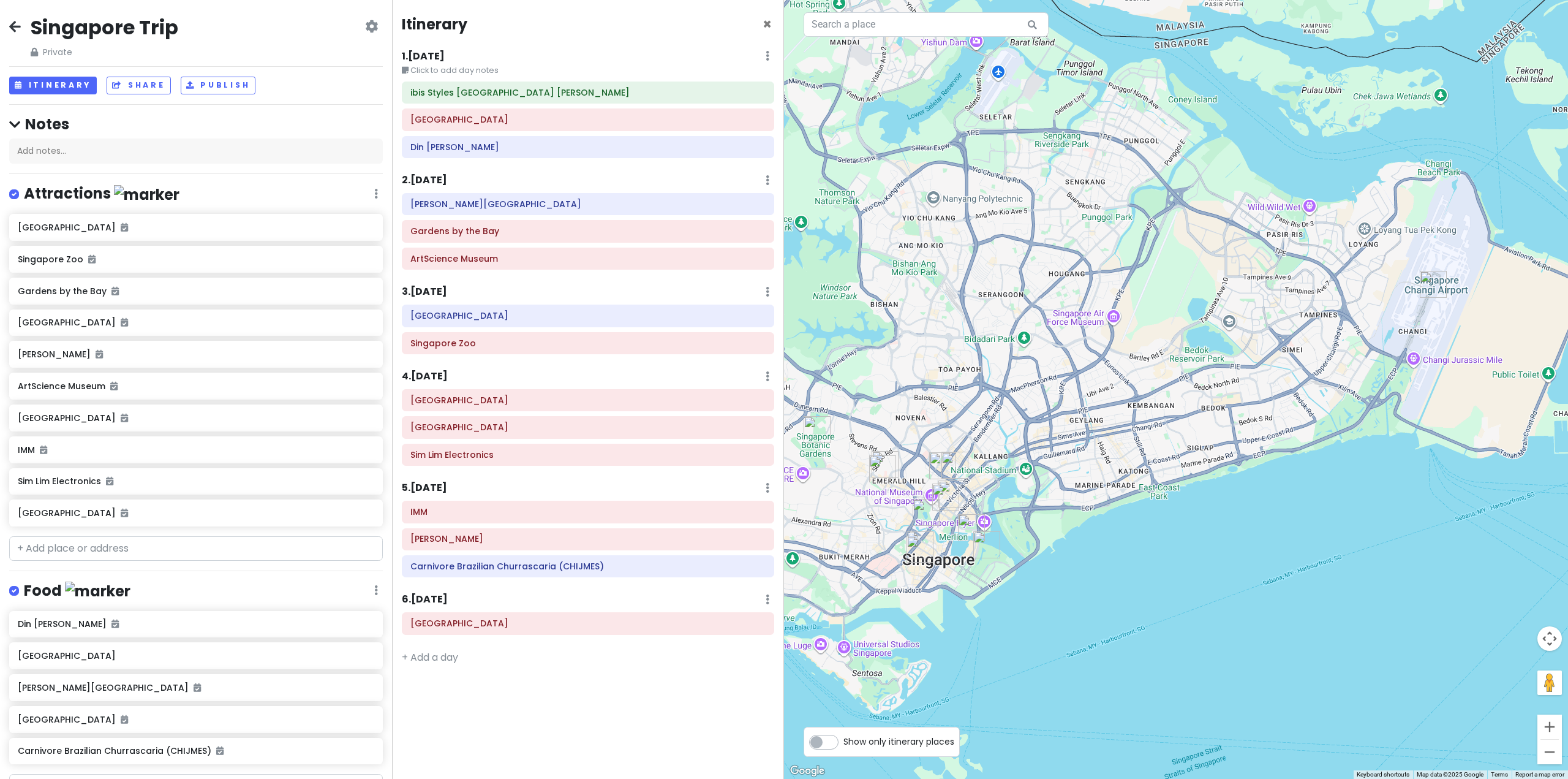
drag, startPoint x: 986, startPoint y: 444, endPoint x: 1083, endPoint y: 358, distance: 129.6
click at [783, 357] on div at bounding box center [1175, 390] width 784 height 779
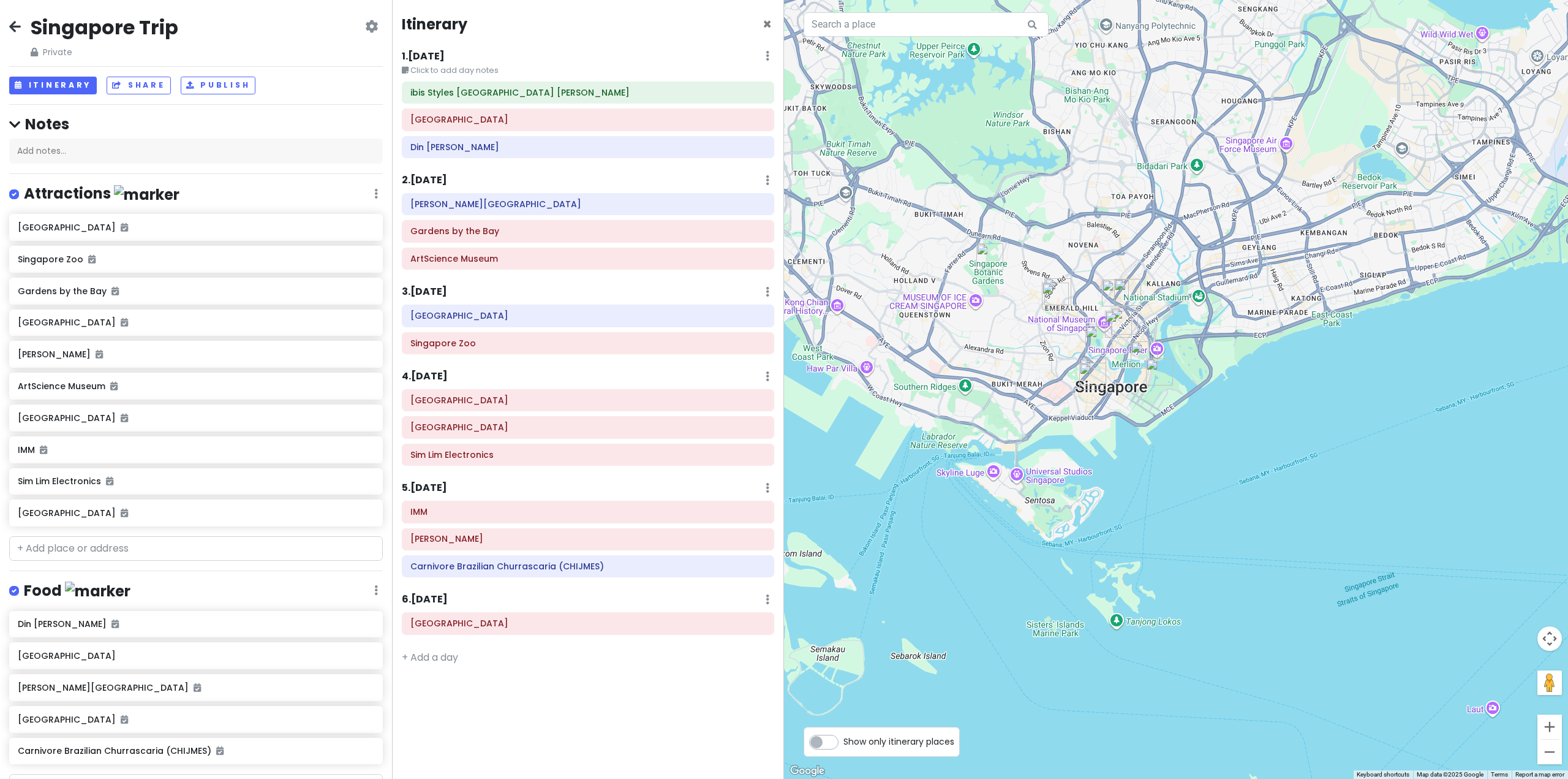
click at [11, 23] on icon at bounding box center [15, 26] width 12 height 10
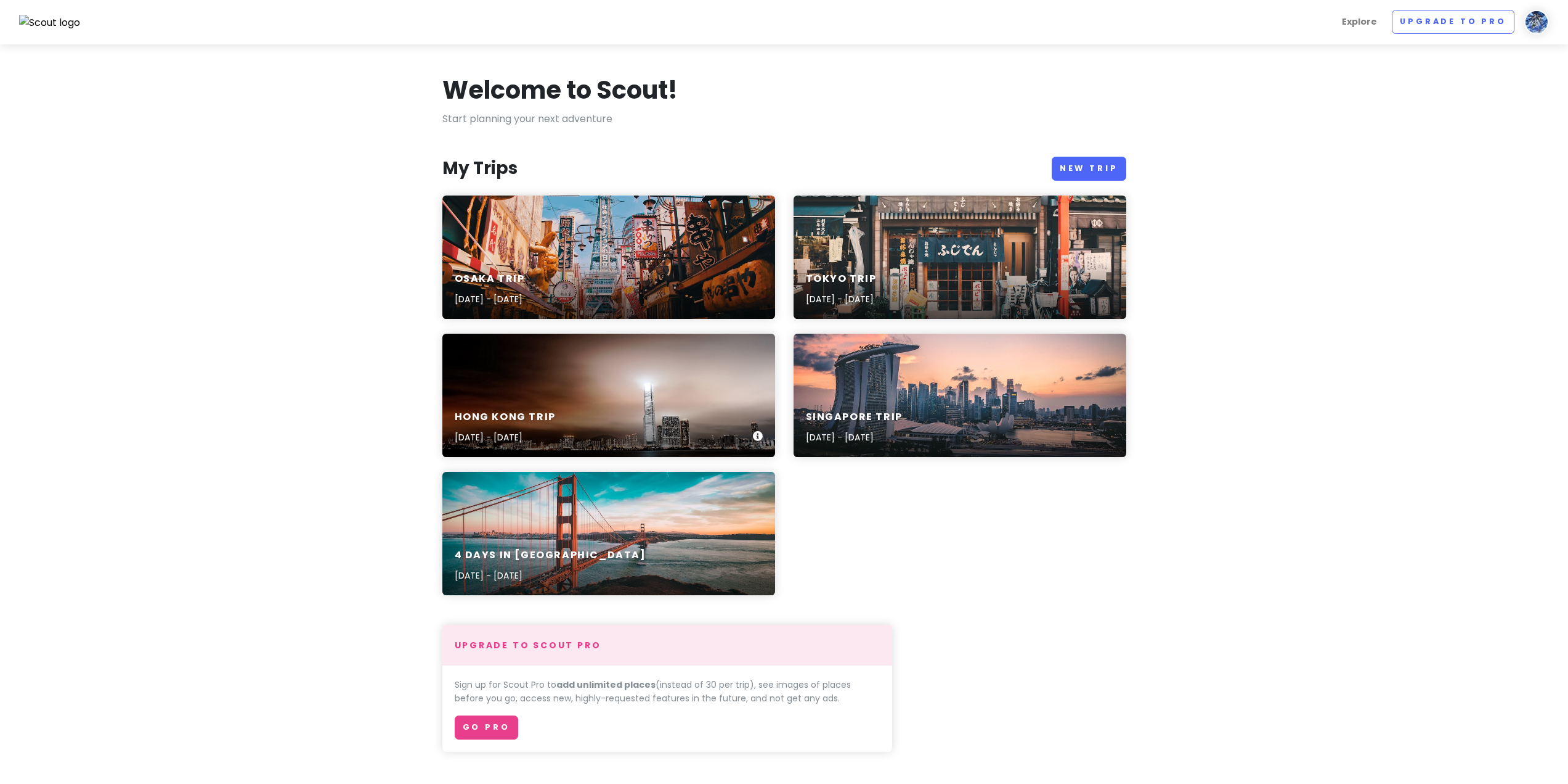
click at [561, 385] on div "Hong Kong Trip [DATE] - [DATE]" at bounding box center [608, 395] width 333 height 123
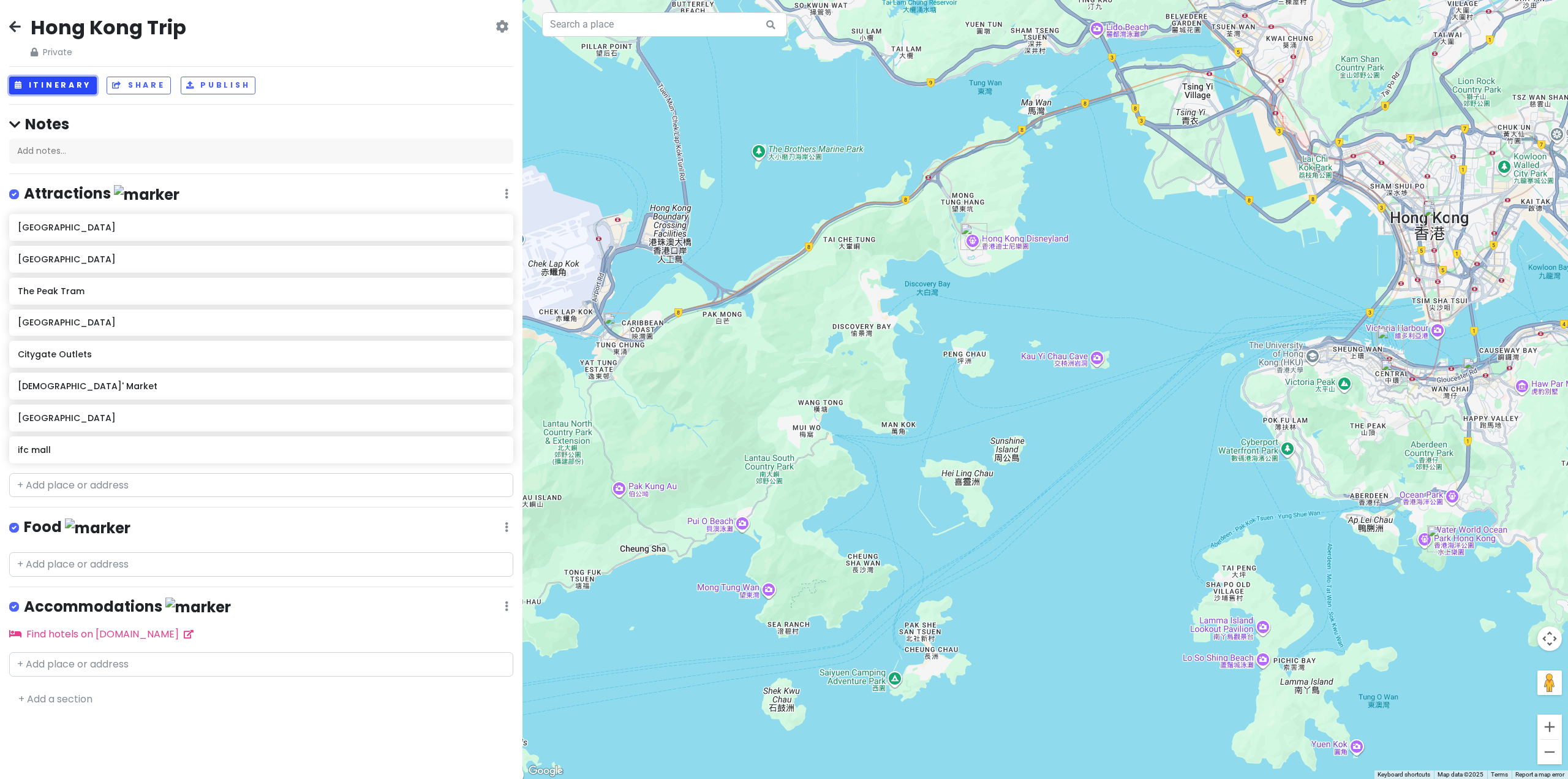
click at [53, 87] on button "Itinerary" at bounding box center [53, 85] width 88 height 17
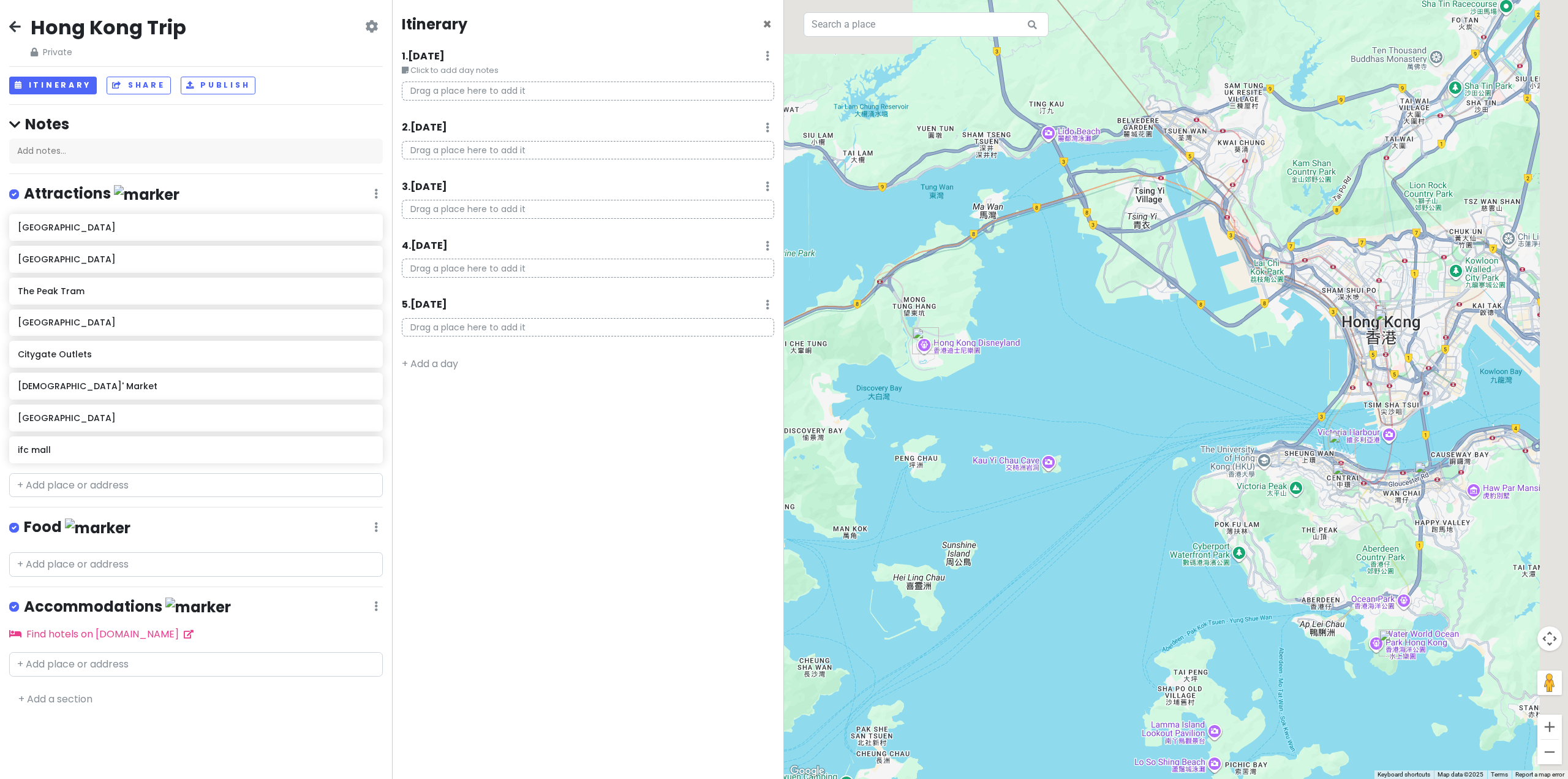
drag, startPoint x: 1316, startPoint y: 329, endPoint x: 1154, endPoint y: 426, distance: 188.8
click at [783, 427] on div at bounding box center [1175, 390] width 784 height 779
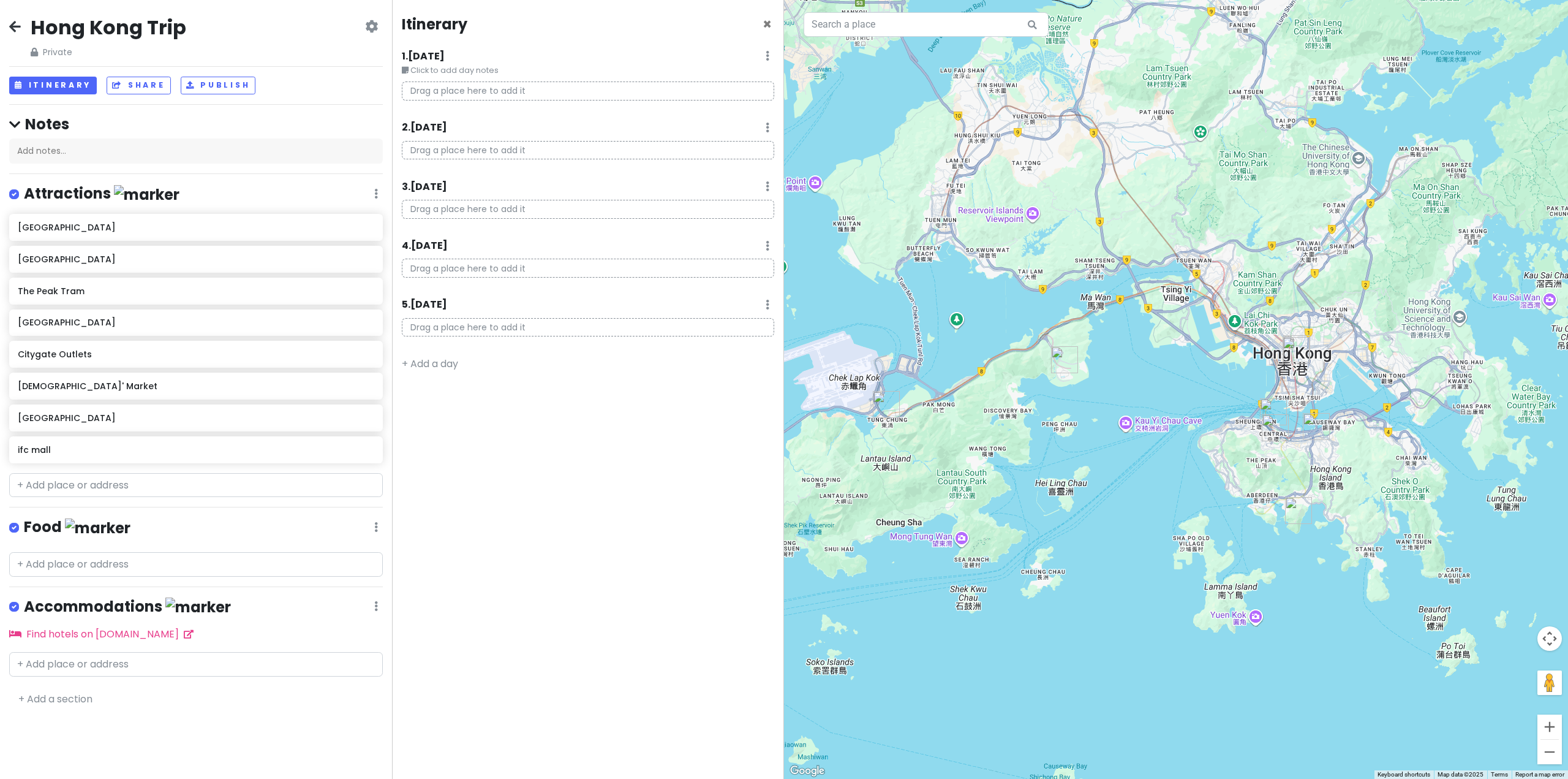
click at [11, 29] on icon at bounding box center [15, 26] width 12 height 10
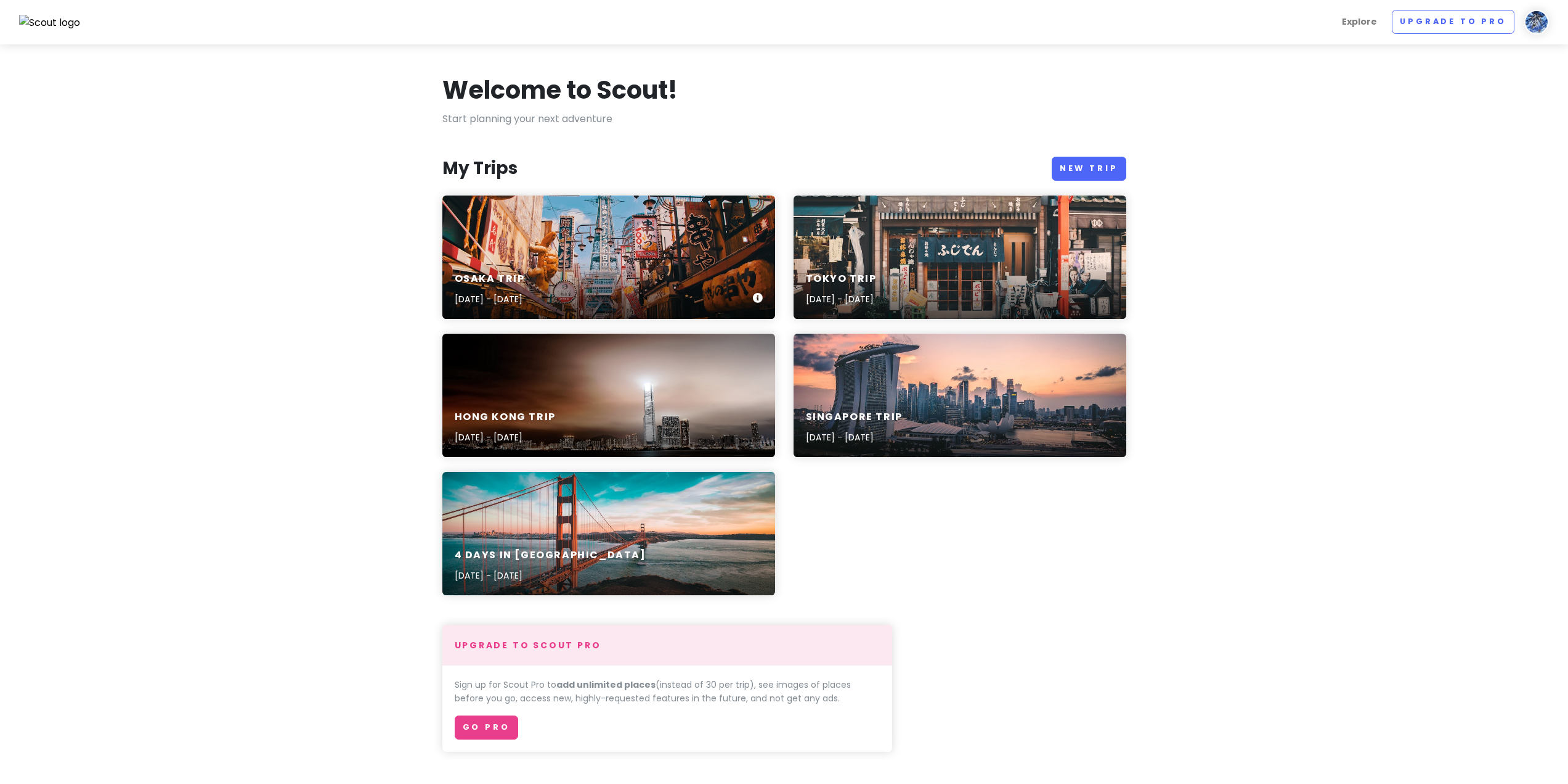
click at [594, 272] on div "Osaka Trip [DATE] - [DATE]" at bounding box center [608, 289] width 333 height 58
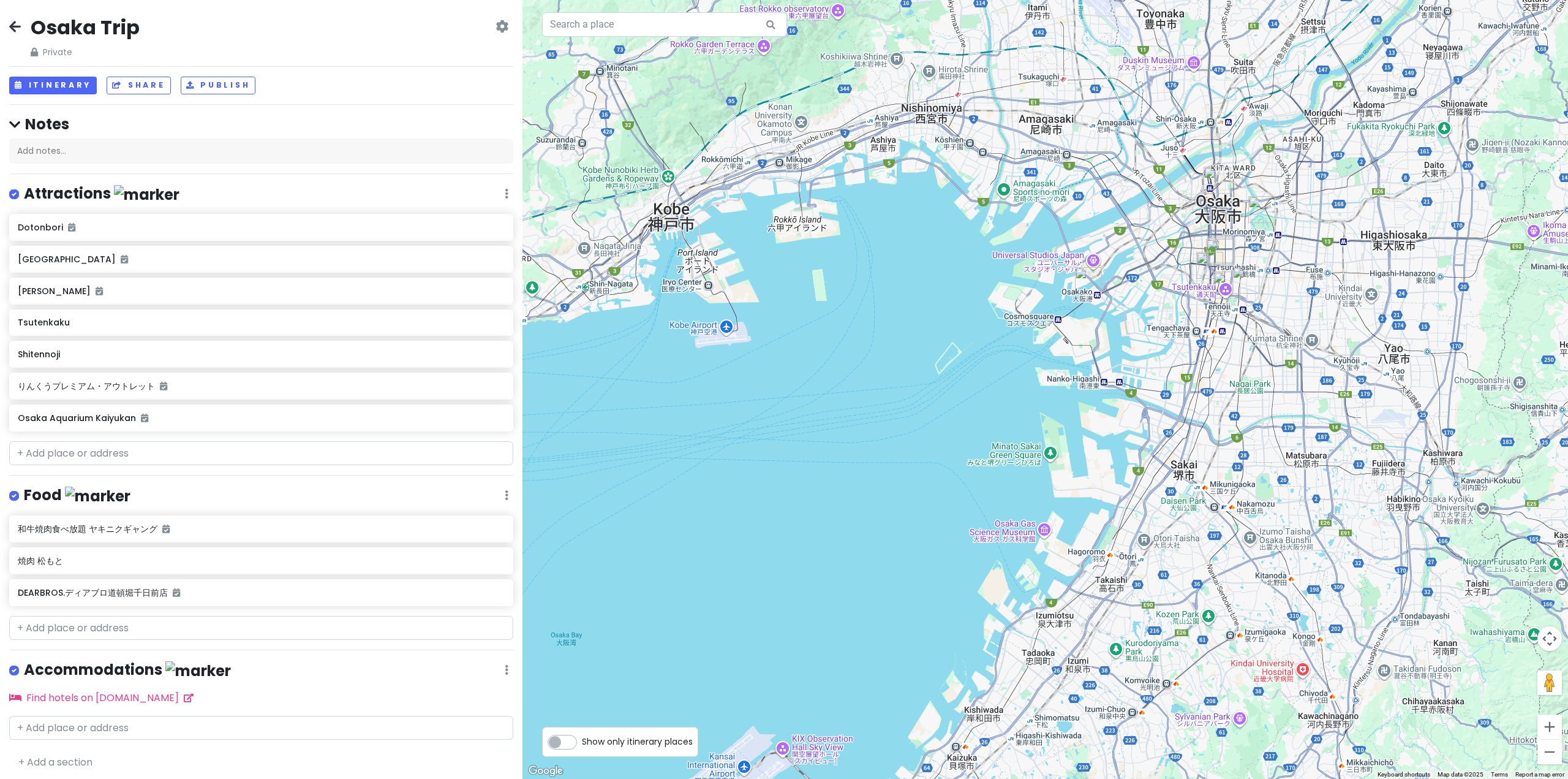
drag, startPoint x: 903, startPoint y: 380, endPoint x: 917, endPoint y: 459, distance: 80.2
click at [783, 459] on div at bounding box center [1045, 390] width 1046 height 779
click at [112, 387] on h6 "りんくうプレミアム・アウトレット" at bounding box center [256, 386] width 478 height 11
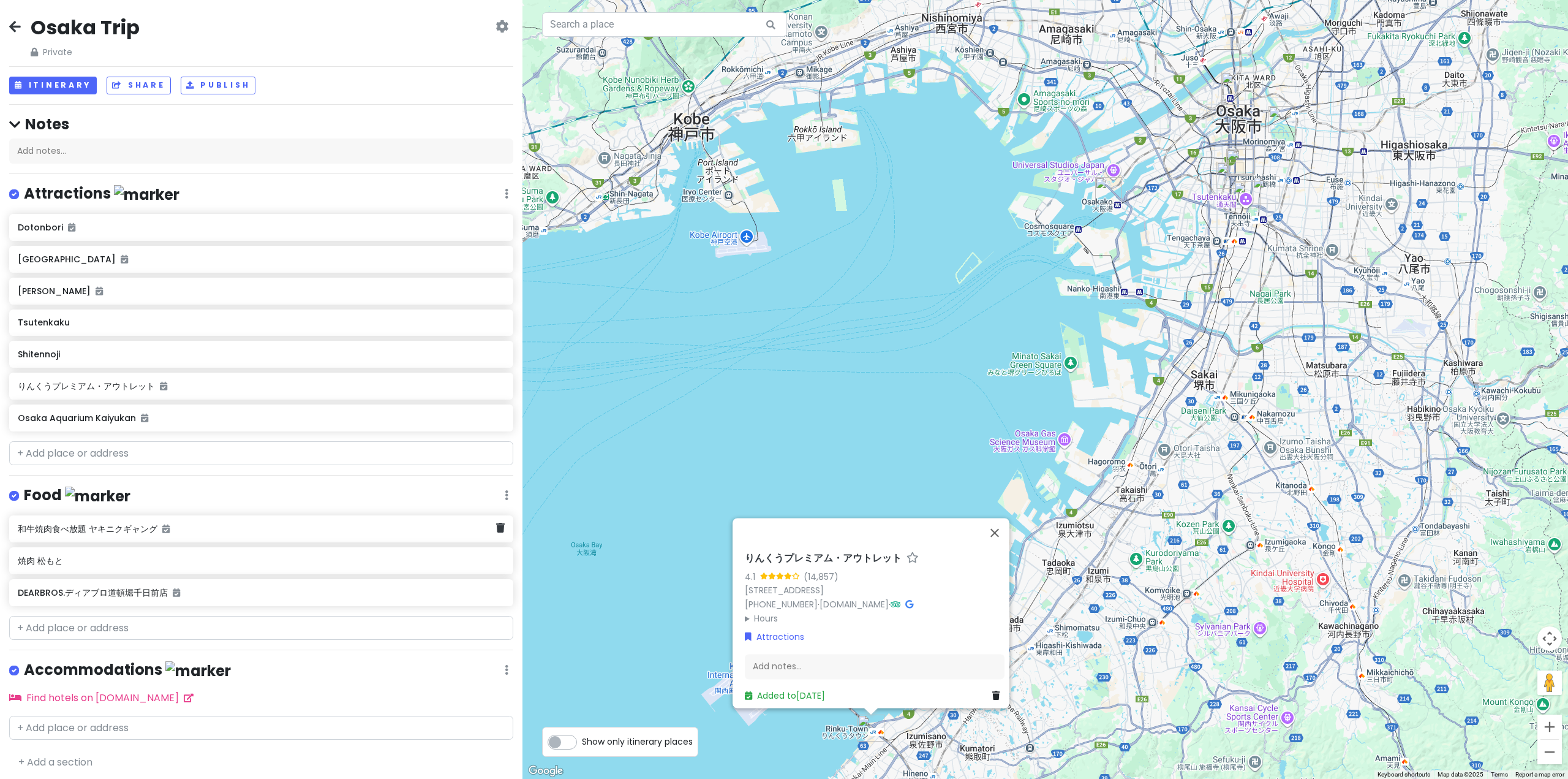
click at [108, 540] on div "和牛焼肉食べ放題 ヤキニクギャング" at bounding box center [261, 528] width 504 height 27
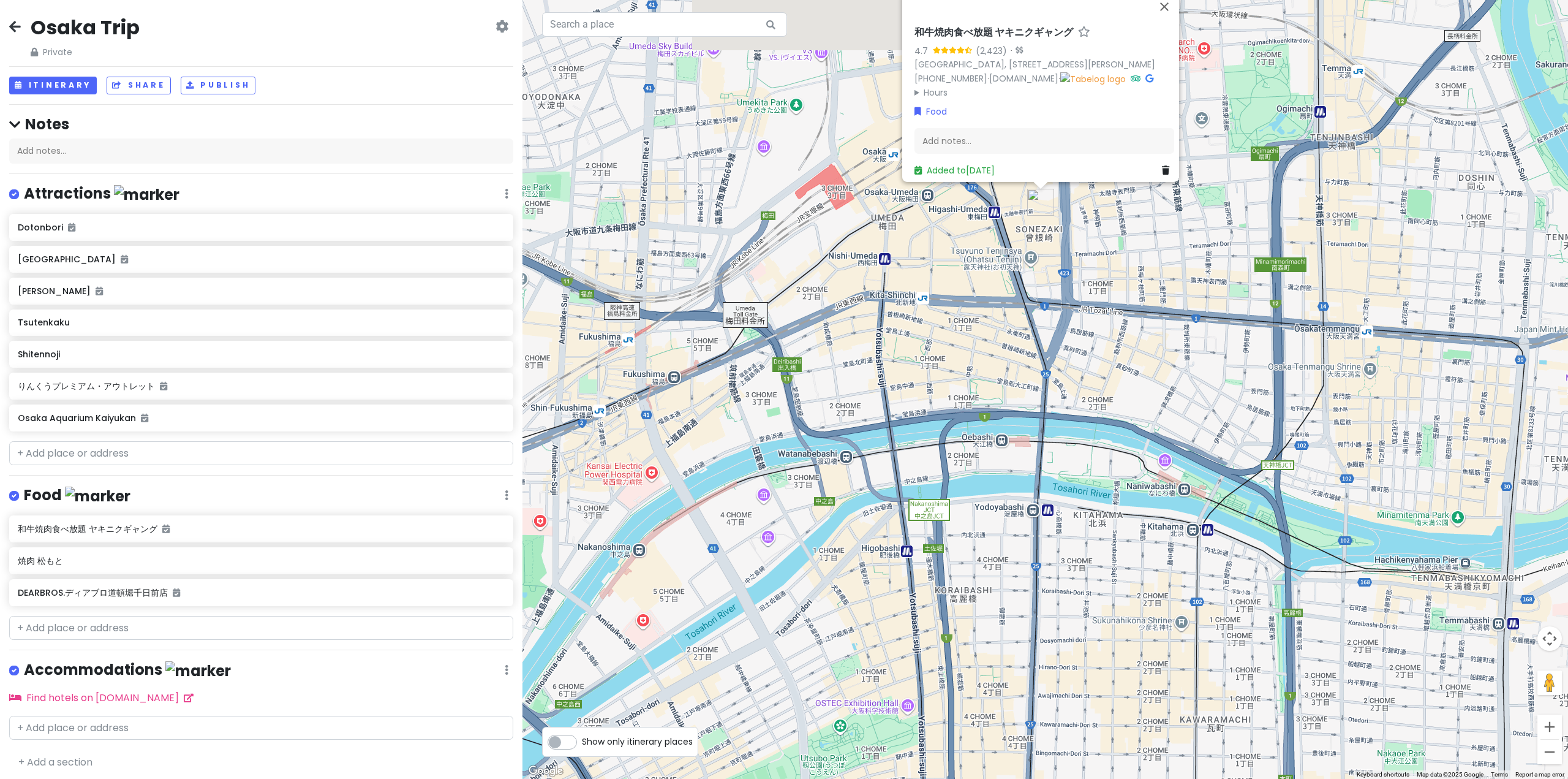
drag, startPoint x: 1085, startPoint y: 190, endPoint x: 1087, endPoint y: 347, distance: 157.0
click at [783, 347] on div "和牛焼肉食べ放題 ヤキニクギャング 4.7 (2,423) · [GEOGRAPHIC_DATA], [STREET_ADDRESS][PERSON_NAME…" at bounding box center [1045, 390] width 1046 height 779
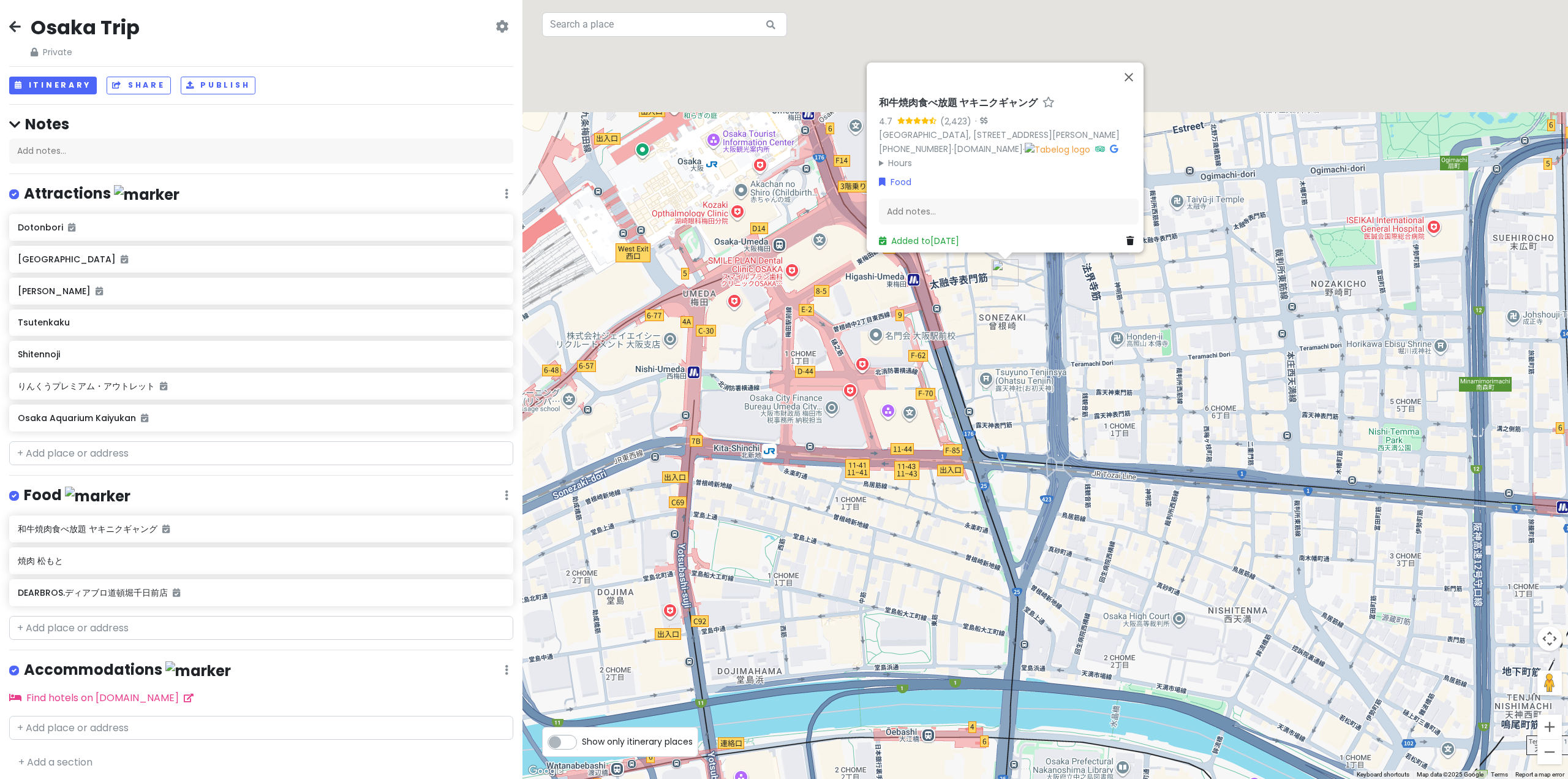
drag, startPoint x: 1103, startPoint y: 206, endPoint x: 1113, endPoint y: 327, distance: 121.4
click at [783, 327] on div "和牛焼肉食べ放題 ヤキニクギャング 4.7 (2,423) · [GEOGRAPHIC_DATA], [STREET_ADDRESS][PERSON_NAME…" at bounding box center [1045, 390] width 1046 height 779
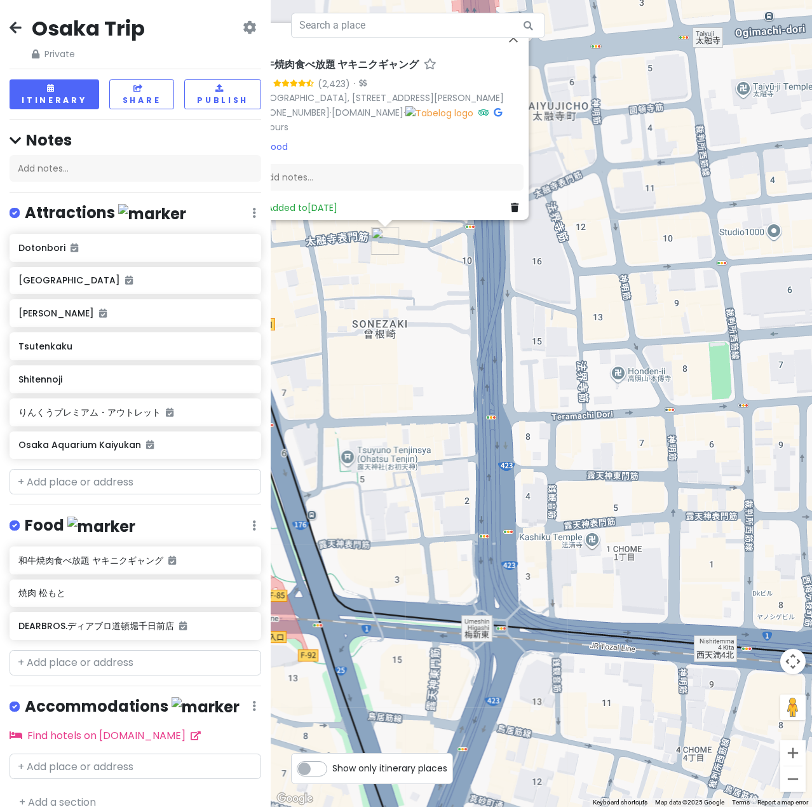
click at [456, 378] on div "和牛焼肉食べ放題 ヤキニクギャング 4.7 (2,423) · [GEOGRAPHIC_DATA], [STREET_ADDRESS][PERSON_NAME…" at bounding box center [541, 403] width 541 height 807
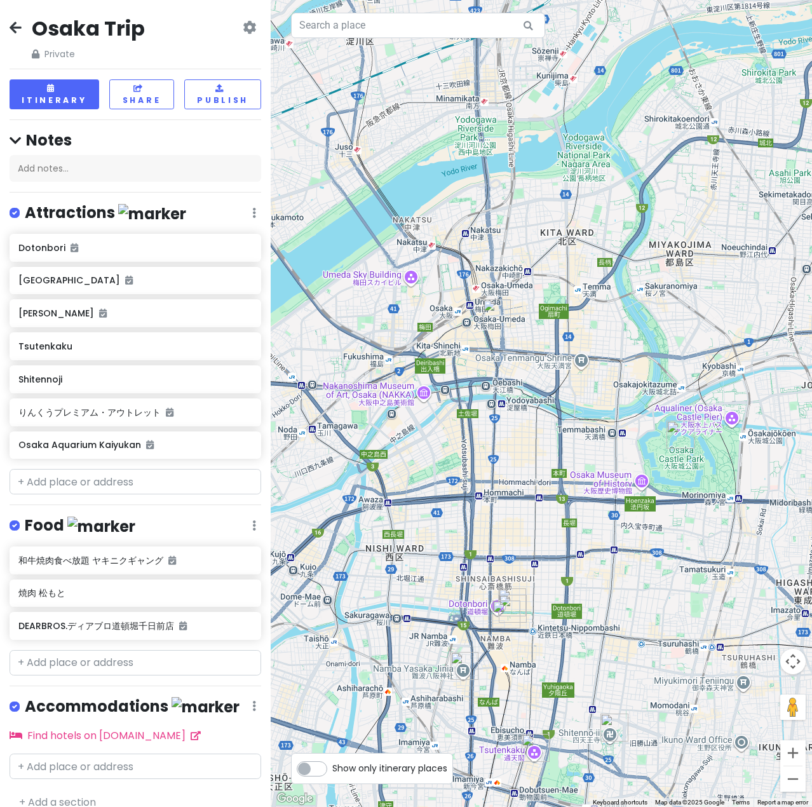
drag, startPoint x: 451, startPoint y: 441, endPoint x: 594, endPoint y: 349, distance: 170.1
click at [594, 349] on div at bounding box center [541, 403] width 541 height 807
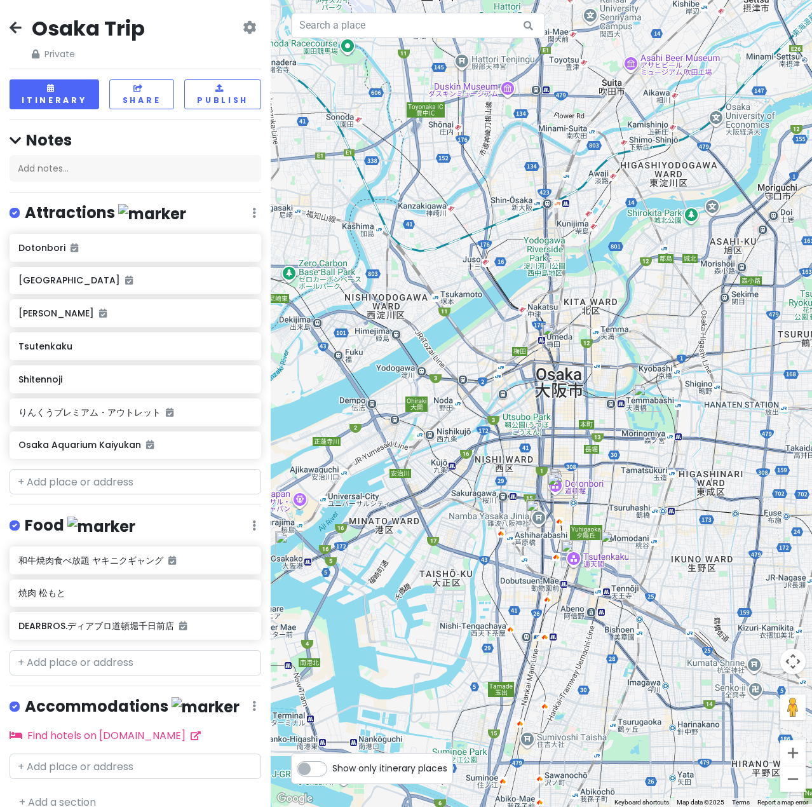
drag, startPoint x: 457, startPoint y: 555, endPoint x: 462, endPoint y: 536, distance: 19.1
click at [462, 536] on div at bounding box center [541, 403] width 541 height 807
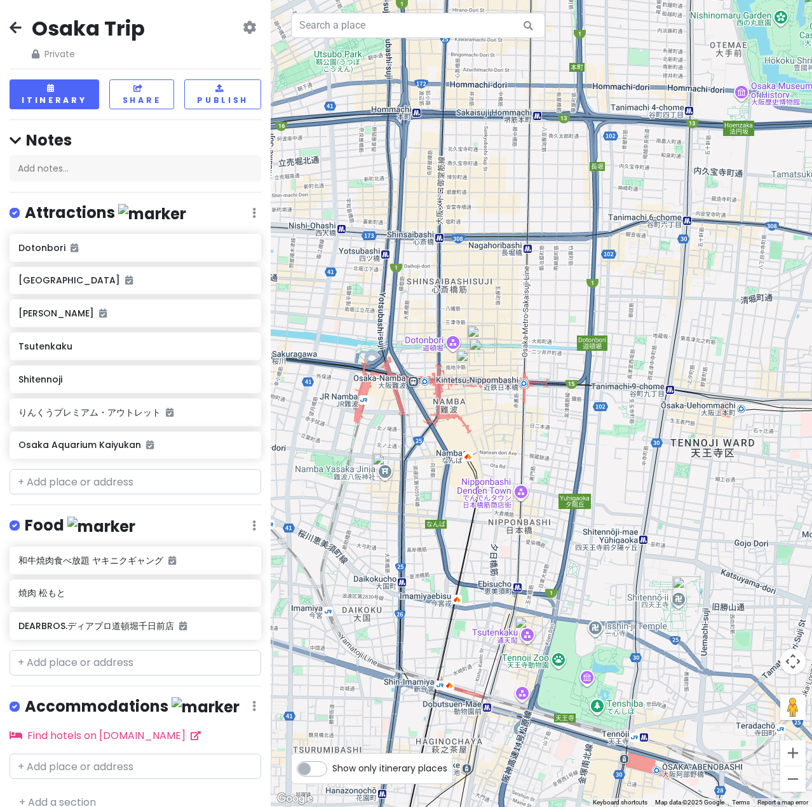
drag, startPoint x: 559, startPoint y: 512, endPoint x: 772, endPoint y: 502, distance: 213.1
click at [772, 502] on div at bounding box center [541, 403] width 541 height 807
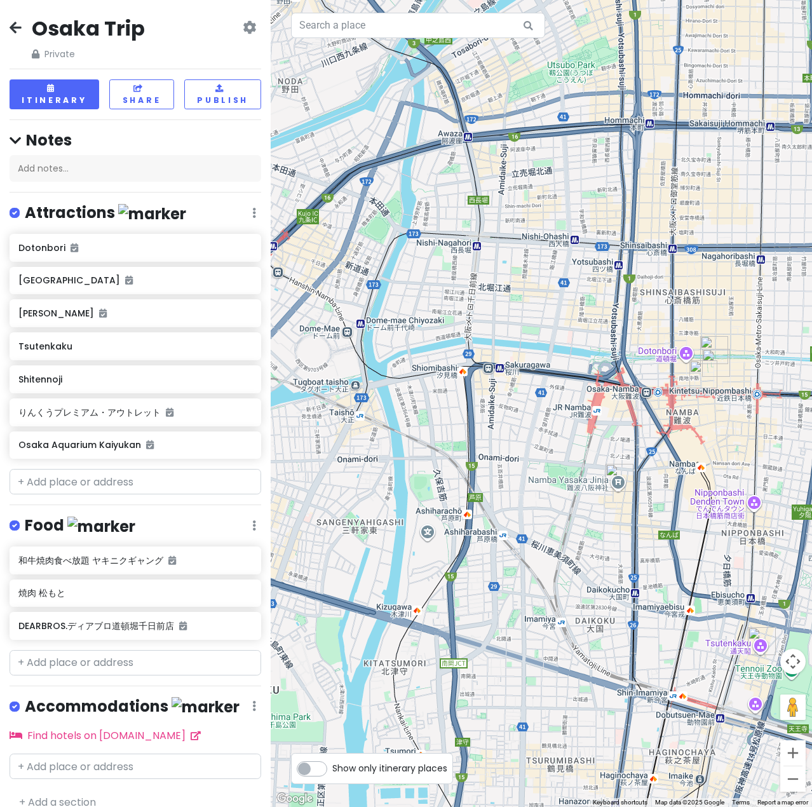
drag, startPoint x: 553, startPoint y: 437, endPoint x: 787, endPoint y: 450, distance: 234.9
click at [787, 450] on div at bounding box center [541, 403] width 541 height 807
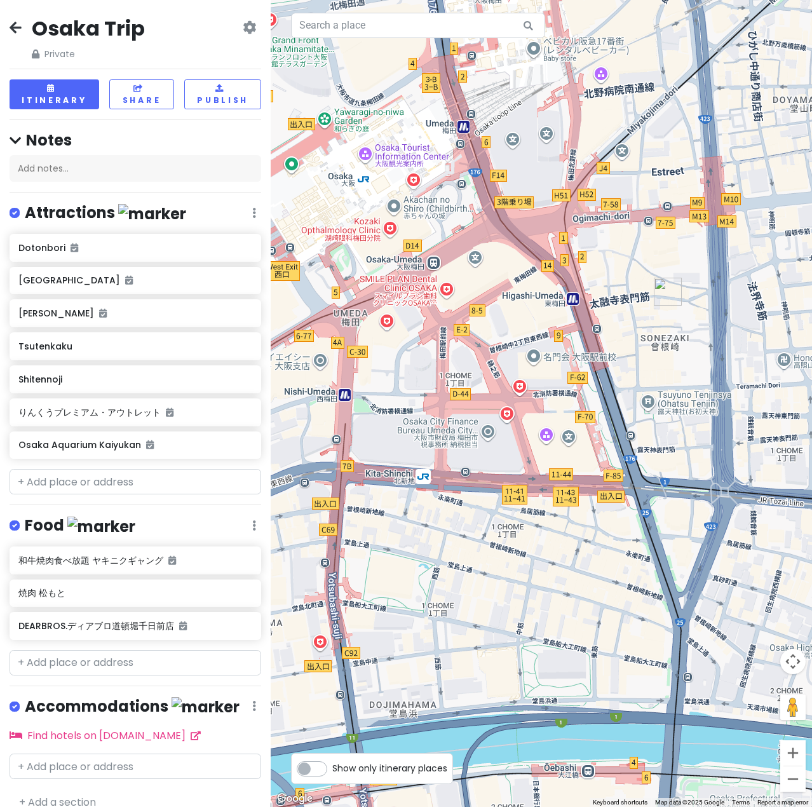
drag, startPoint x: 660, startPoint y: 233, endPoint x: 712, endPoint y: 498, distance: 269.3
click at [712, 498] on div at bounding box center [541, 403] width 541 height 807
click at [163, 450] on div "Osaka Aquarium Kaiyukan" at bounding box center [130, 446] width 224 height 18
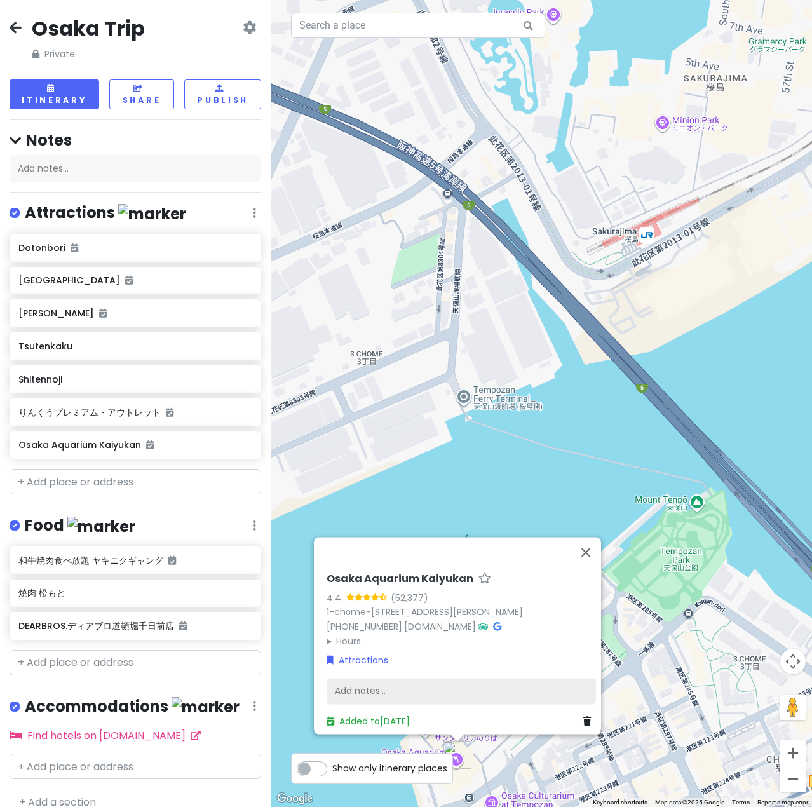
click at [401, 679] on div "Add notes..." at bounding box center [461, 691] width 269 height 27
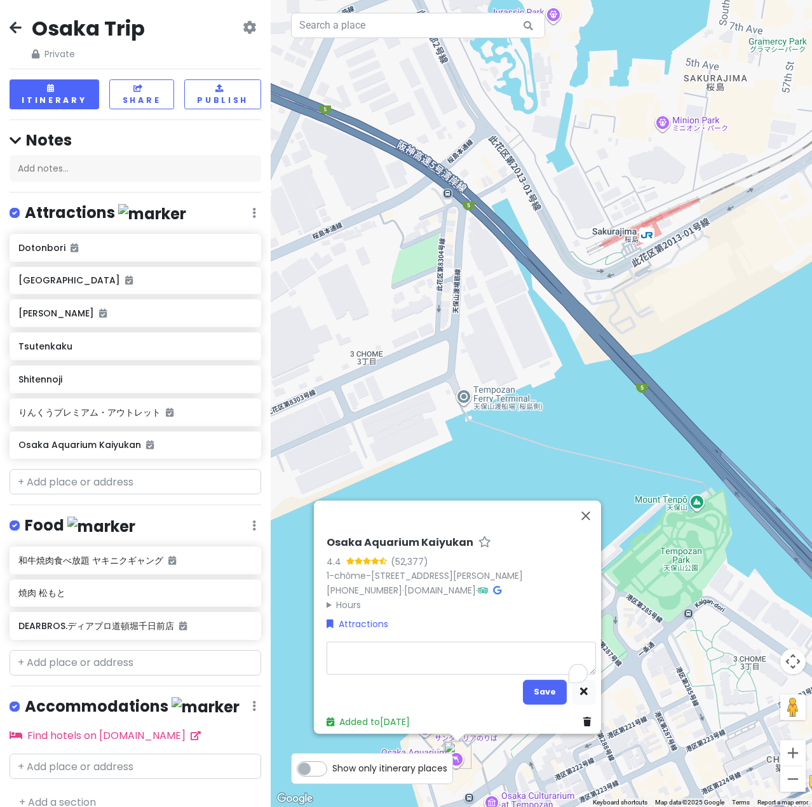
type textarea "x"
type textarea "O"
type textarea "x"
type textarea "Op"
type textarea "x"
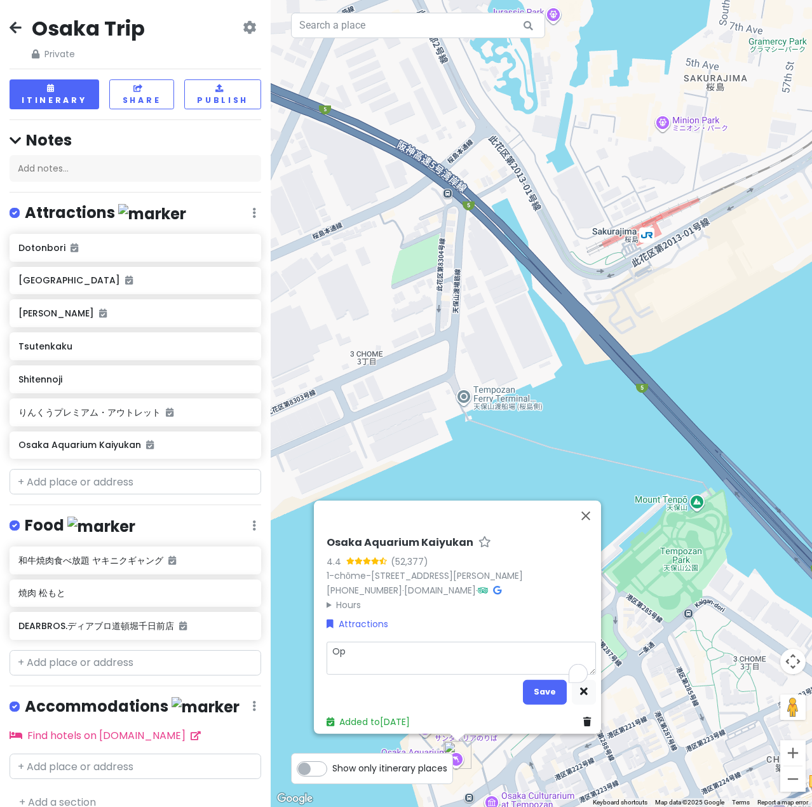
type textarea "Ope"
type textarea "x"
type textarea "Open"
type textarea "x"
type textarea "Opens"
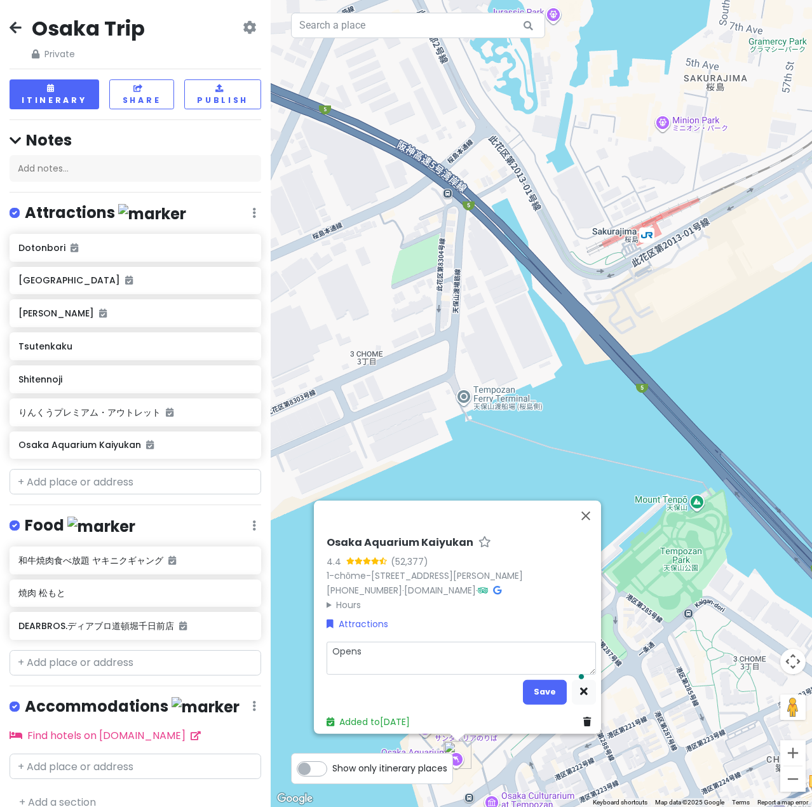
type textarea "x"
type textarea "Opens"
type textarea "x"
type textarea "Opens 1"
type textarea "x"
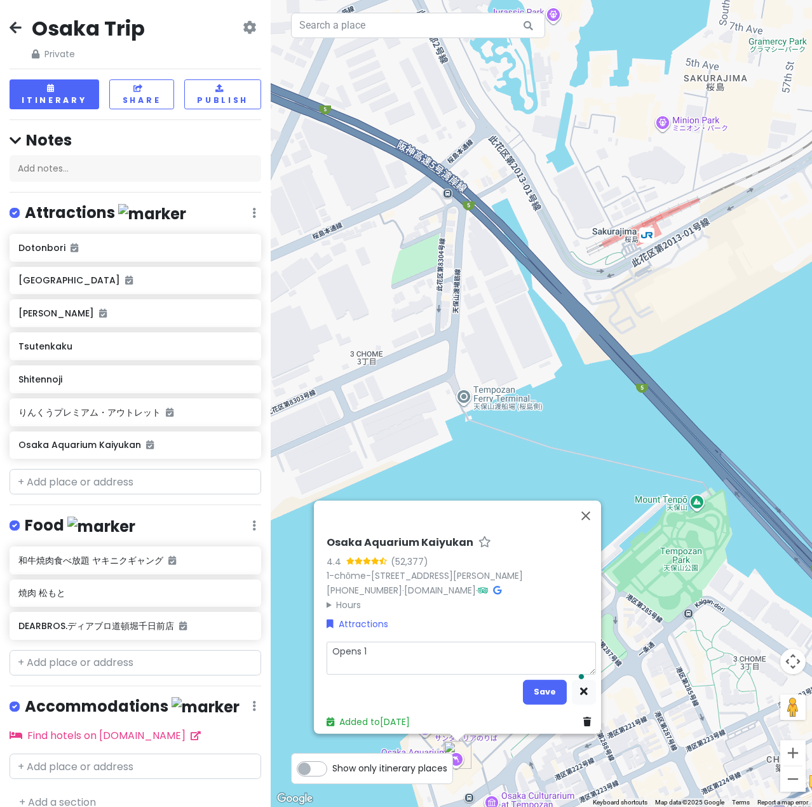
type textarea "Opens 10"
type textarea "x"
type textarea "Opens 10"
type textarea "x"
type textarea "Opens 10 a"
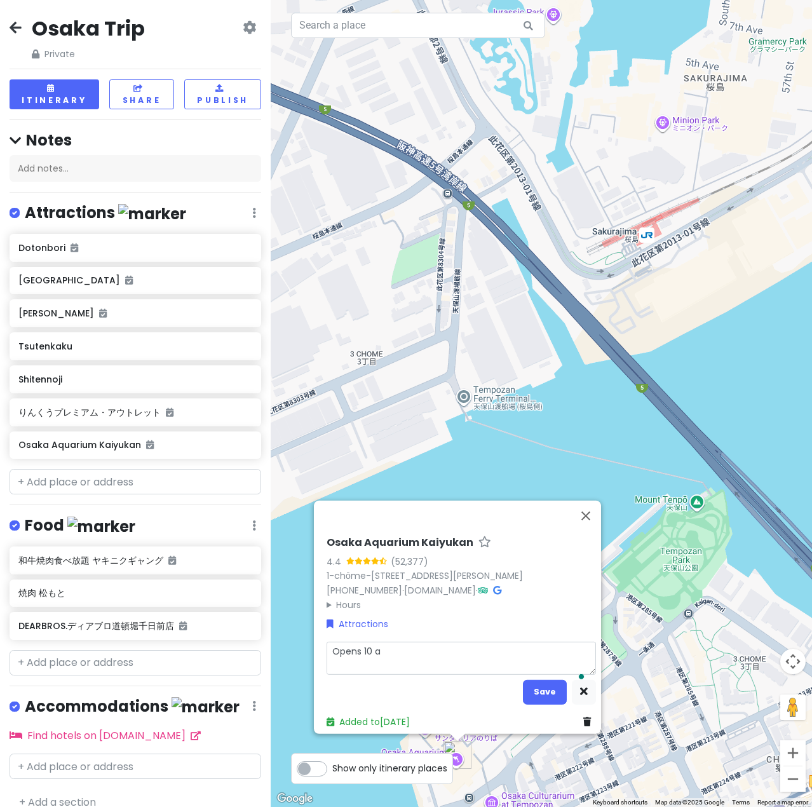
type textarea "x"
type textarea "Opens 10 am"
click at [536, 688] on button "Save" at bounding box center [545, 691] width 44 height 25
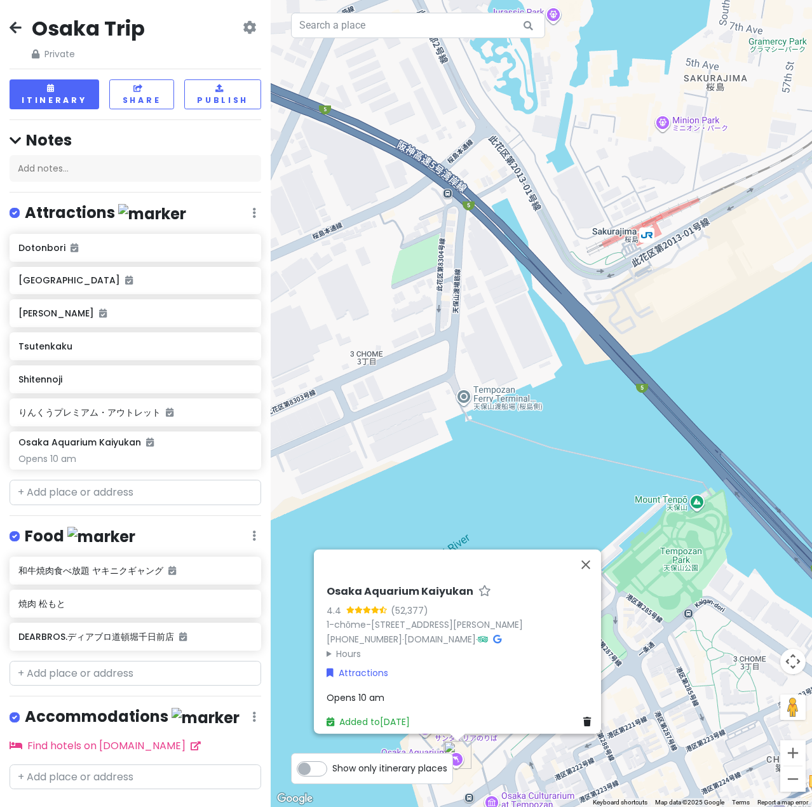
click at [189, 44] on div "Osaka Trip Private Change Dates Make a Copy Delete Trip Go Pro ⚡️ Give Feedback…" at bounding box center [136, 38] width 252 height 46
click at [390, 690] on div "Opens 10 am" at bounding box center [461, 697] width 269 height 14
type textarea "x"
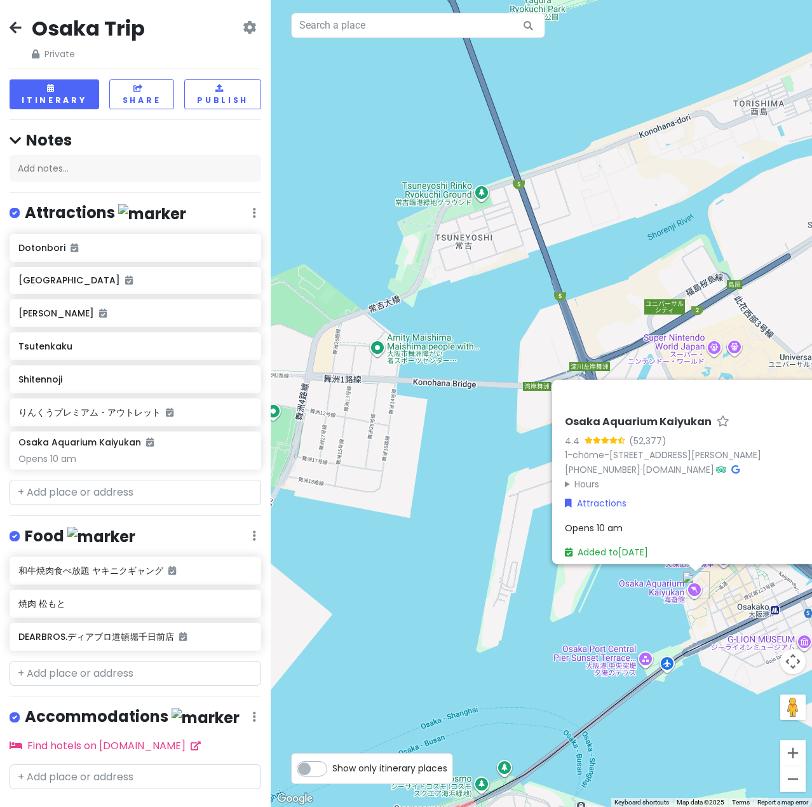
click at [542, 329] on div "Osaka Aquarium Kaiyukan 4.4 (52,377) 1-chōme-1-10 Kaigandōri, [GEOGRAPHIC_DATA]…" at bounding box center [541, 403] width 541 height 807
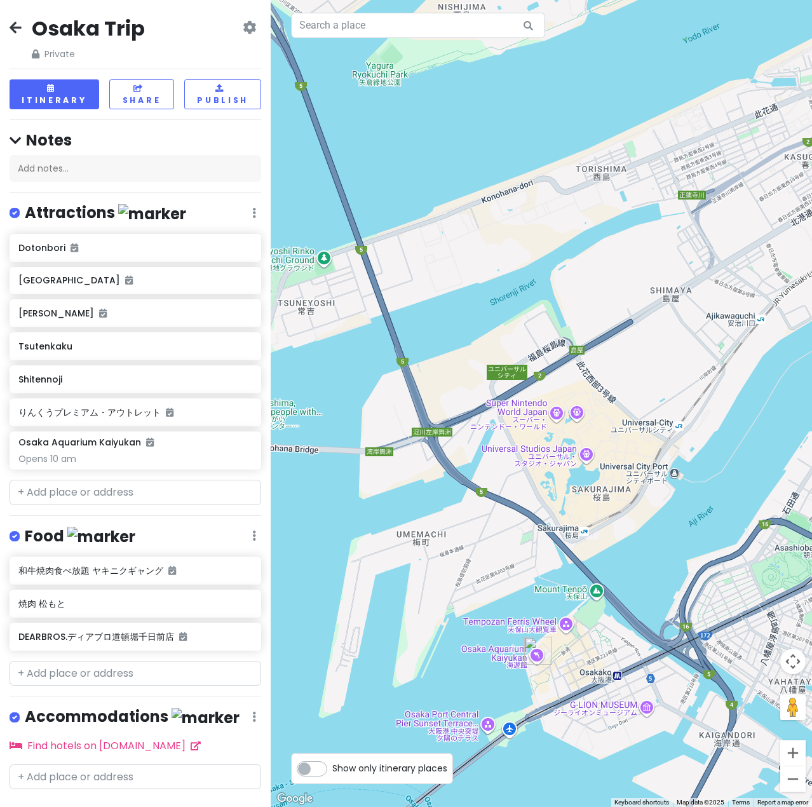
click at [571, 629] on div at bounding box center [541, 403] width 541 height 807
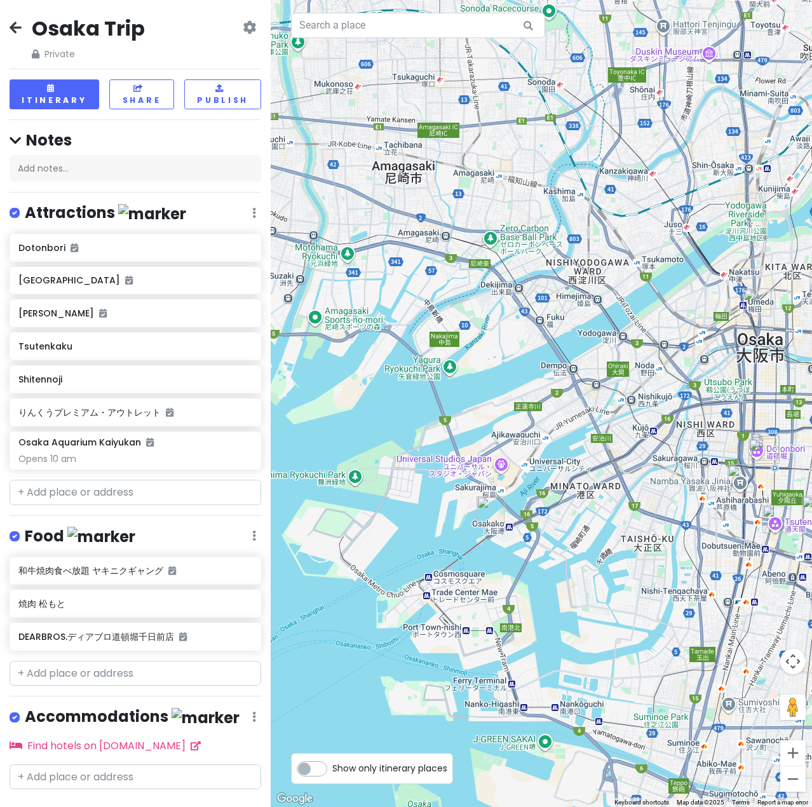
drag, startPoint x: 754, startPoint y: 600, endPoint x: 615, endPoint y: 473, distance: 188.1
click at [615, 473] on div at bounding box center [541, 403] width 541 height 807
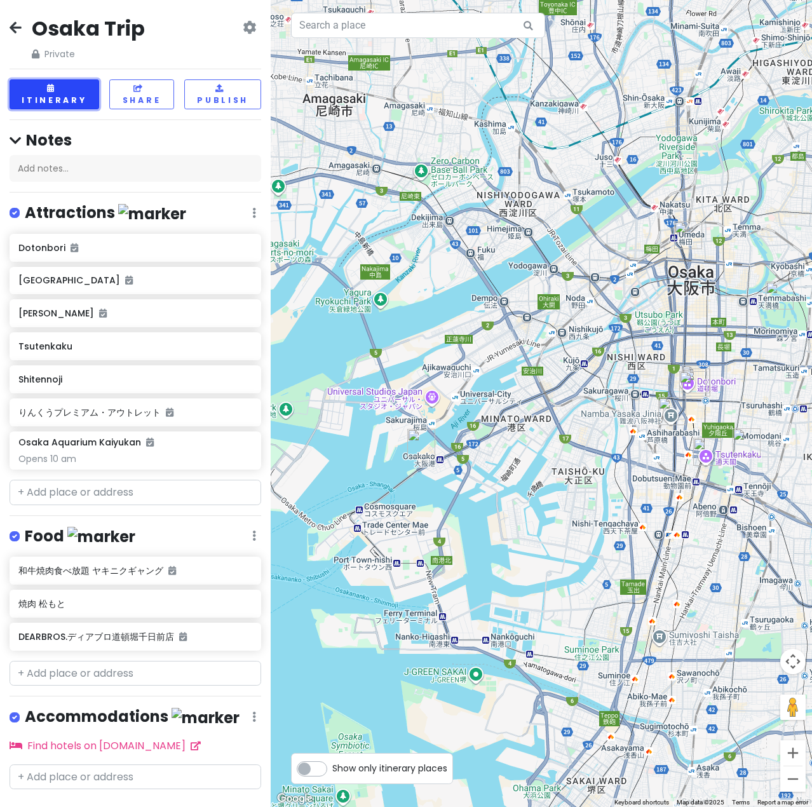
click at [50, 81] on button "Itinerary" at bounding box center [55, 94] width 90 height 30
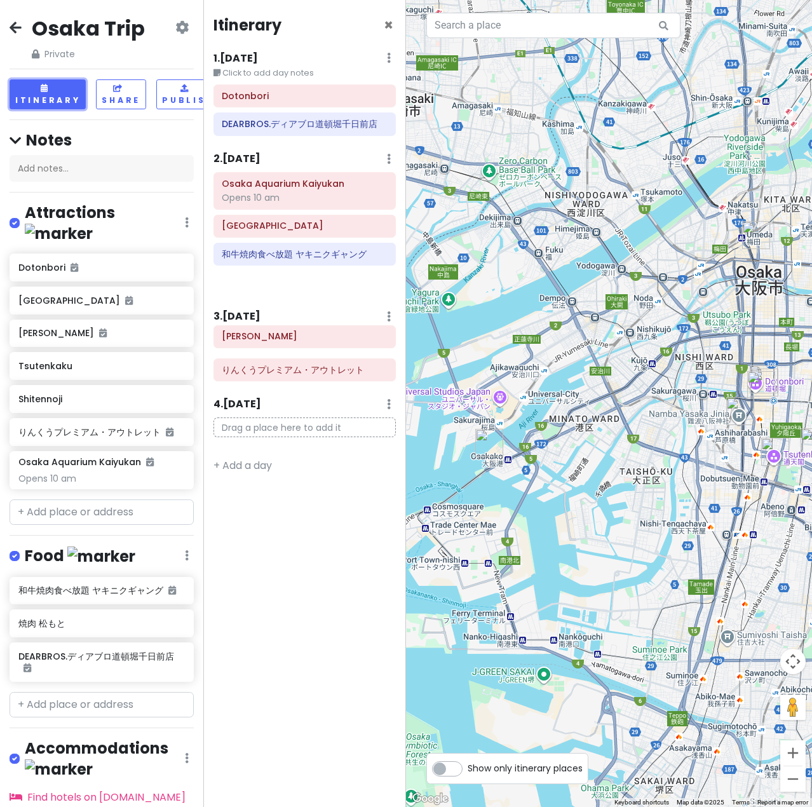
drag, startPoint x: 296, startPoint y: 233, endPoint x: 296, endPoint y: 343, distance: 110.6
click at [296, 343] on div "Itinerary × 1 . [DATE] Edit Day Notes Delete Day Click to add day notes Dotonbo…" at bounding box center [304, 403] width 203 height 807
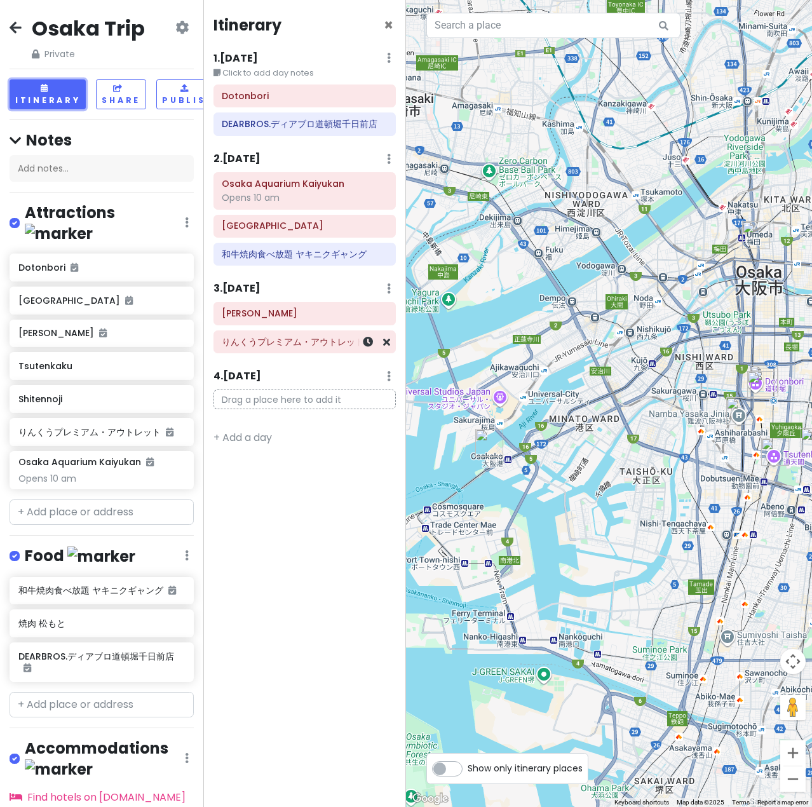
click at [279, 347] on h6 "りんくうプレミアム・アウトレット" at bounding box center [304, 341] width 165 height 11
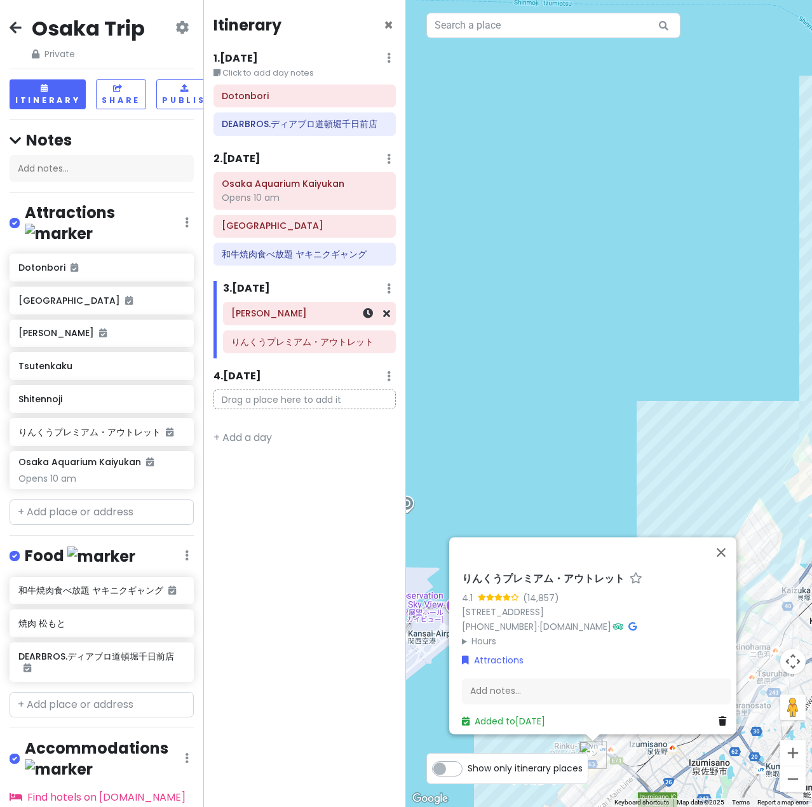
click at [276, 318] on h6 "[PERSON_NAME]" at bounding box center [309, 313] width 156 height 11
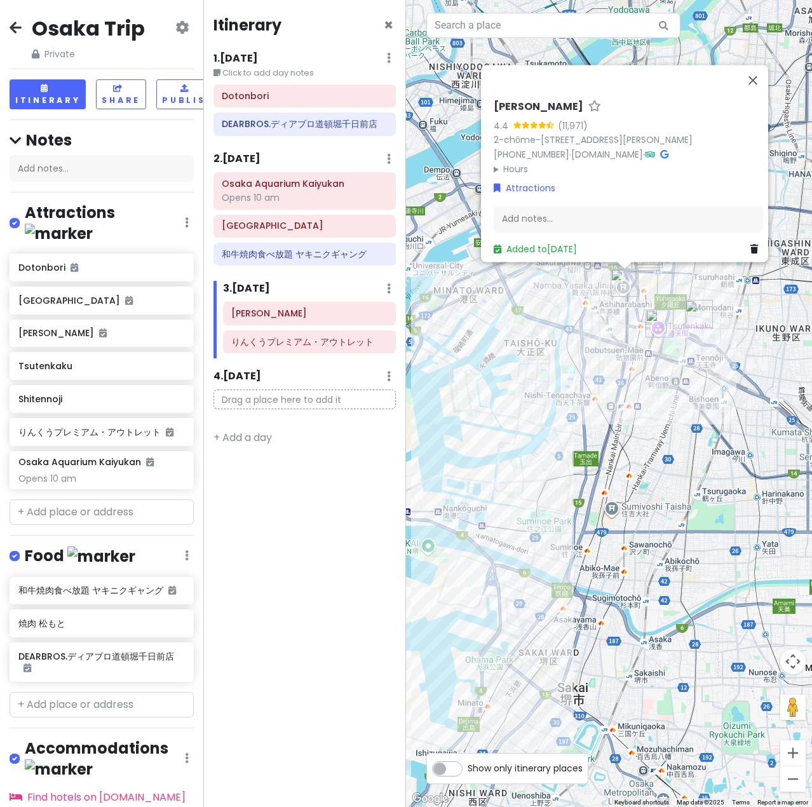
click at [531, 399] on div "[PERSON_NAME] 4.4 (11,971) 2-chōme-9-19 [GEOGRAPHIC_DATA], [PERSON_NAME], [GEOG…" at bounding box center [609, 403] width 406 height 807
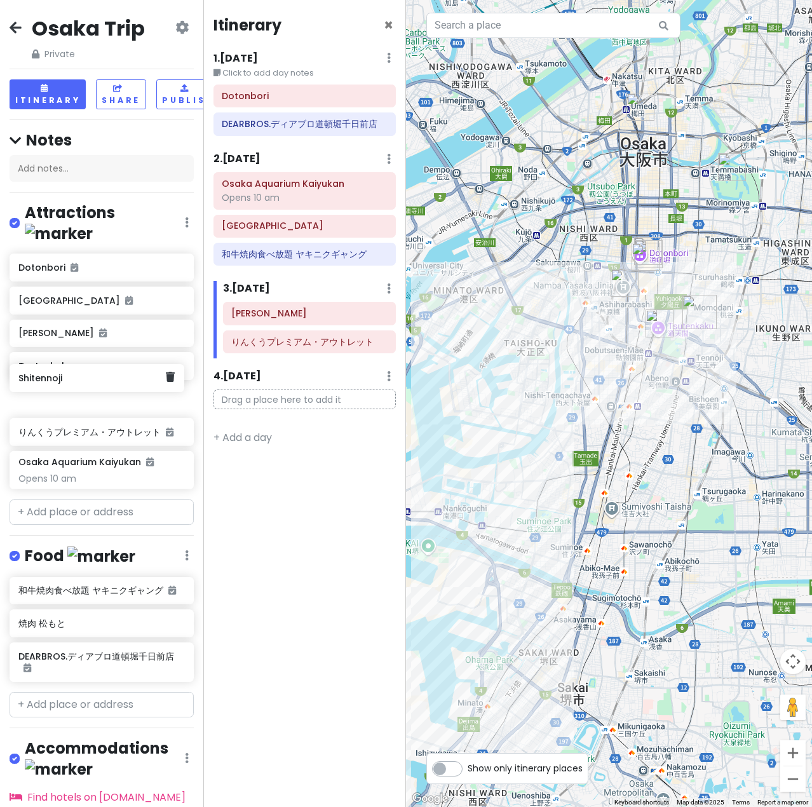
scroll to position [0, 17]
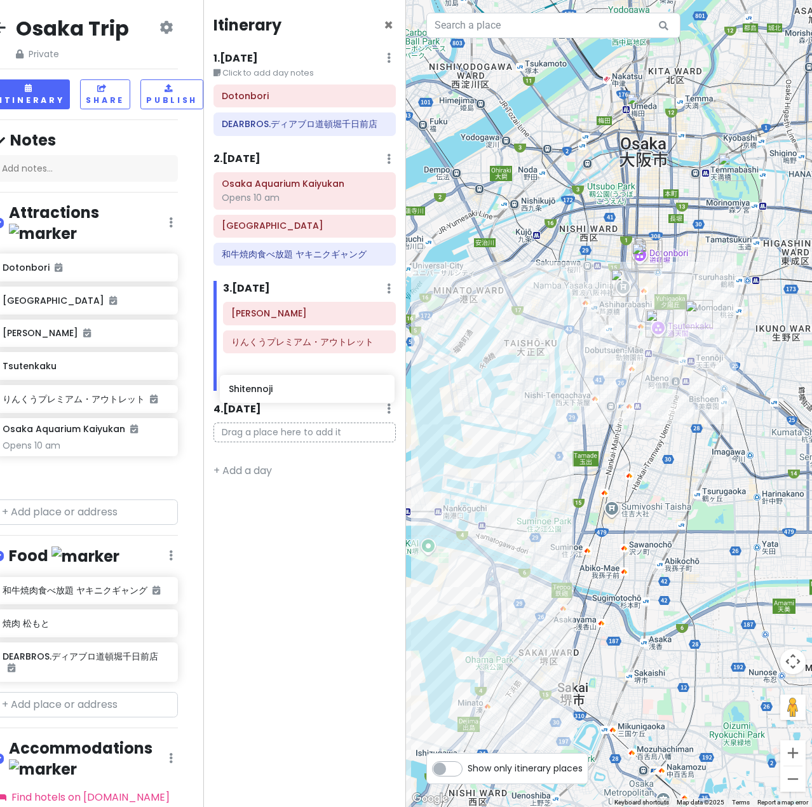
drag, startPoint x: 94, startPoint y: 387, endPoint x: 304, endPoint y: 383, distance: 209.8
click at [304, 383] on div "Osaka Trip Private Change Dates Make a Copy Delete Trip Go Pro ⚡️ Give Feedback…" at bounding box center [406, 403] width 812 height 807
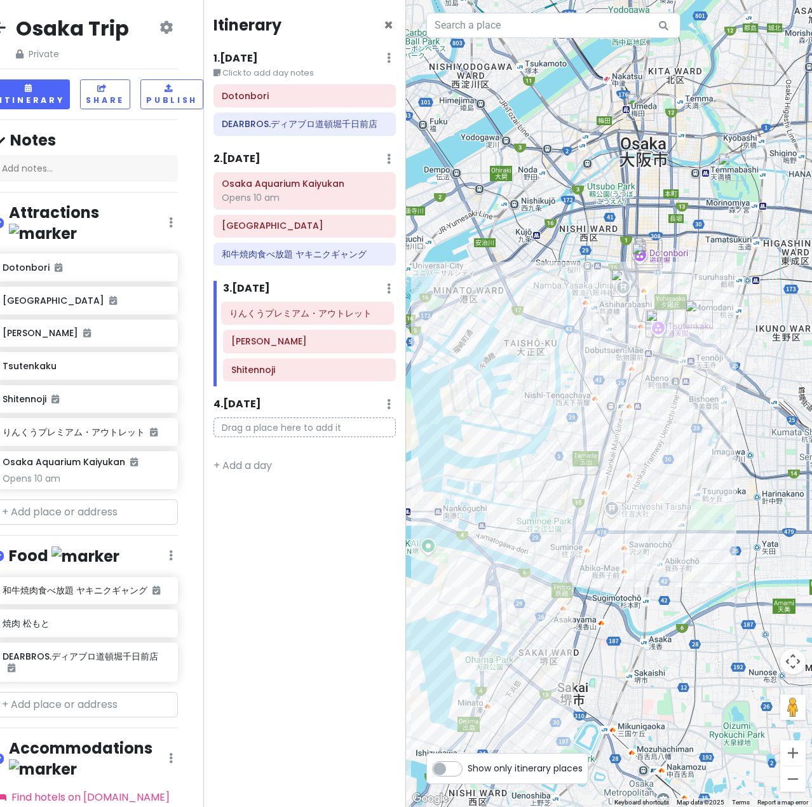
drag, startPoint x: 302, startPoint y: 345, endPoint x: 300, endPoint y: 316, distance: 28.7
click at [300, 316] on div "[PERSON_NAME]プレミアム・アウトレット Shitennoji" at bounding box center [310, 344] width 193 height 84
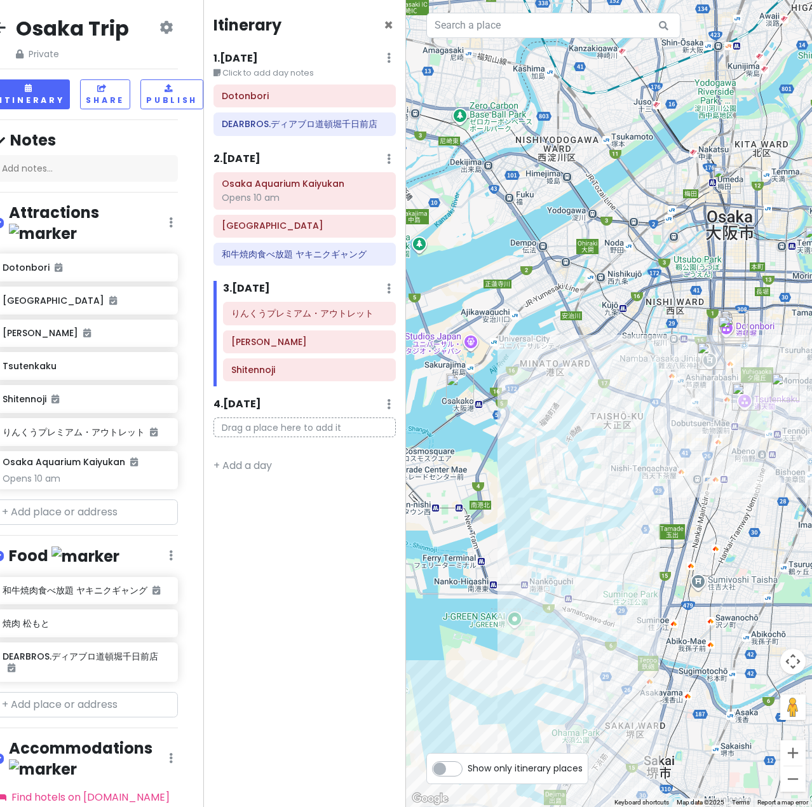
drag, startPoint x: 470, startPoint y: 468, endPoint x: 559, endPoint y: 539, distance: 113.9
click at [559, 539] on div at bounding box center [609, 403] width 406 height 807
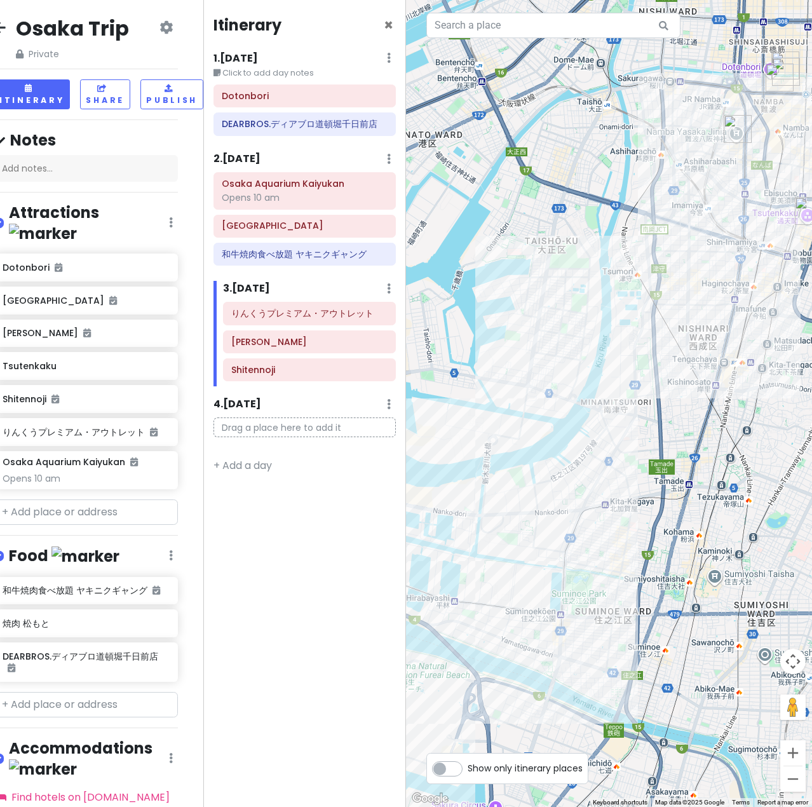
click at [693, 307] on div at bounding box center [609, 403] width 406 height 807
